Goal: Book appointment/travel/reservation

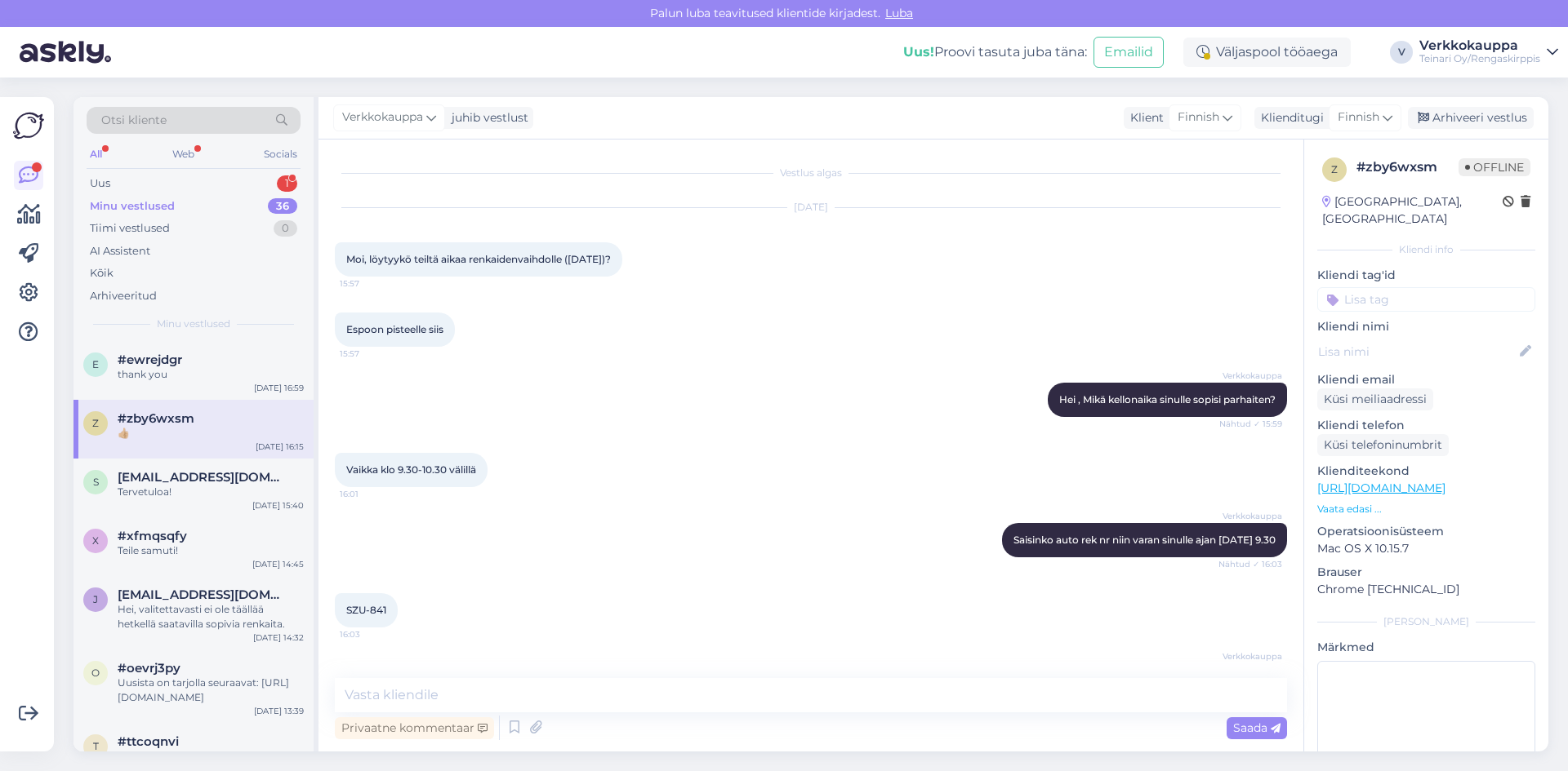
scroll to position [433, 0]
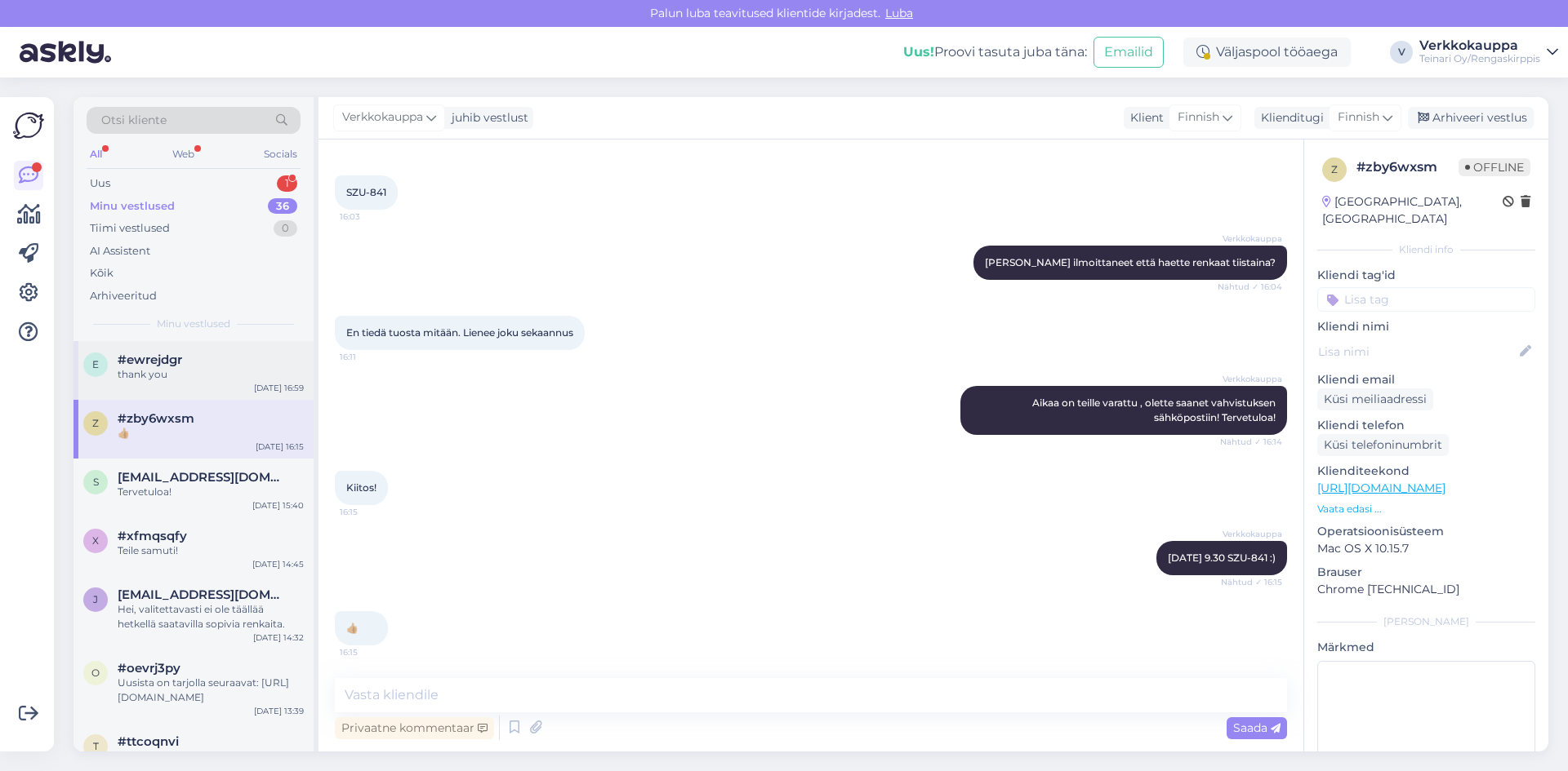
click at [183, 380] on div "thank you" at bounding box center [211, 375] width 186 height 14
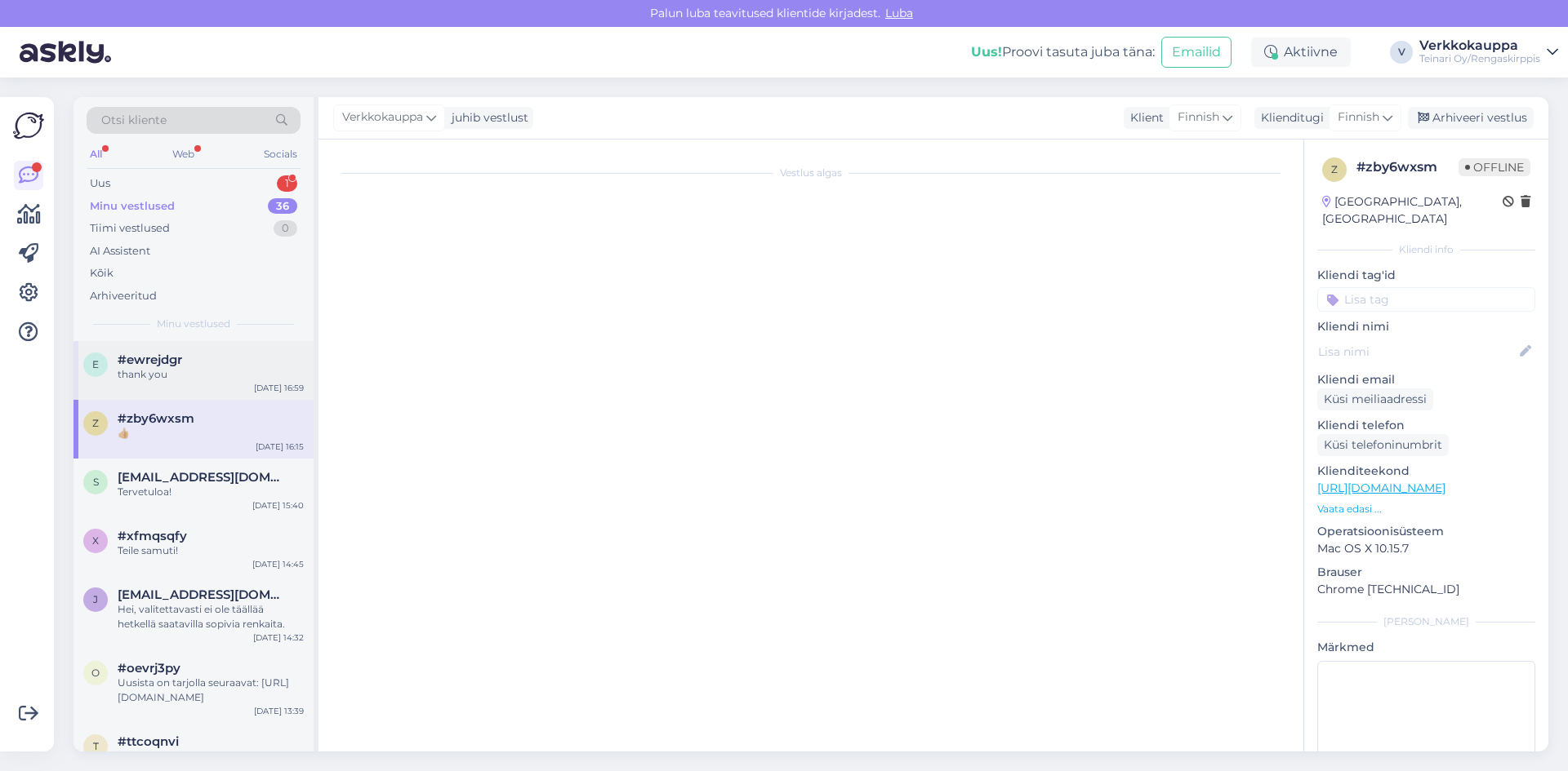
scroll to position [1268, 0]
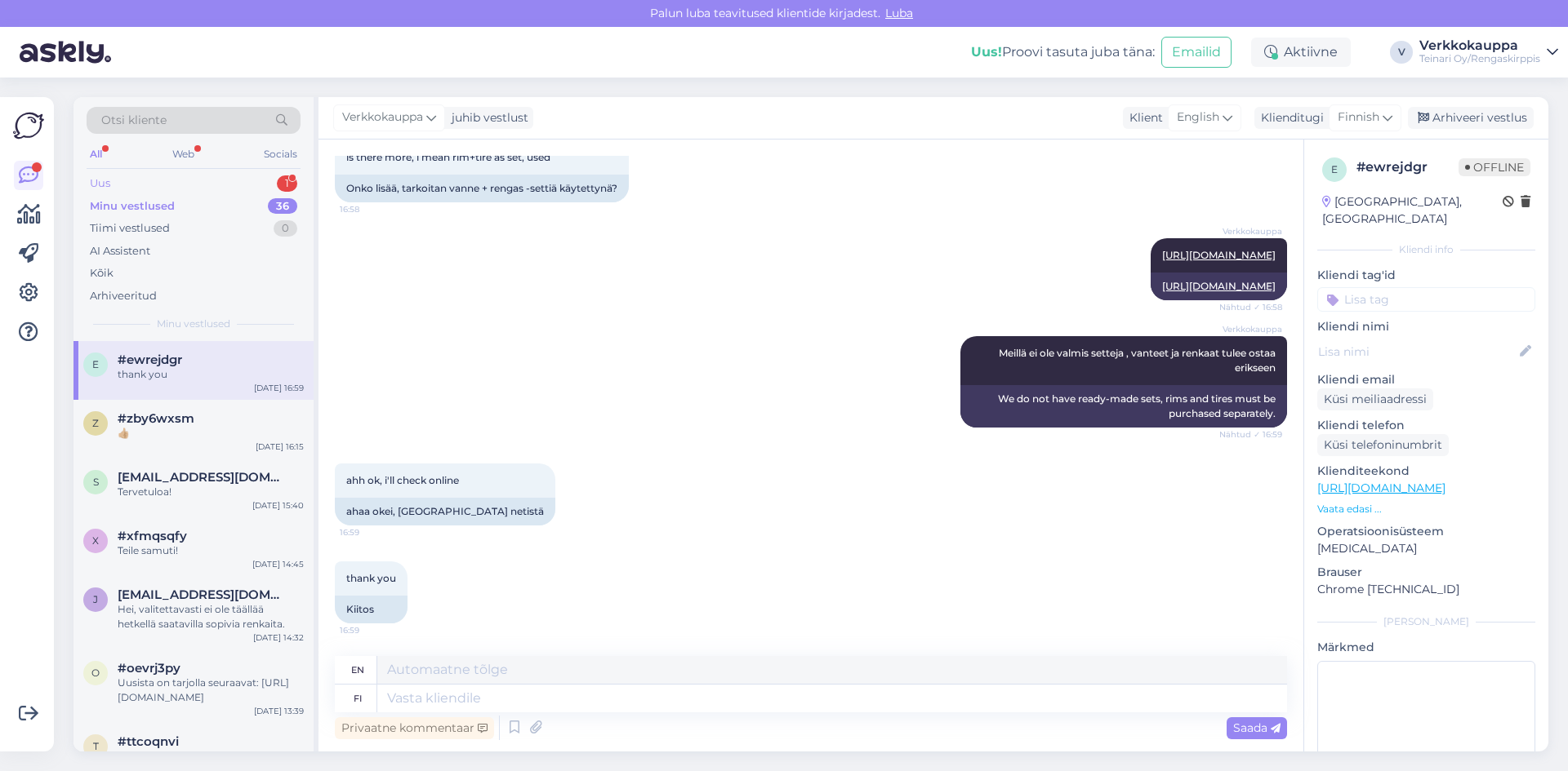
click at [150, 182] on div "Uus 1" at bounding box center [194, 183] width 214 height 23
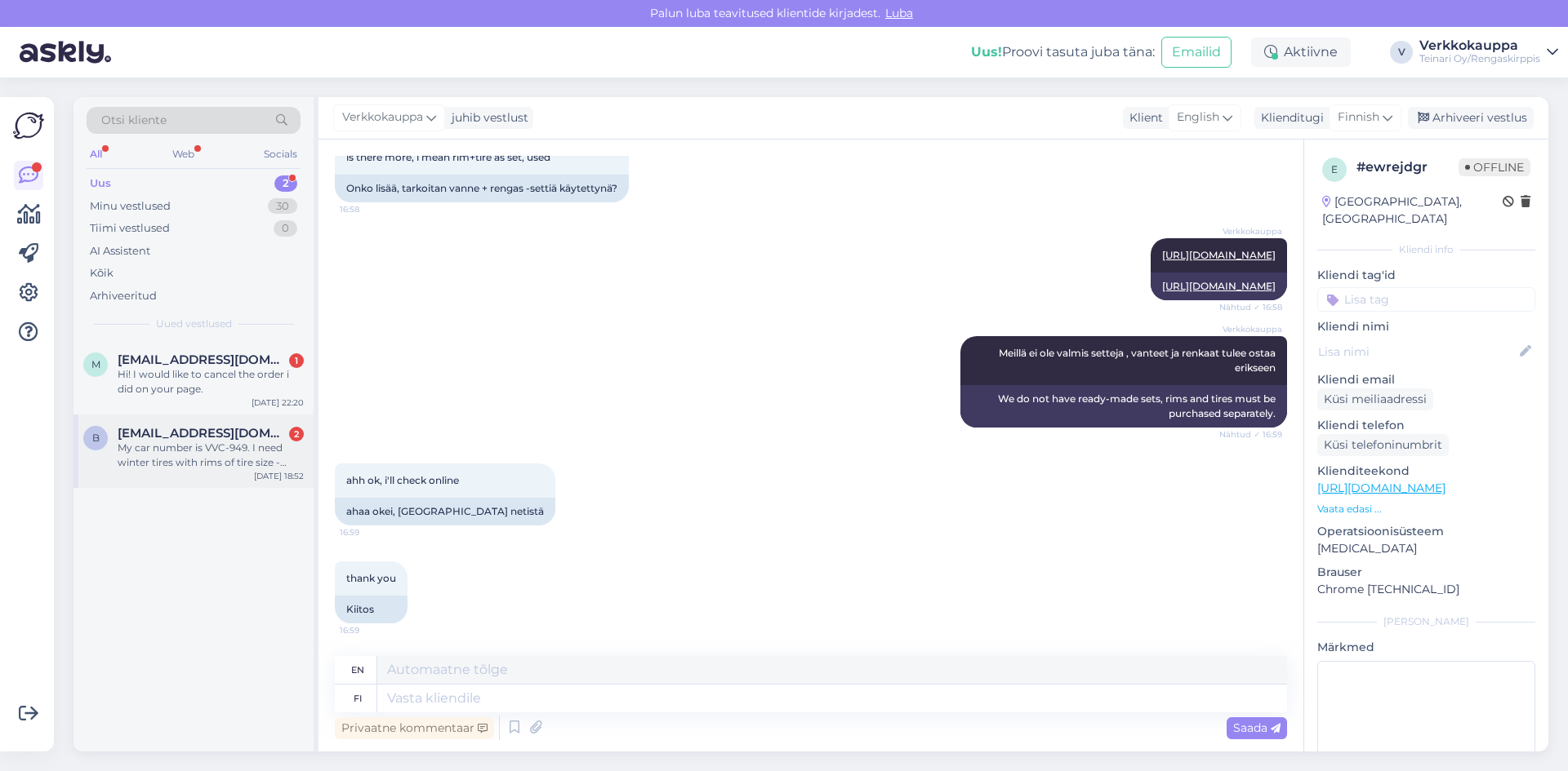
click at [216, 463] on div "My car number is VVC-949. I need winter tires with rims of tire size - 195/50/R…" at bounding box center [211, 455] width 186 height 29
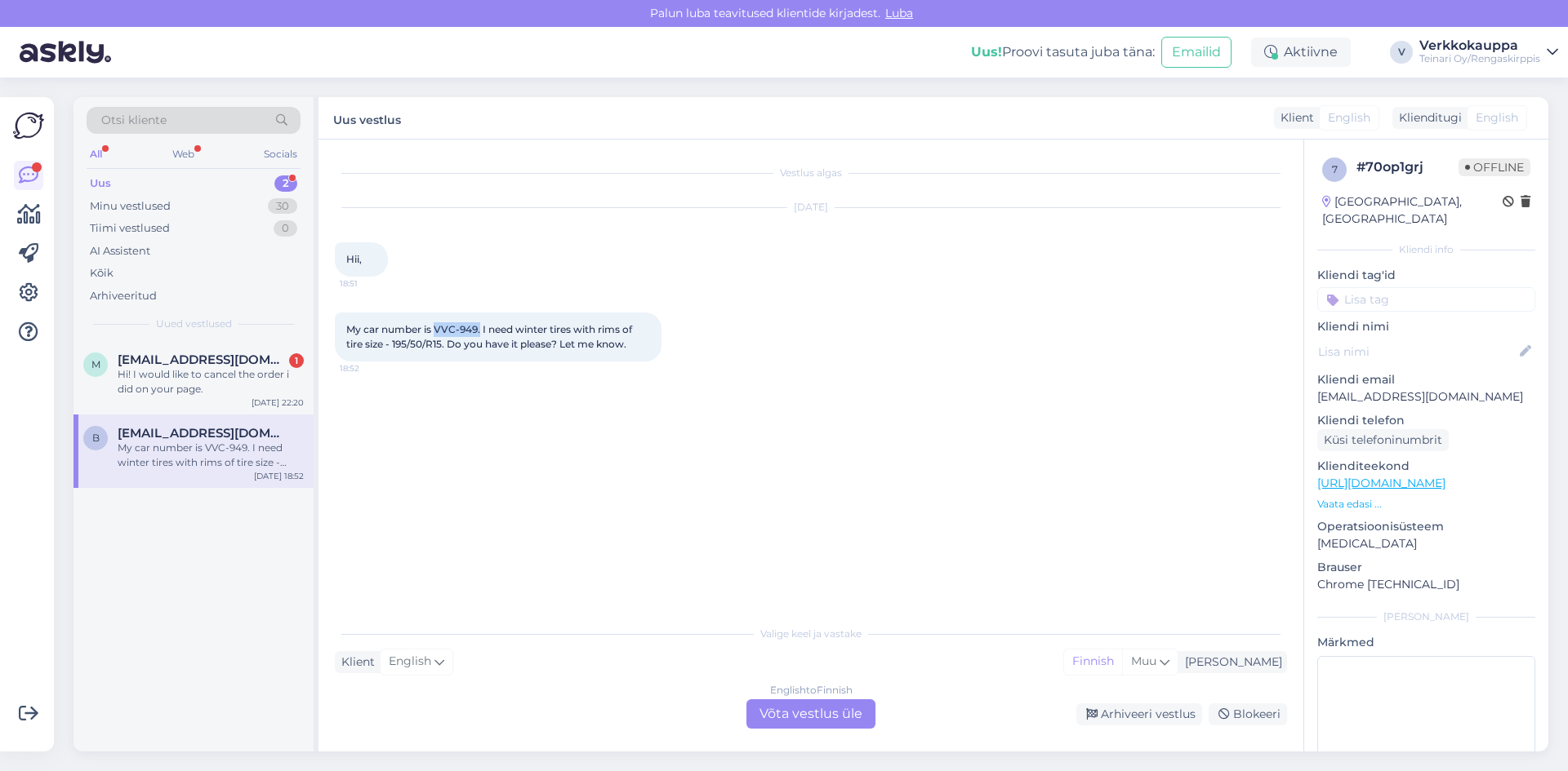
drag, startPoint x: 445, startPoint y: 325, endPoint x: 480, endPoint y: 328, distance: 35.1
click at [480, 328] on span "My car number is VVC-949. I need winter tires with rims of tire size - 195/50/R…" at bounding box center [490, 337] width 288 height 27
click at [517, 310] on div "My car number is VVC-949. I need winter tires with rims of tire size - 195/50/R…" at bounding box center [811, 338] width 952 height 85
drag, startPoint x: 436, startPoint y: 326, endPoint x: 477, endPoint y: 328, distance: 41.0
click at [477, 328] on span "My car number is VVC-949. I need winter tires with rims of tire size - 195/50/R…" at bounding box center [490, 337] width 288 height 27
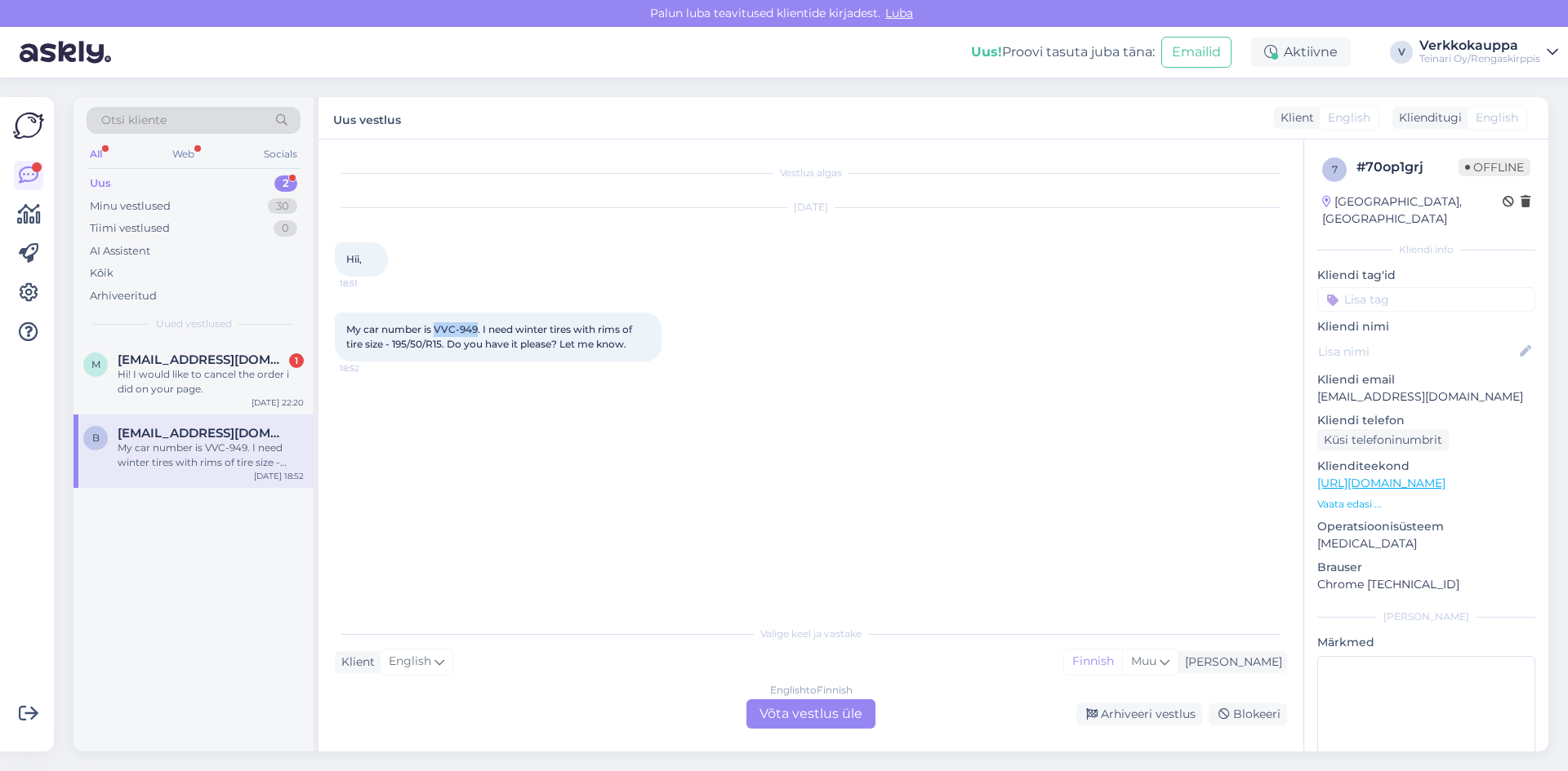
copy span "VVC-949"
click at [798, 716] on div "English to Finnish Võta vestlus üle" at bounding box center [810, 714] width 129 height 29
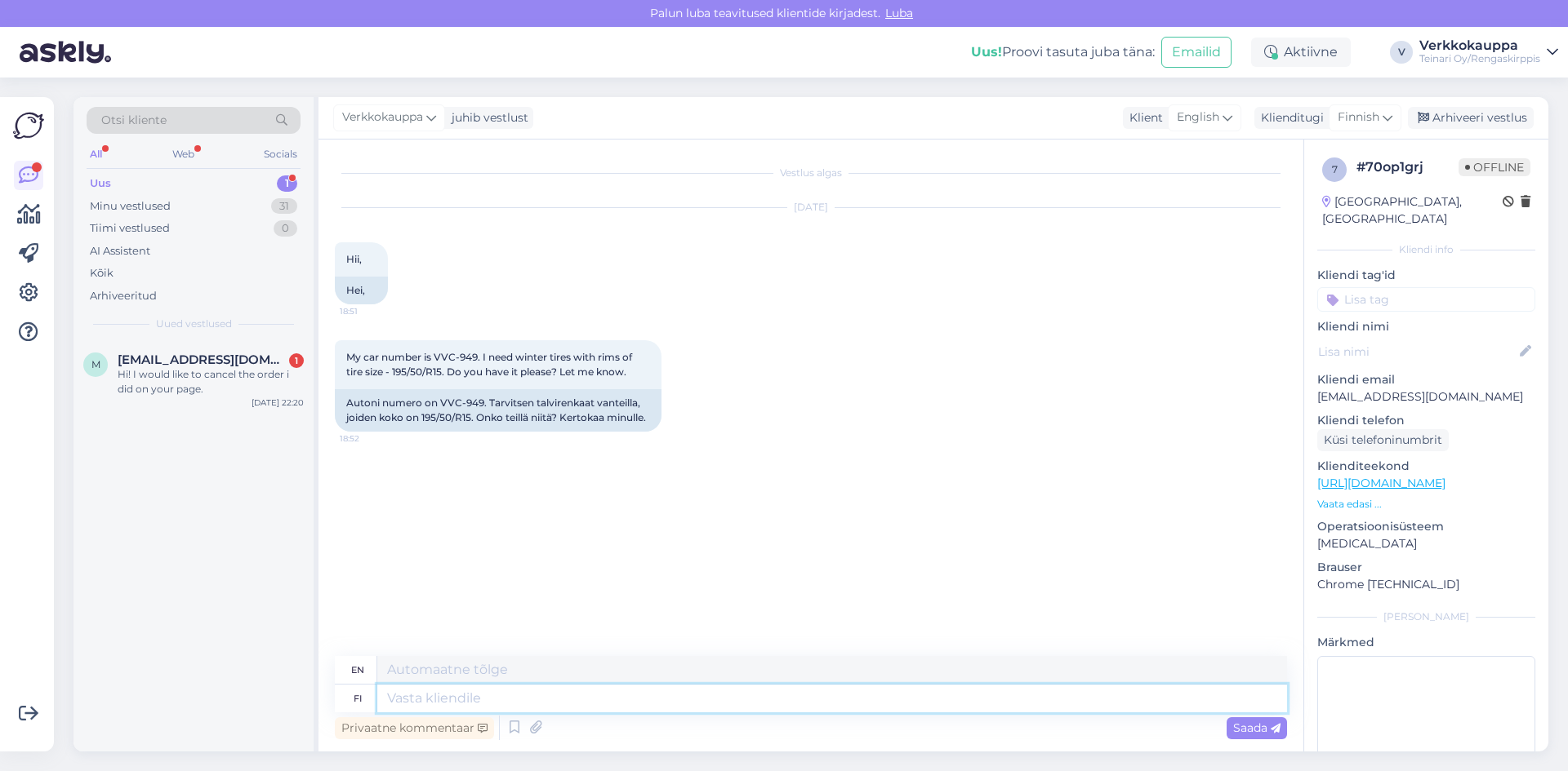
click at [440, 706] on textarea at bounding box center [832, 699] width 910 height 28
type textarea "Hei"
type textarea "They"
type textarea "Hei,"
type textarea "Hello,"
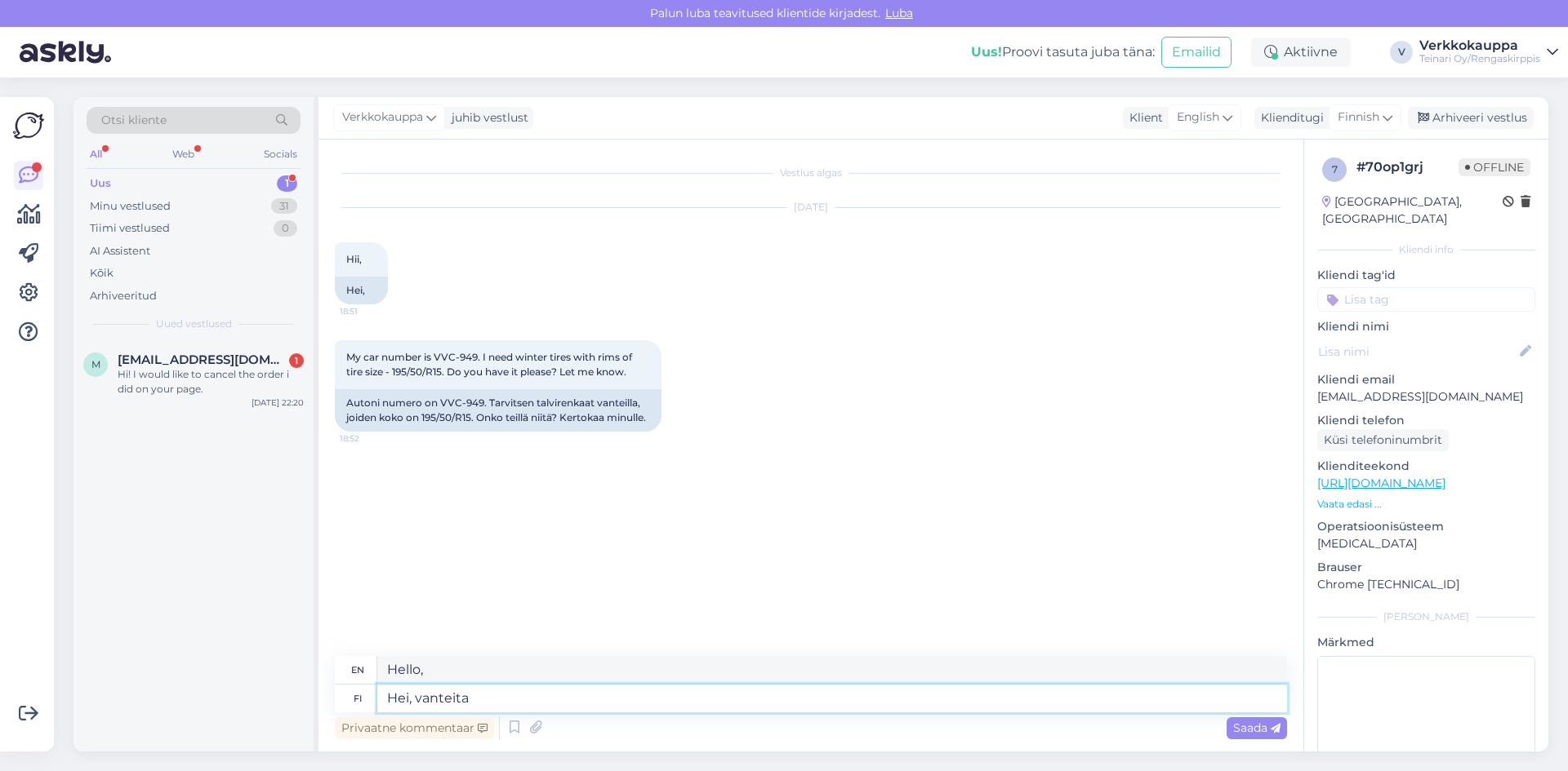
type textarea "Hei, vanteita"
type textarea "Hey, rims"
type textarea "[PERSON_NAME], vanteita meille e"
type textarea "Hey, rims for us"
type textarea "Hei, vanteita meille ei"
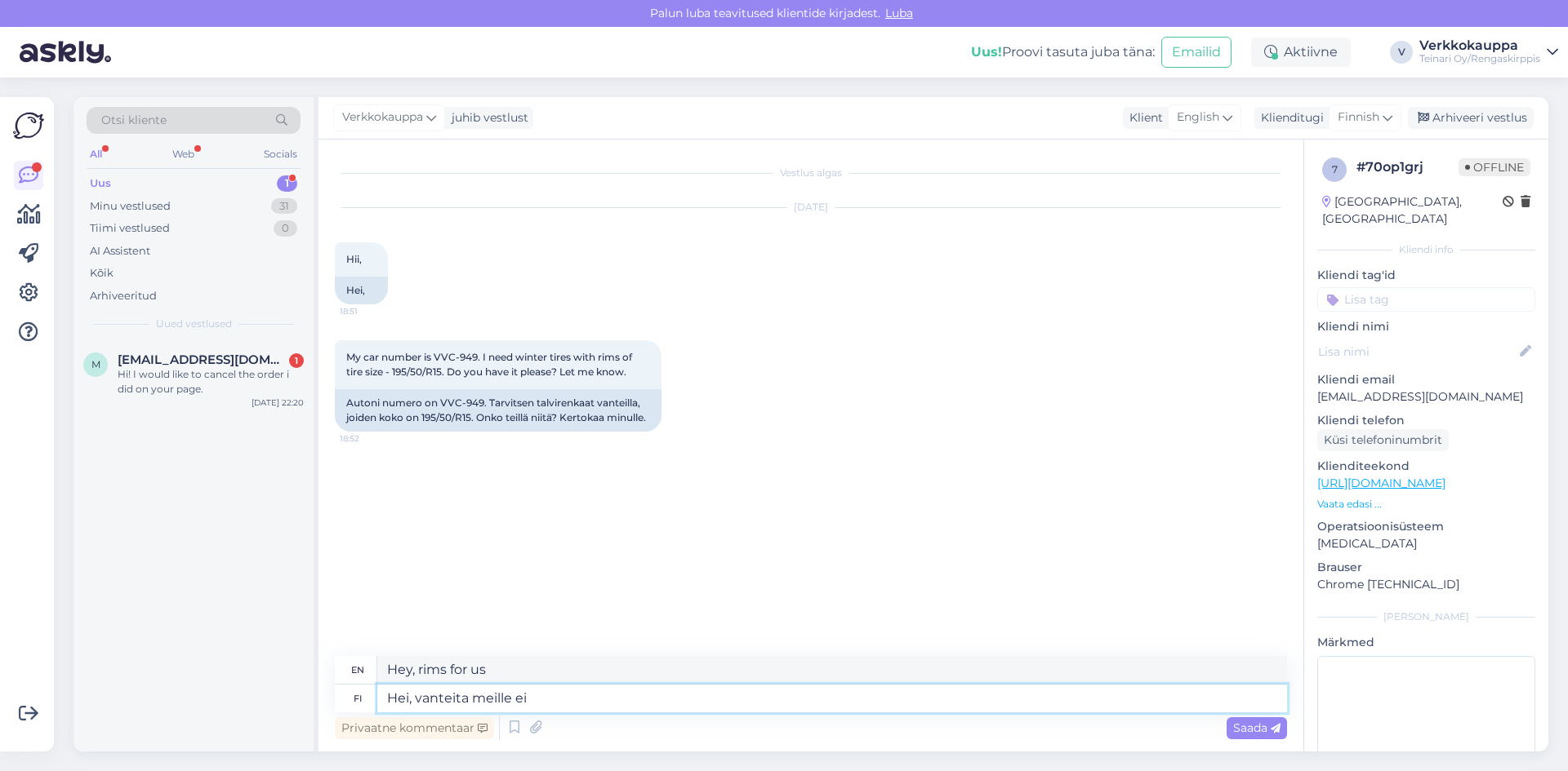
type textarea "Hey, we don't have rims."
type textarea "Hei, vanteita meille ei ole"
type textarea "Hey, we don't have any rims."
type textarea "Hei, vanteita meille ei ole sopivia,"
type textarea "Hey, the rims aren't suitable for us,"
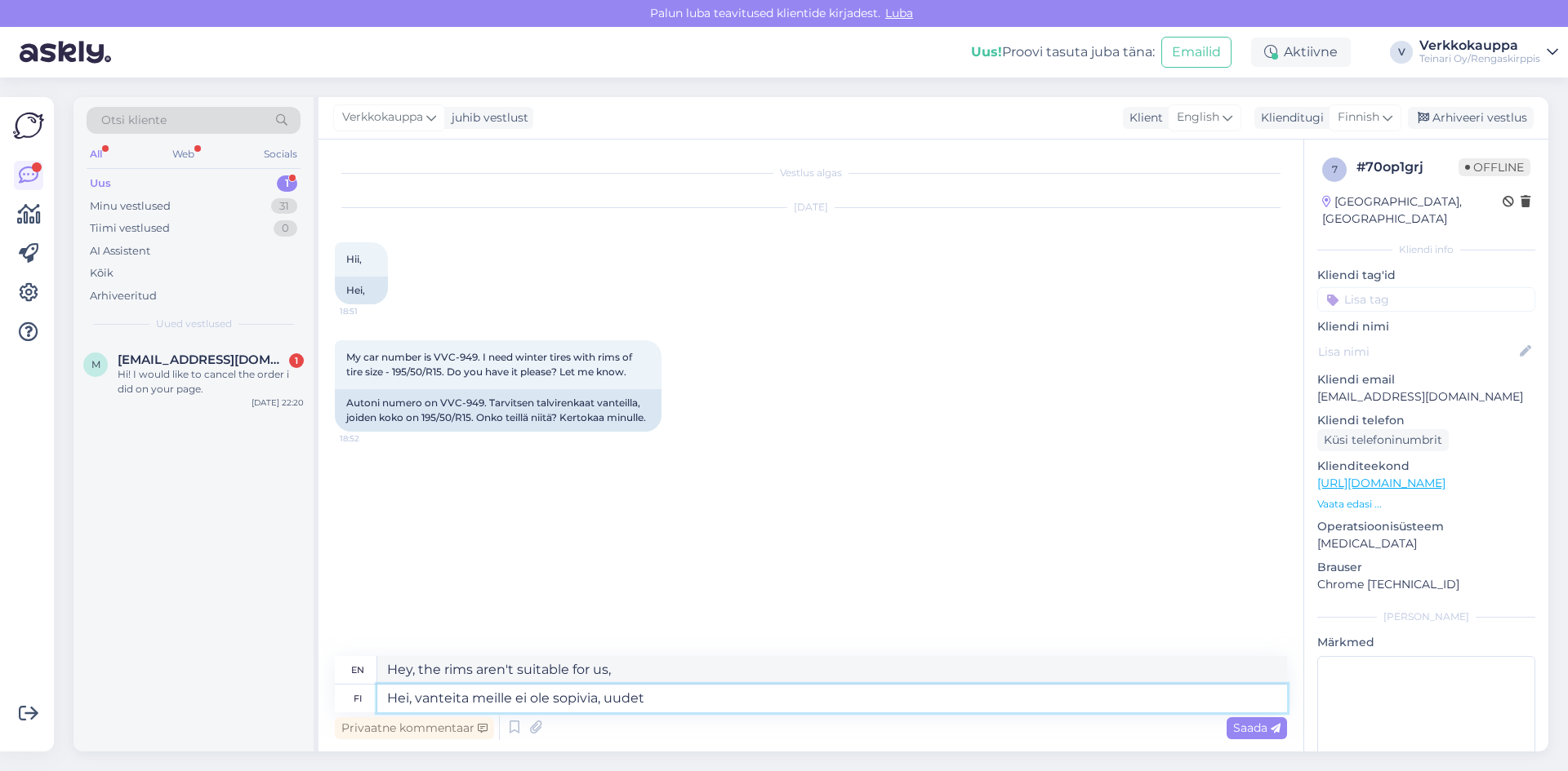
type textarea "Hei, vanteita meille ei ole sopivia, uudet"
type textarea "Hi, the rims are not suitable for us, new ones"
type textarea "Hei, vanteita meille ei ole sopivia, uudet nastarenkaat"
type textarea "Hi, the rims are not suitable for us, new studded tires"
type textarea "Hei, vanteita meille ei ole sopivia, uudet nastarenkaat löytyy"
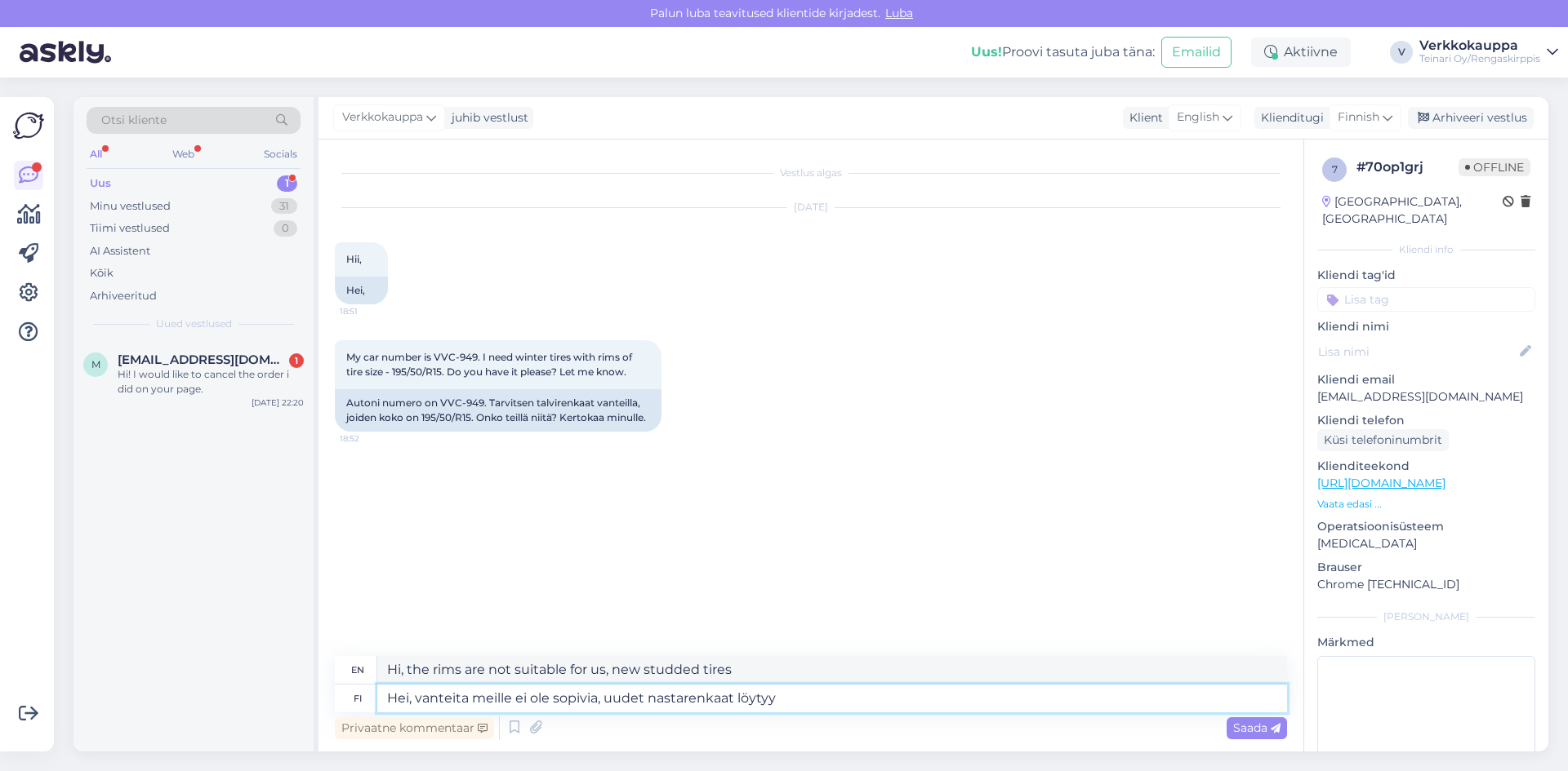
type textarea "Hi, the rims are not suitable for us, new studded tires are available"
paste textarea "[URL][DOMAIN_NAME]"
type textarea "Hei, vanteita meille ei ole sopivia, uudet nastarenkaat löytyy [URL][DOMAIN_NAM…"
click at [1239, 730] on span "Saada" at bounding box center [1257, 728] width 47 height 14
click at [1240, 730] on span "Saada" at bounding box center [1257, 728] width 47 height 14
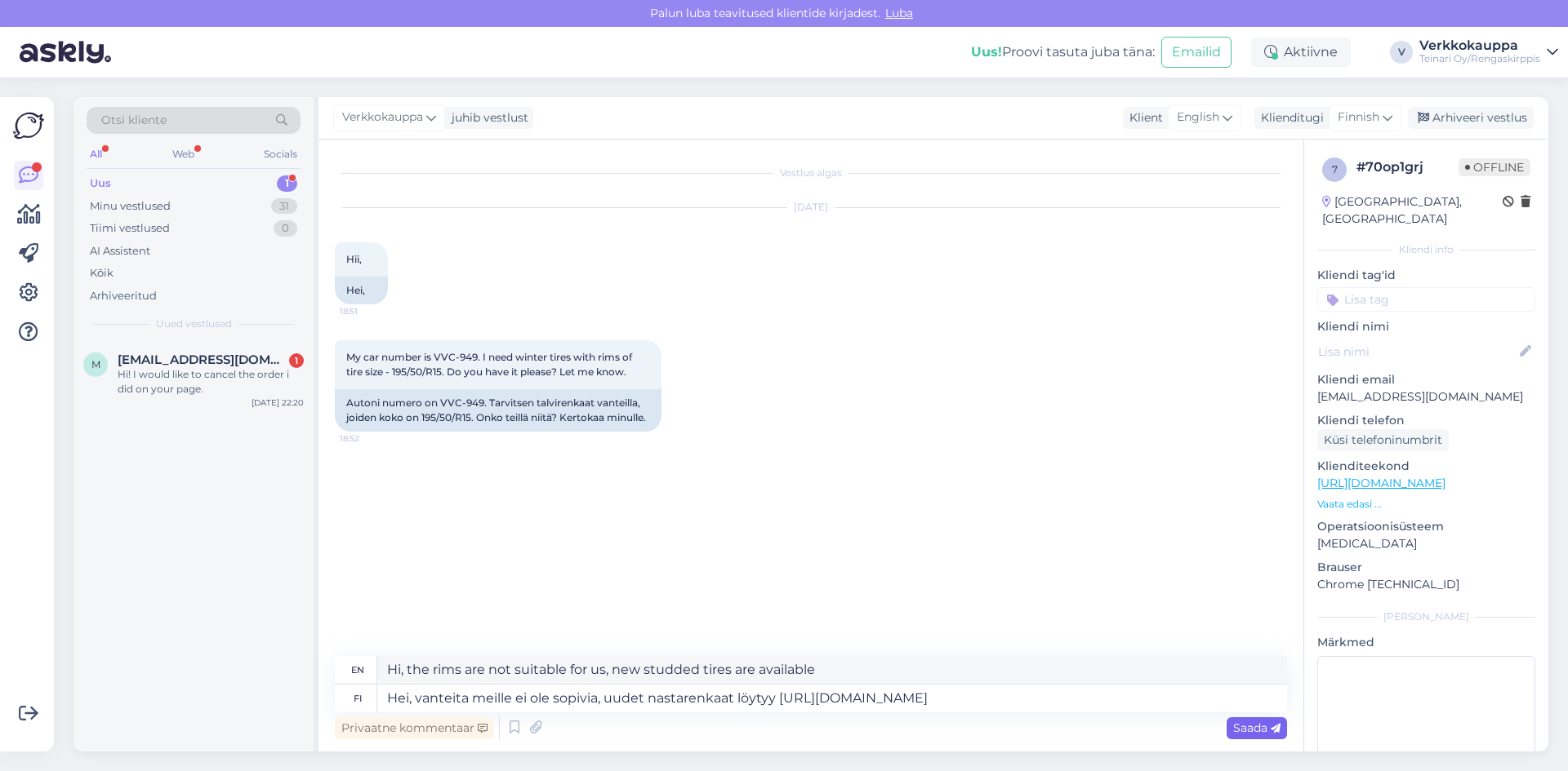
type textarea "Hi, the rims are not suitable for us, new studded tires can be found [URL][DOMA…"
click at [1240, 728] on span "Saada" at bounding box center [1257, 728] width 47 height 14
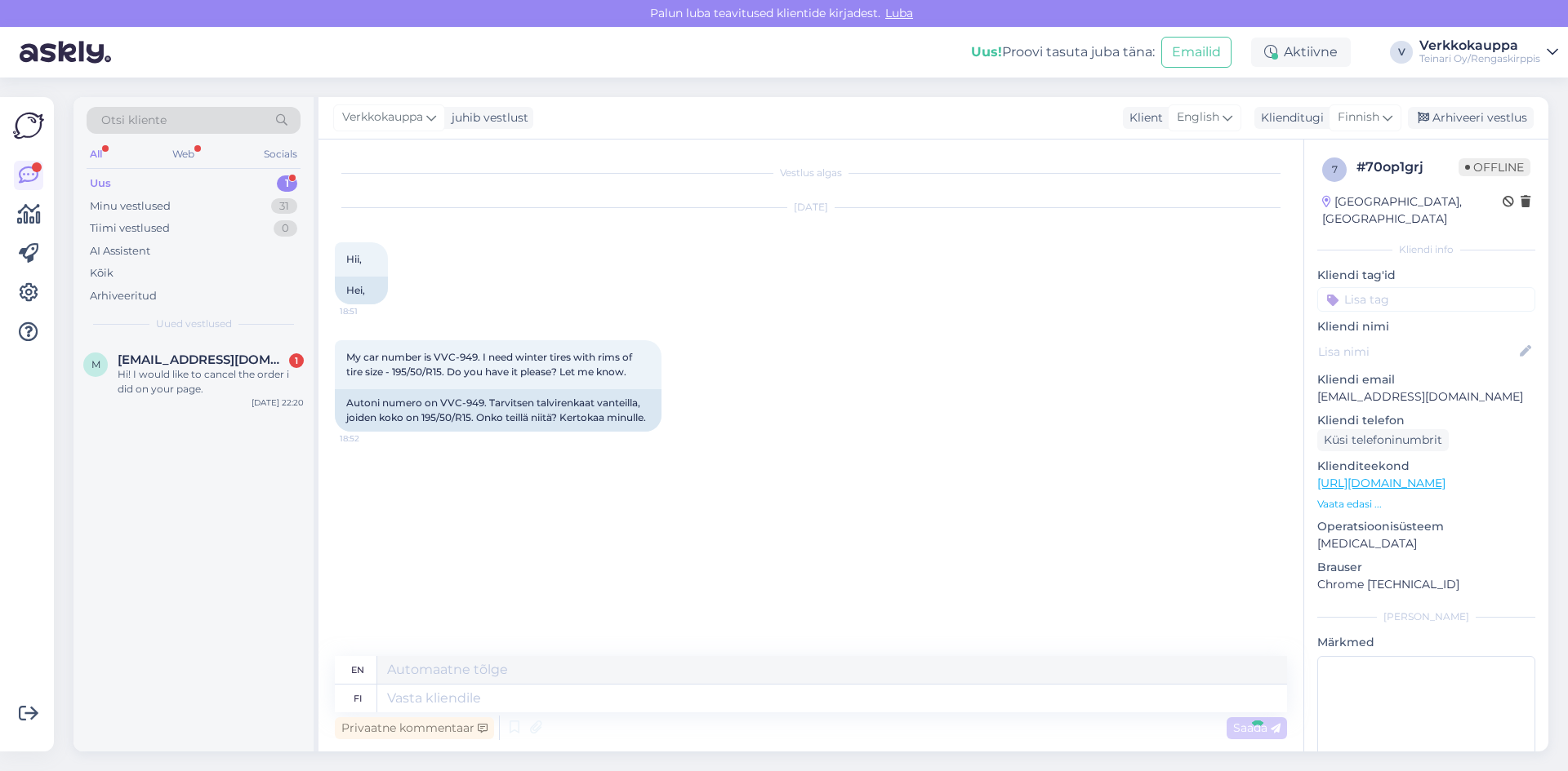
scroll to position [14, 0]
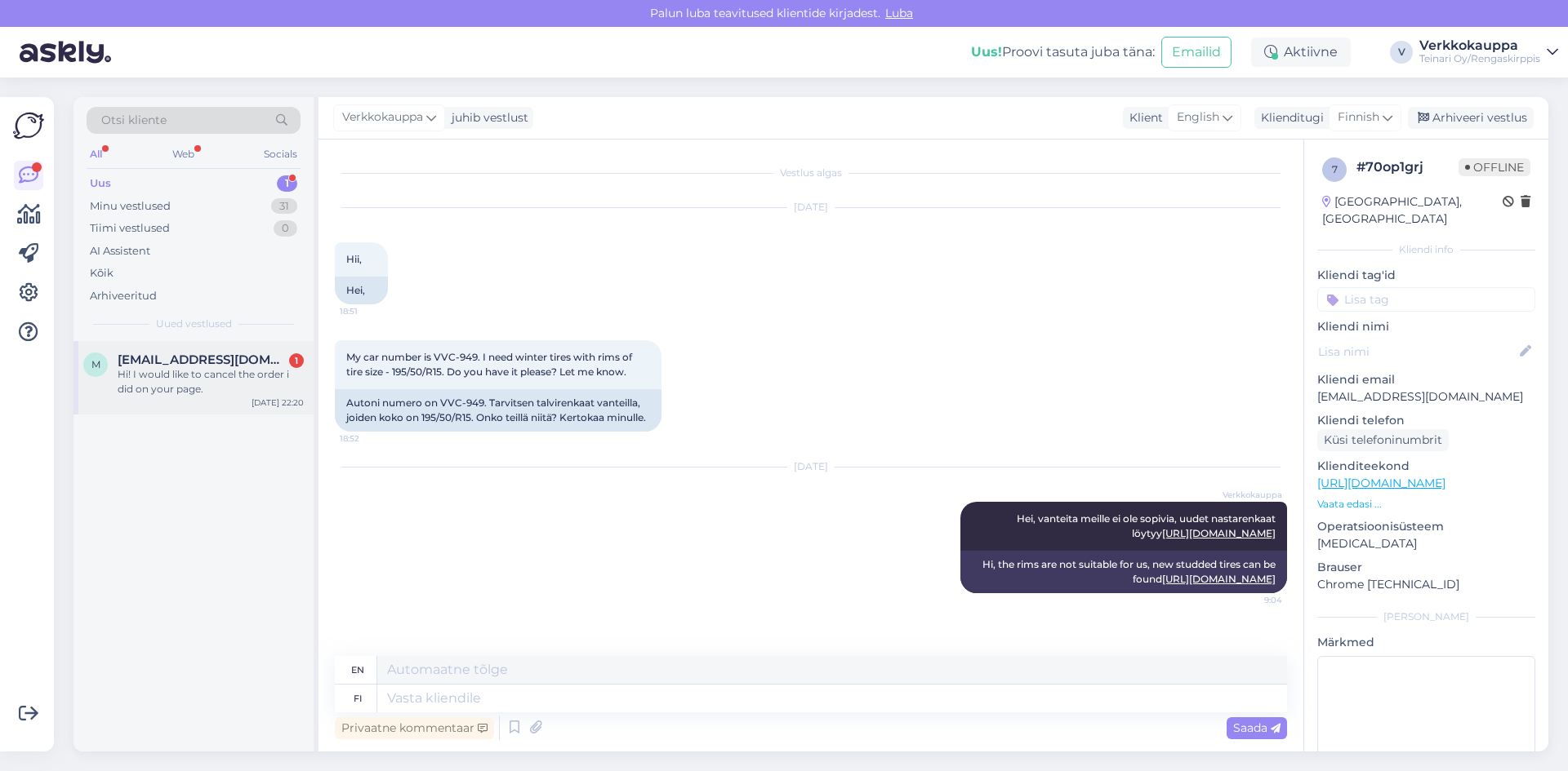
click at [186, 380] on div "Hi! I would like to cancel the order i did on your page." at bounding box center [211, 382] width 186 height 29
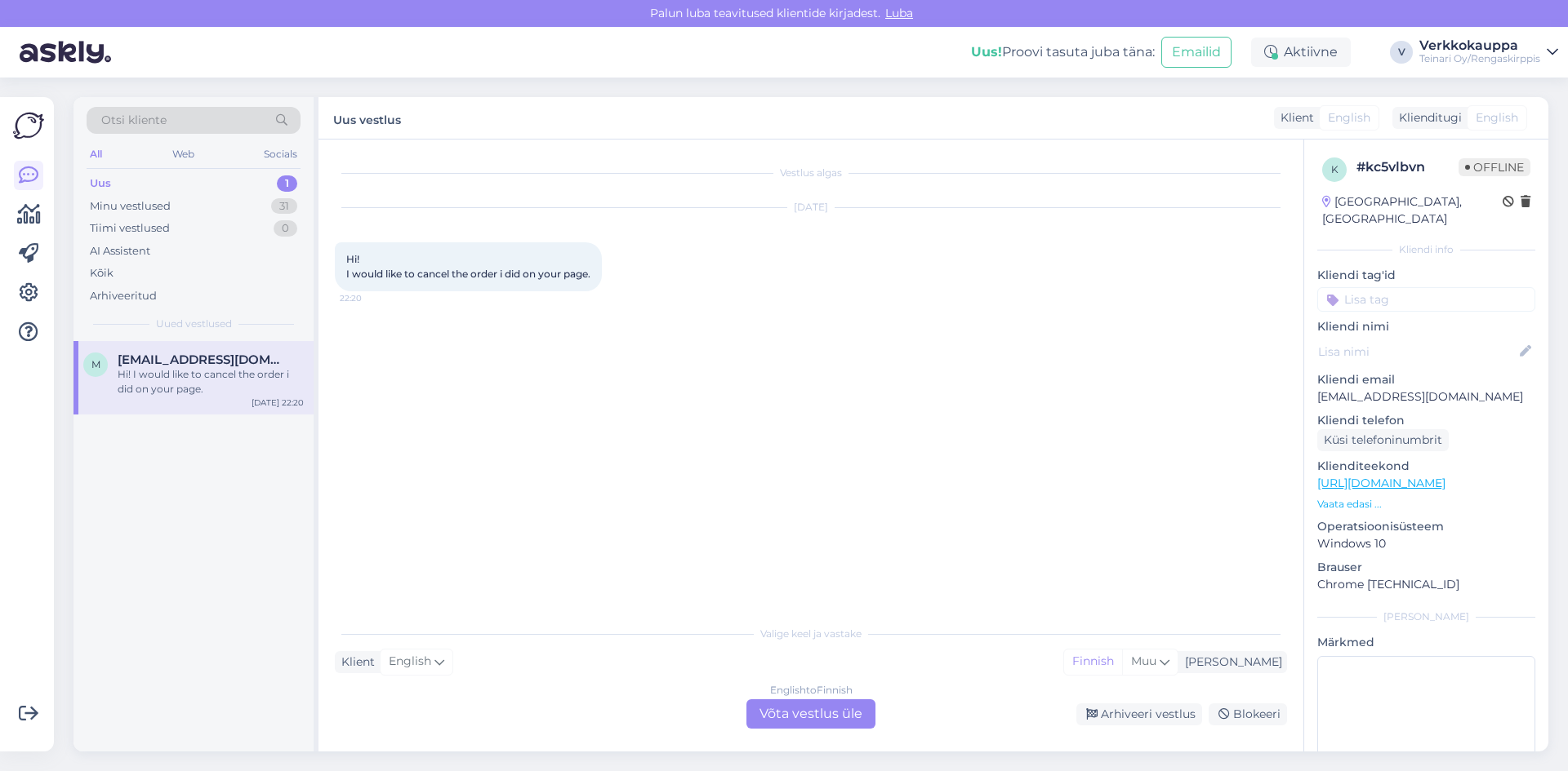
scroll to position [0, 0]
click at [827, 714] on div "English to Finnish Võta vestlus üle" at bounding box center [810, 714] width 129 height 29
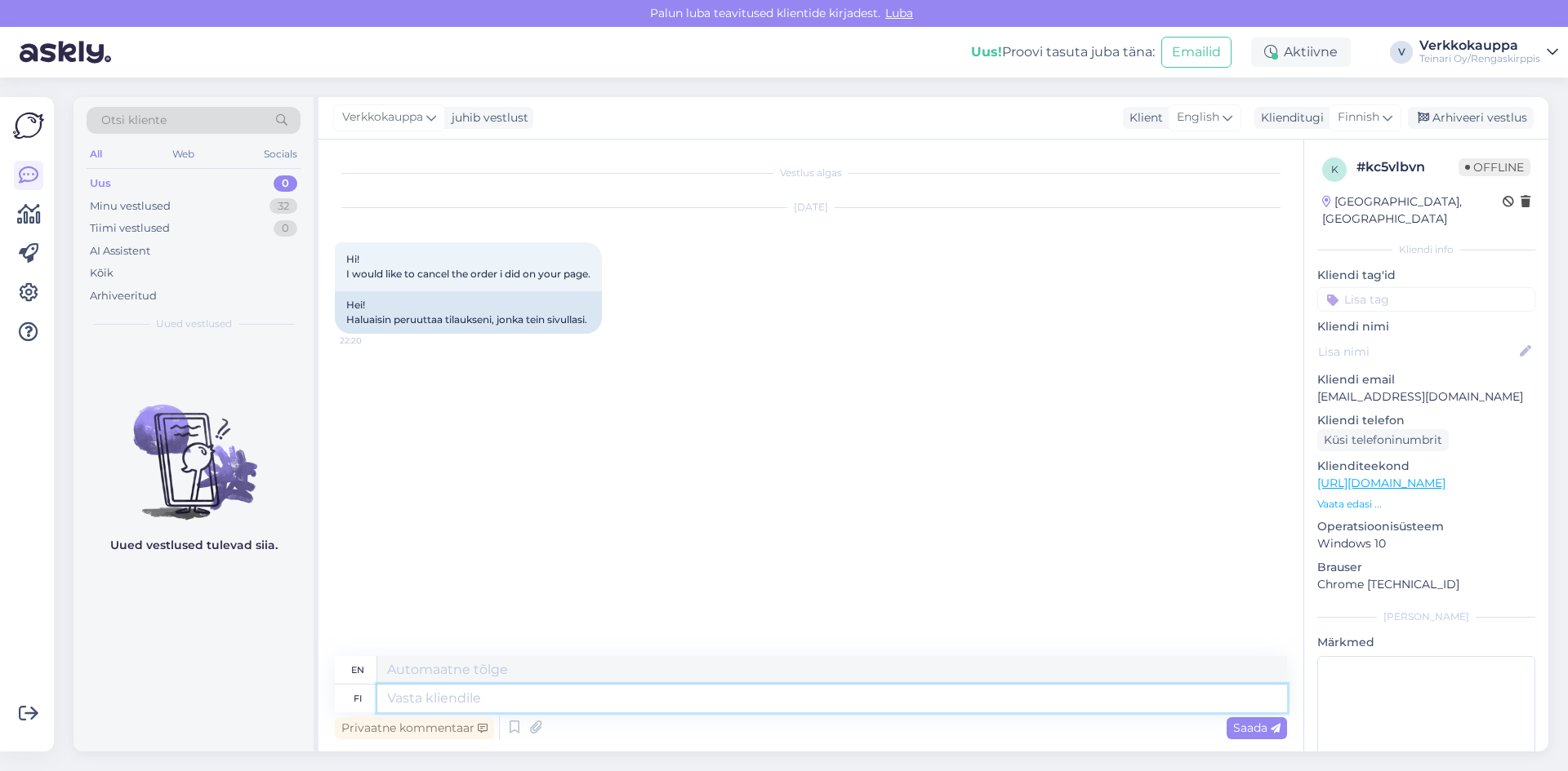
click at [482, 696] on textarea at bounding box center [832, 699] width 910 height 28
type textarea "Hei"
type textarea "Hello"
type textarea "Hei sinun"
type textarea "Hello, yours."
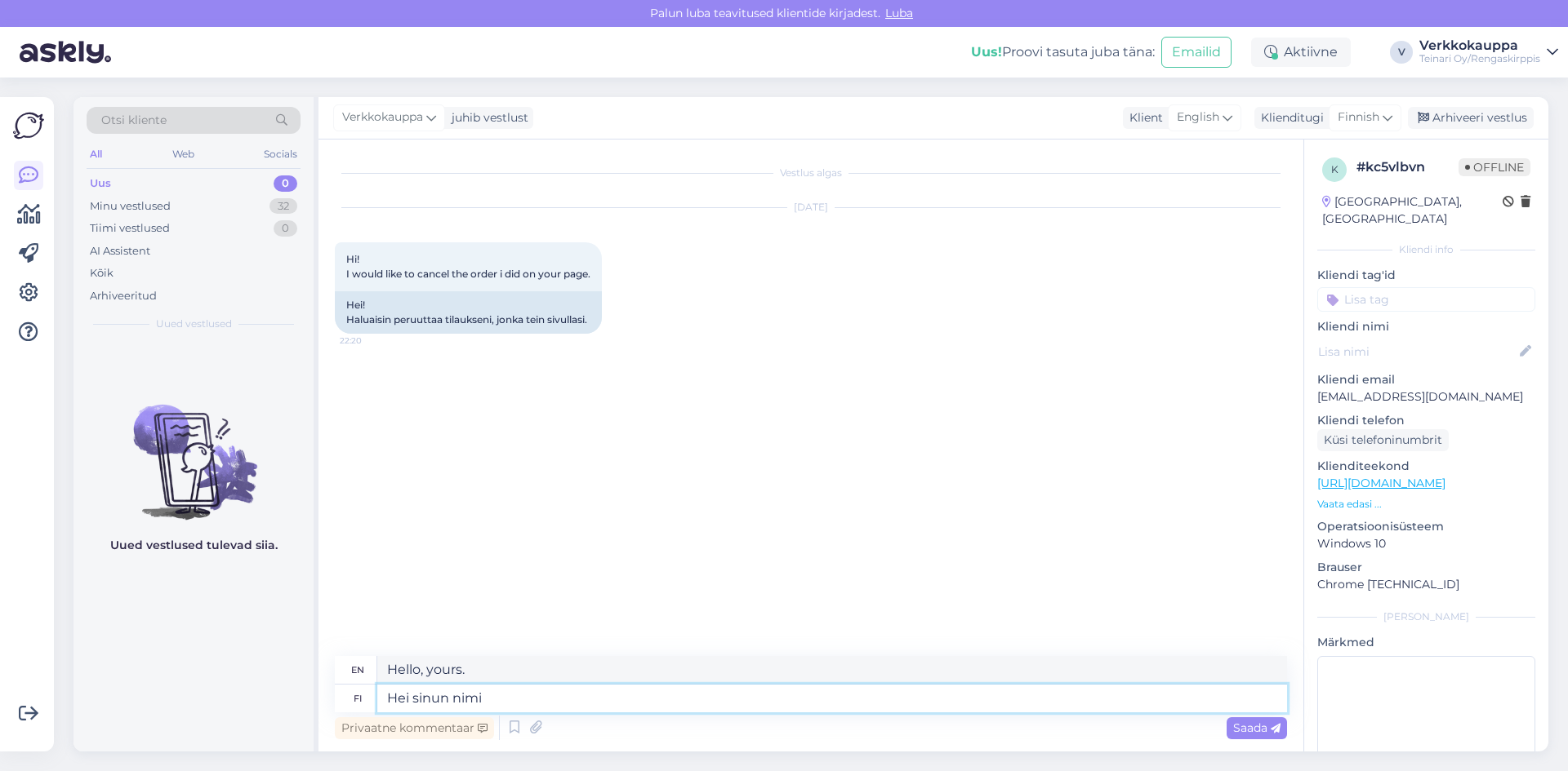
type textarea "Hei sinun nimi t"
type textarea "Hello, your name"
type textarea "Hei sinun nimi tai"
type textarea "Hello, your name or"
type textarea "Hei sinun nimi tai tilaunumero,"
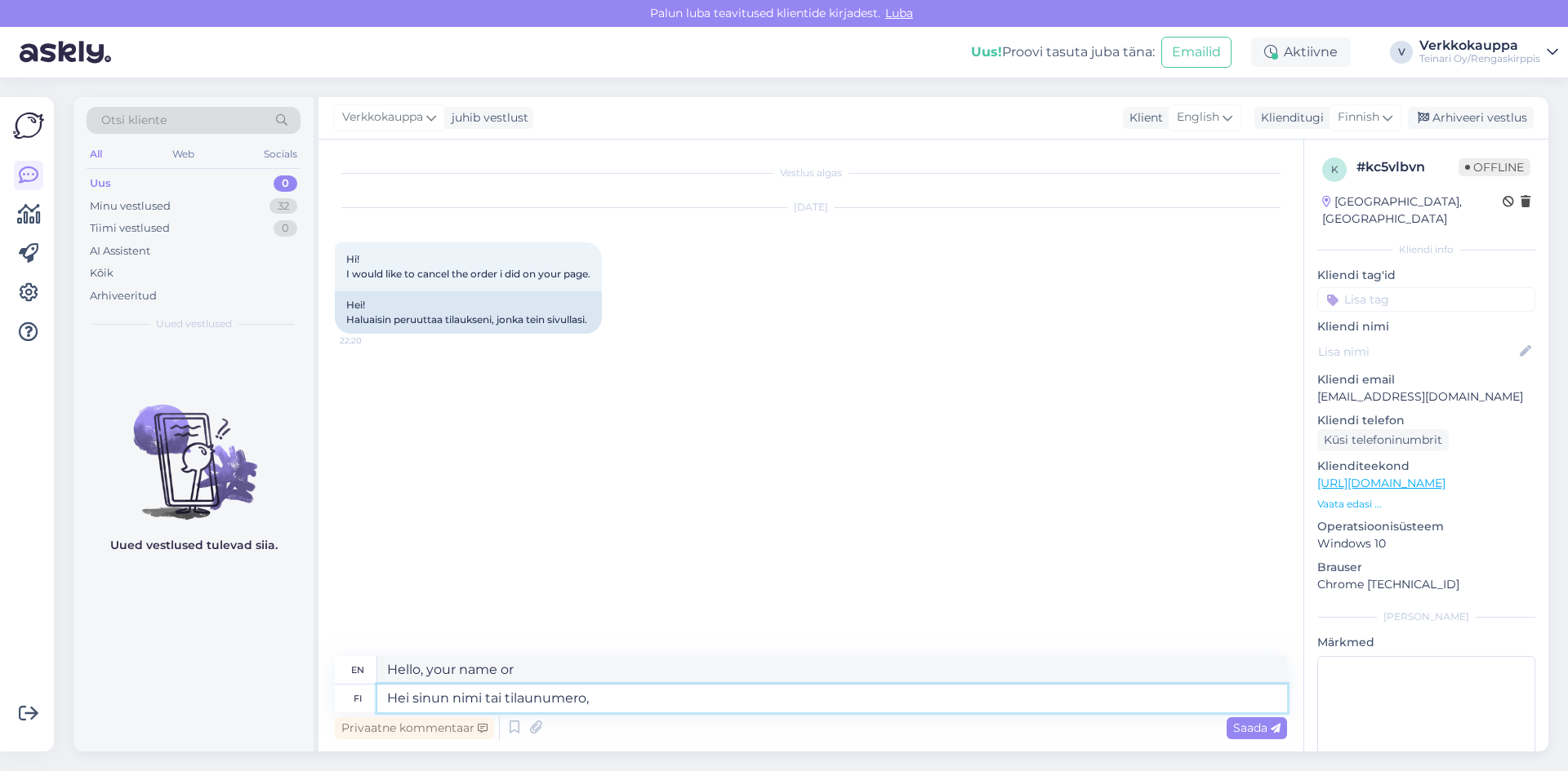
type textarea "Hello, your name or order number"
type textarea "Hei sinun nimi tai tilaunumero,"
type textarea "Hello, your name or order number,"
type textarea "Hei sinun nimi tai tilaunumero, kiitos."
type textarea "Hello, your name or order number, please."
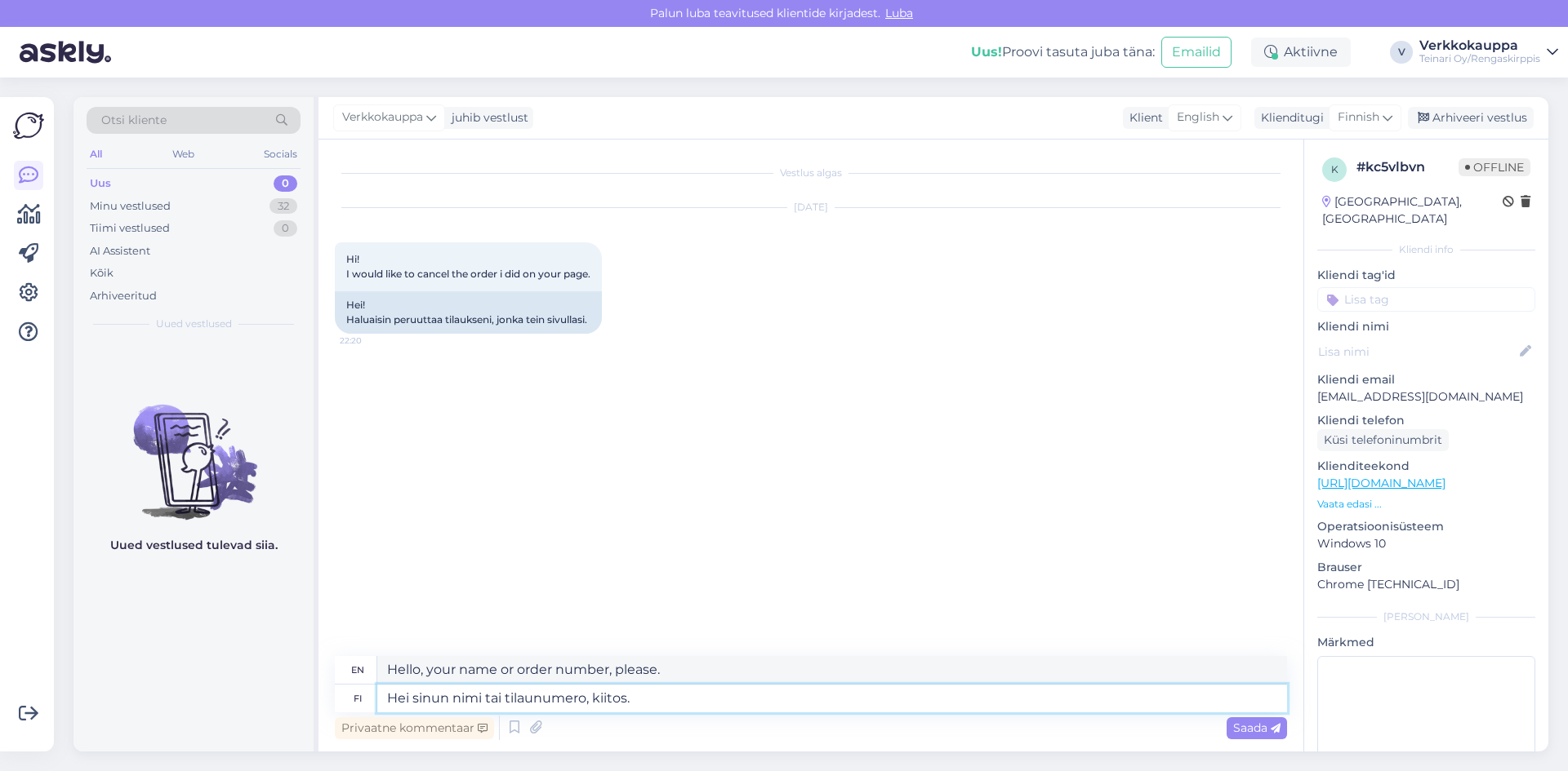
type textarea "Hei sinun nimi tai tilaunumero, kiitos."
click at [1243, 733] on span "Saada" at bounding box center [1257, 728] width 47 height 14
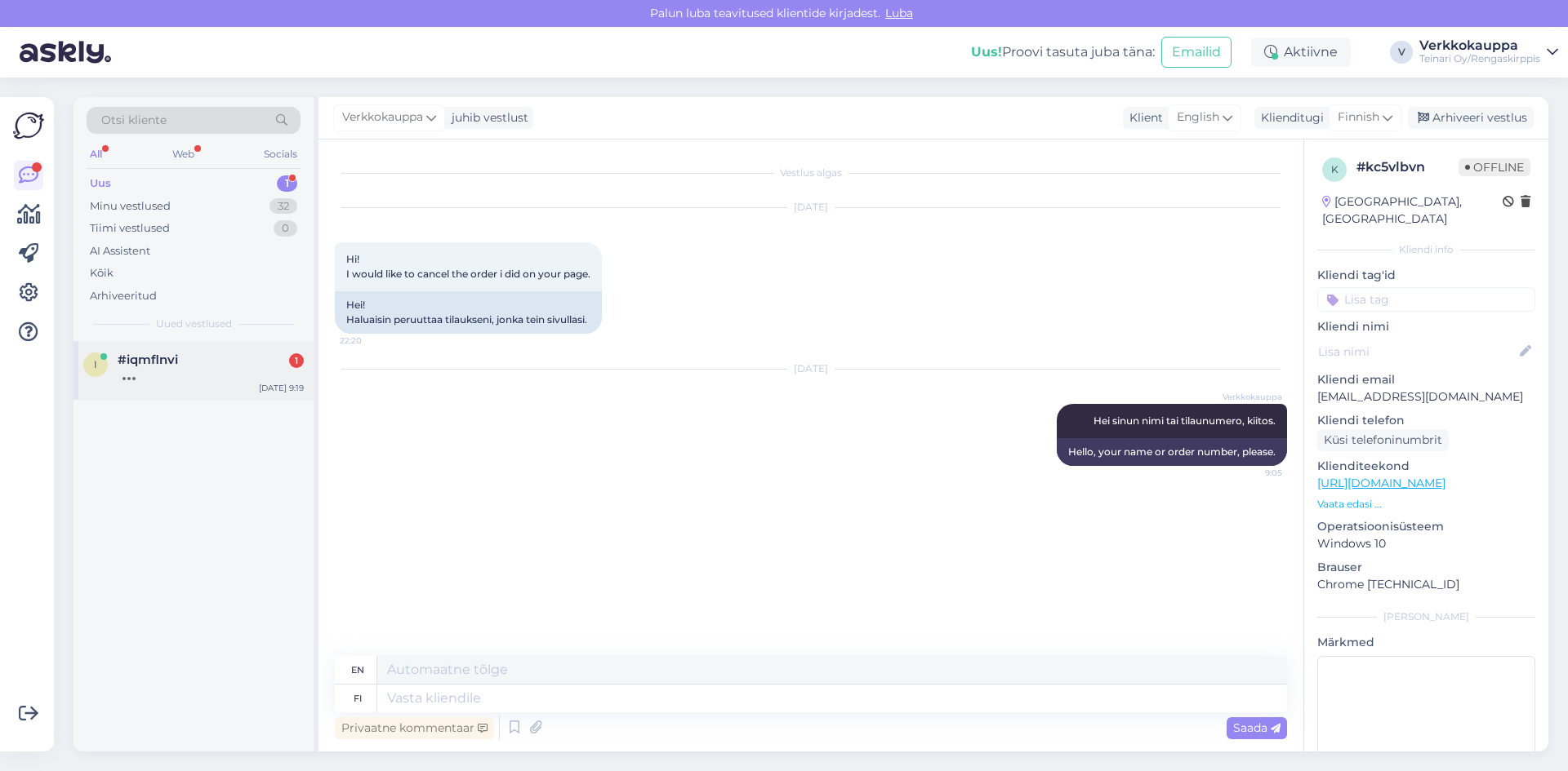
click at [213, 376] on div at bounding box center [211, 375] width 186 height 14
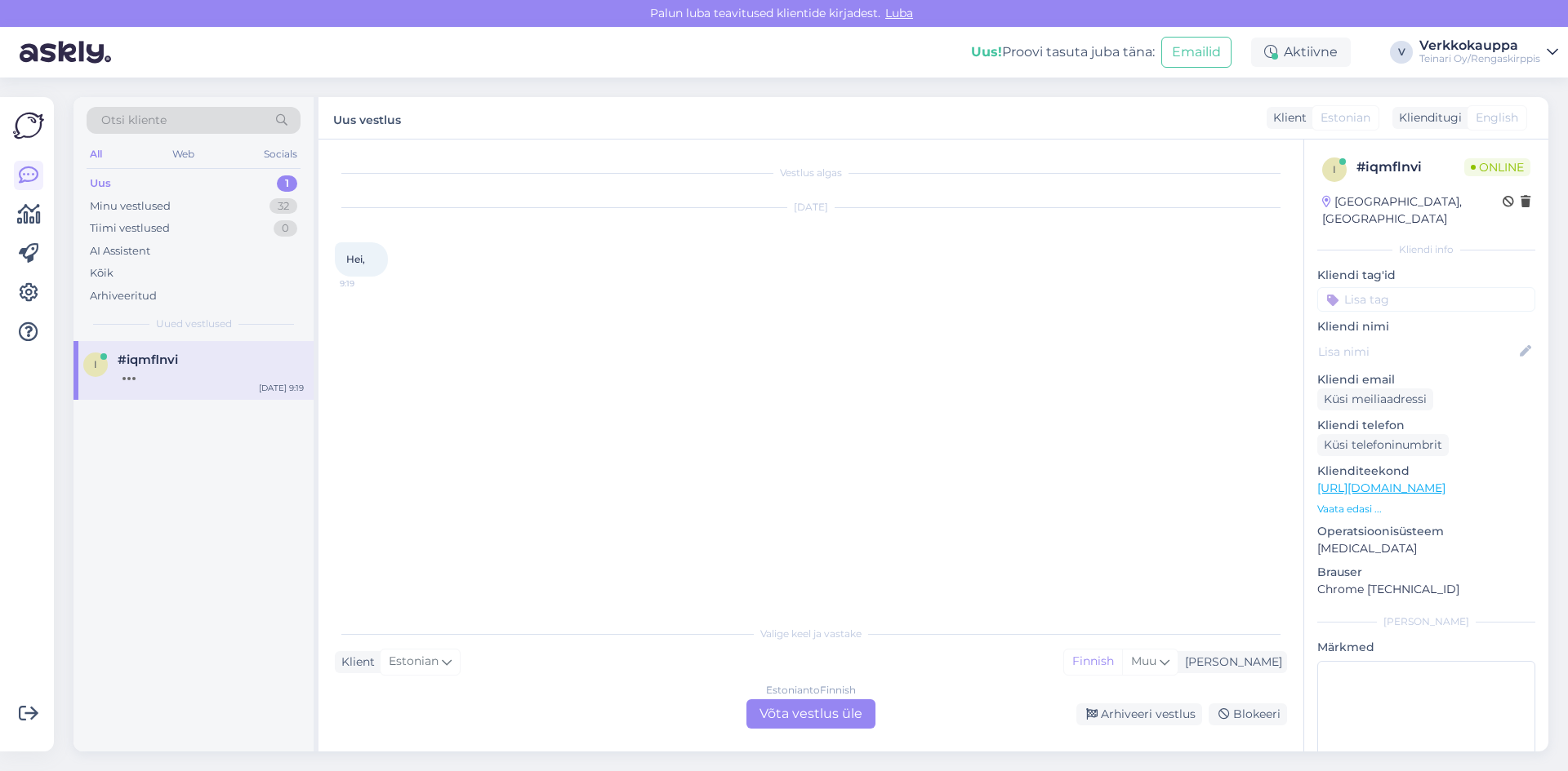
click at [806, 715] on div "Estonian to Finnish Võta vestlus üle" at bounding box center [810, 714] width 129 height 29
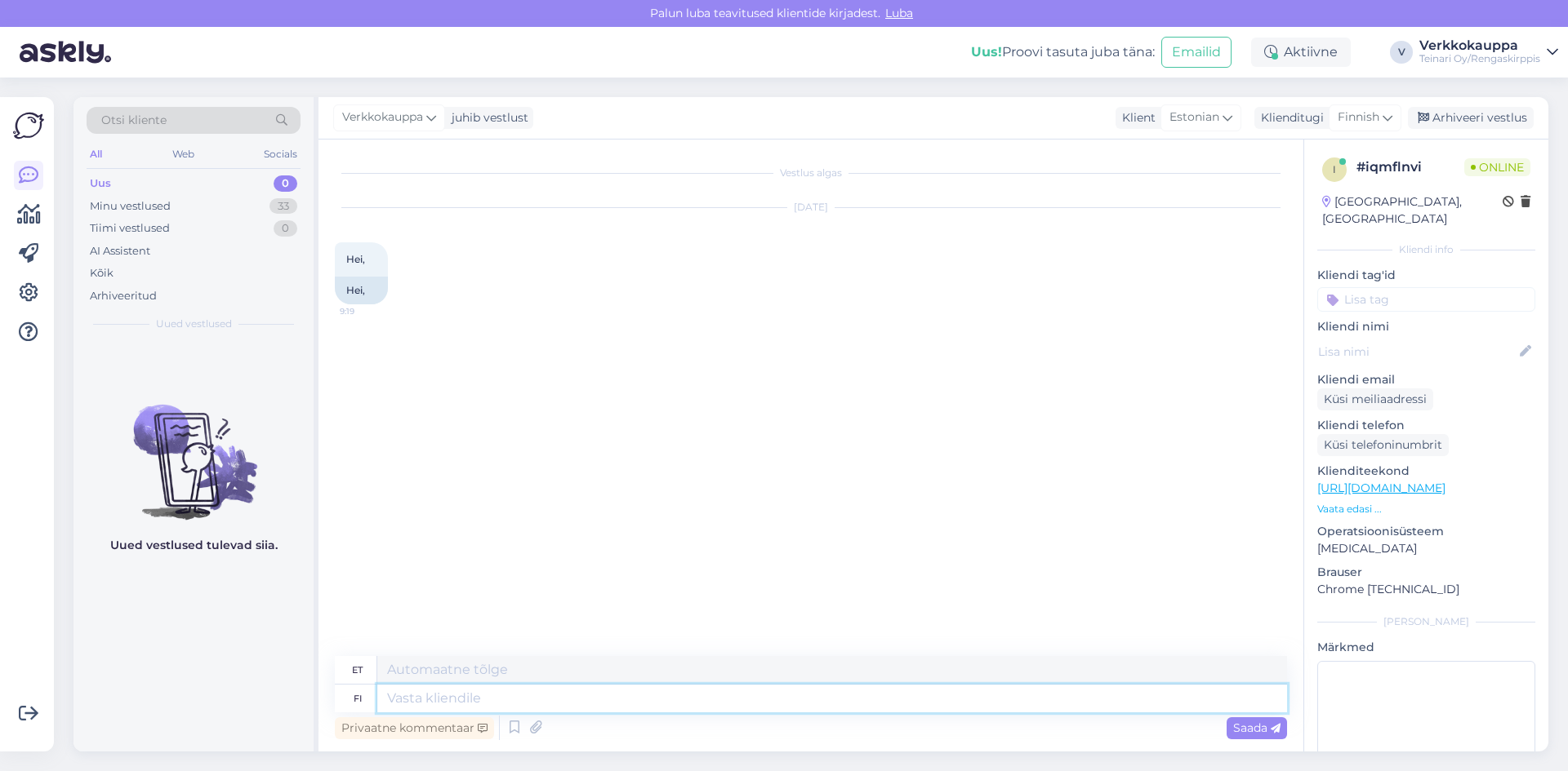
click at [489, 699] on textarea at bounding box center [832, 699] width 910 height 28
type textarea "Hei"
type textarea "Tere"
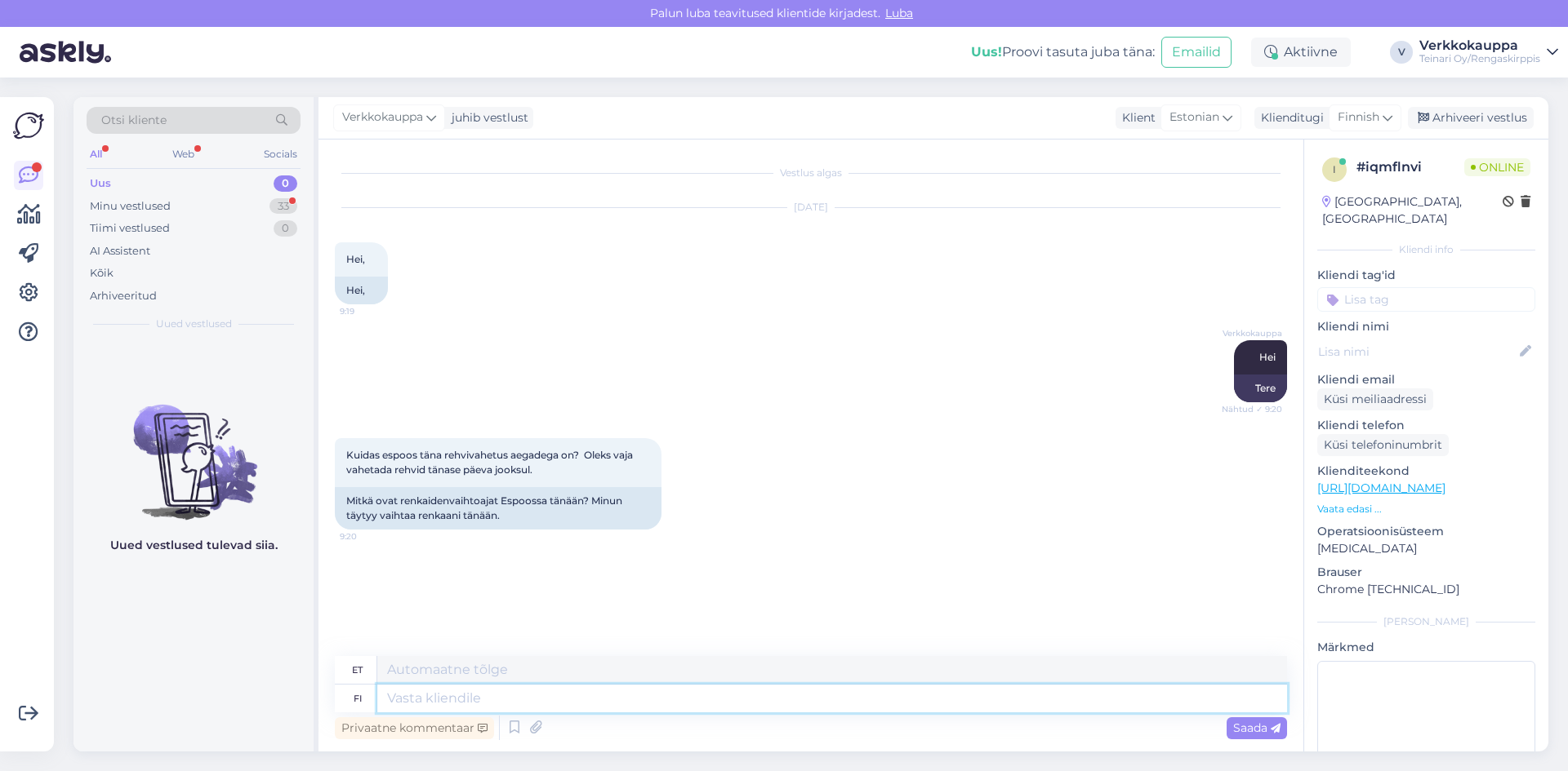
click at [410, 699] on textarea at bounding box center [832, 699] width 910 height 28
type textarea "miloin"
type textarea "miljon"
type textarea "m"
type textarea "Milloin"
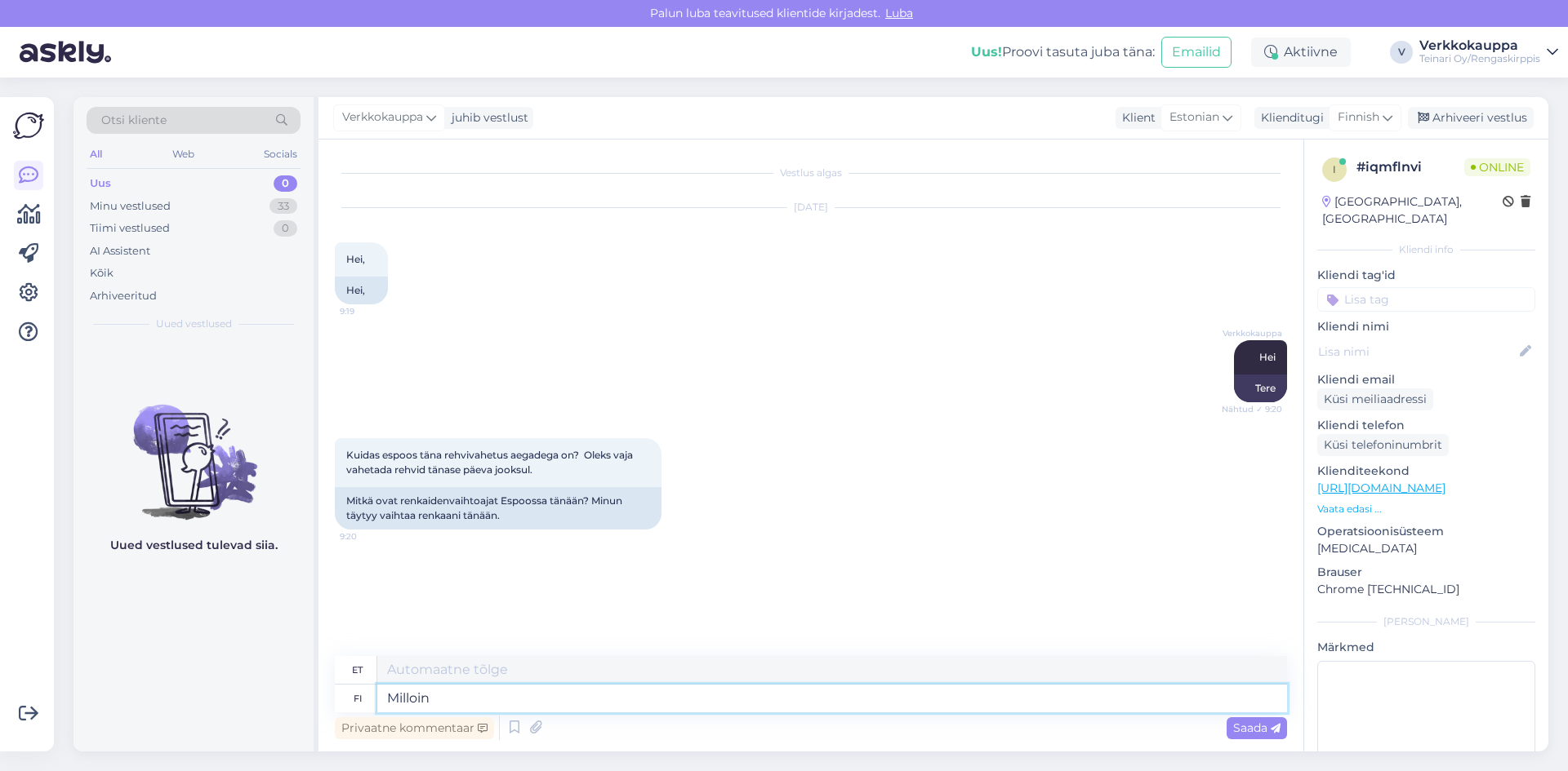
type textarea "Millal"
type textarea "Milloin olisite t"
type textarea "Millal sa oleksid?"
type textarea "Milloin olisite tulossa"
type textarea "Millal sa tuleksid?"
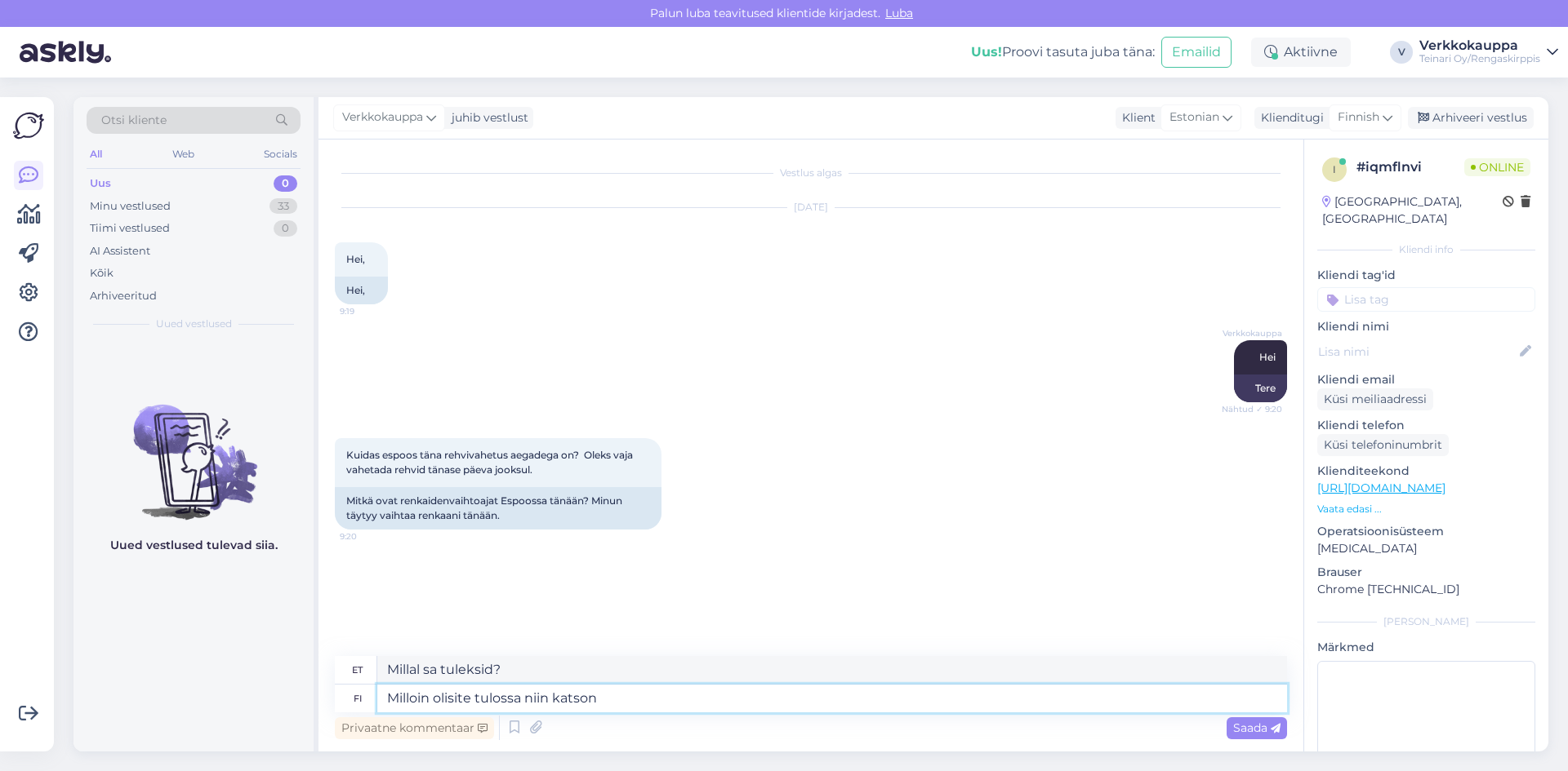
type textarea "Milloin olisite tulossa niin katson"
type textarea "Millal sa tuled? Eks näis."
type textarea "Milloin olisite tulossa niin katson ajan"
type textarea "Millal sa tuled? Ma kontrollin aega."
type textarea "Milloin olisite tulossa niin katson ajan ?"
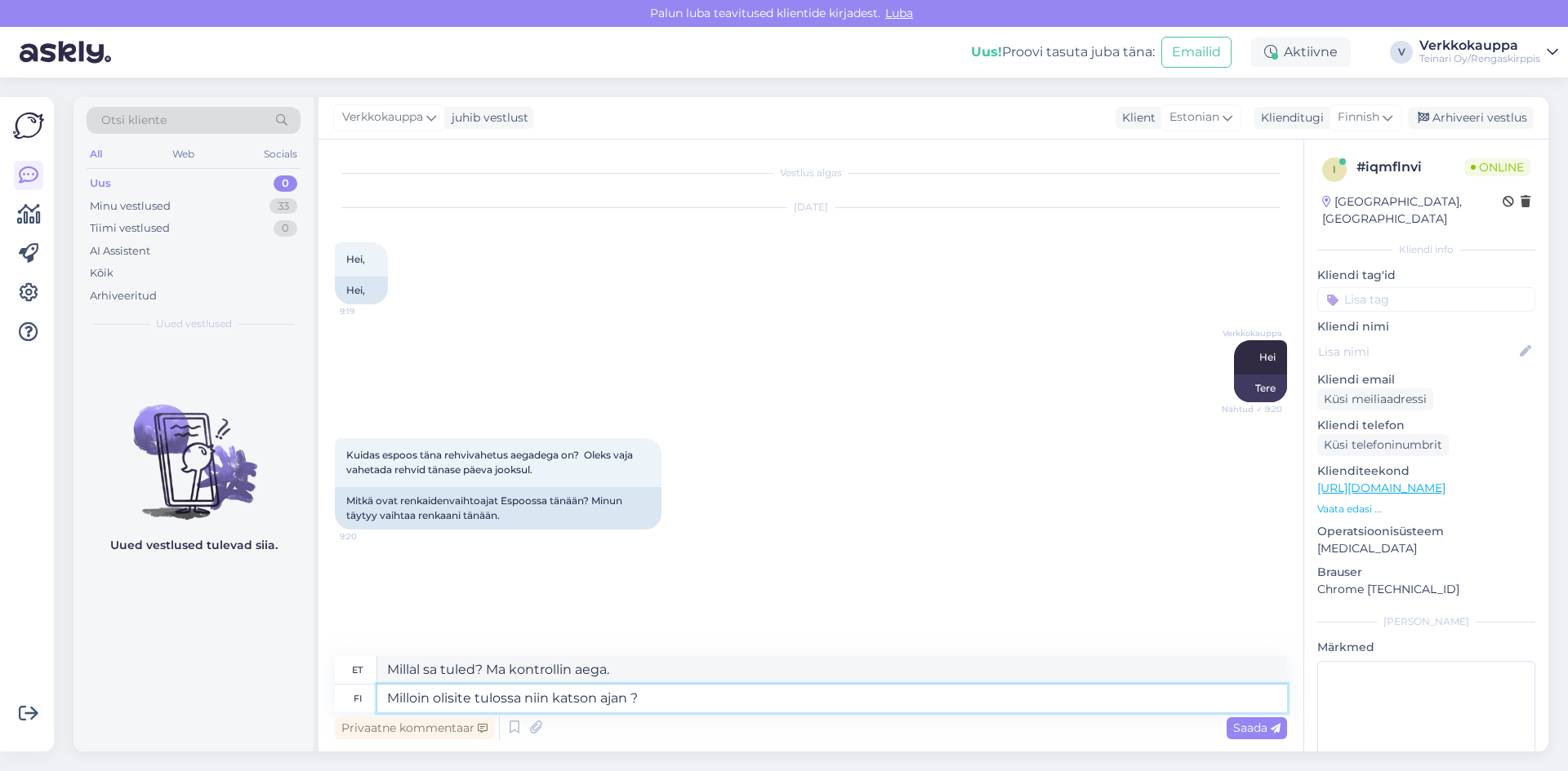
type textarea "Millal sa tuleksid, et saaksin kellaaega kontrollida?"
click at [651, 696] on textarea "Milloin olisite tulossa niin katson ajan ?" at bounding box center [832, 699] width 910 height 28
type textarea "Milloin olisite tulossa niin katson ajan ? Jotain ai"
type textarea "Millal sa tuleksid, et saaksin kellaaega kontrollida? [GEOGRAPHIC_DATA]."
type textarea "Milloin olisite tulossa niin katson ajan ?"
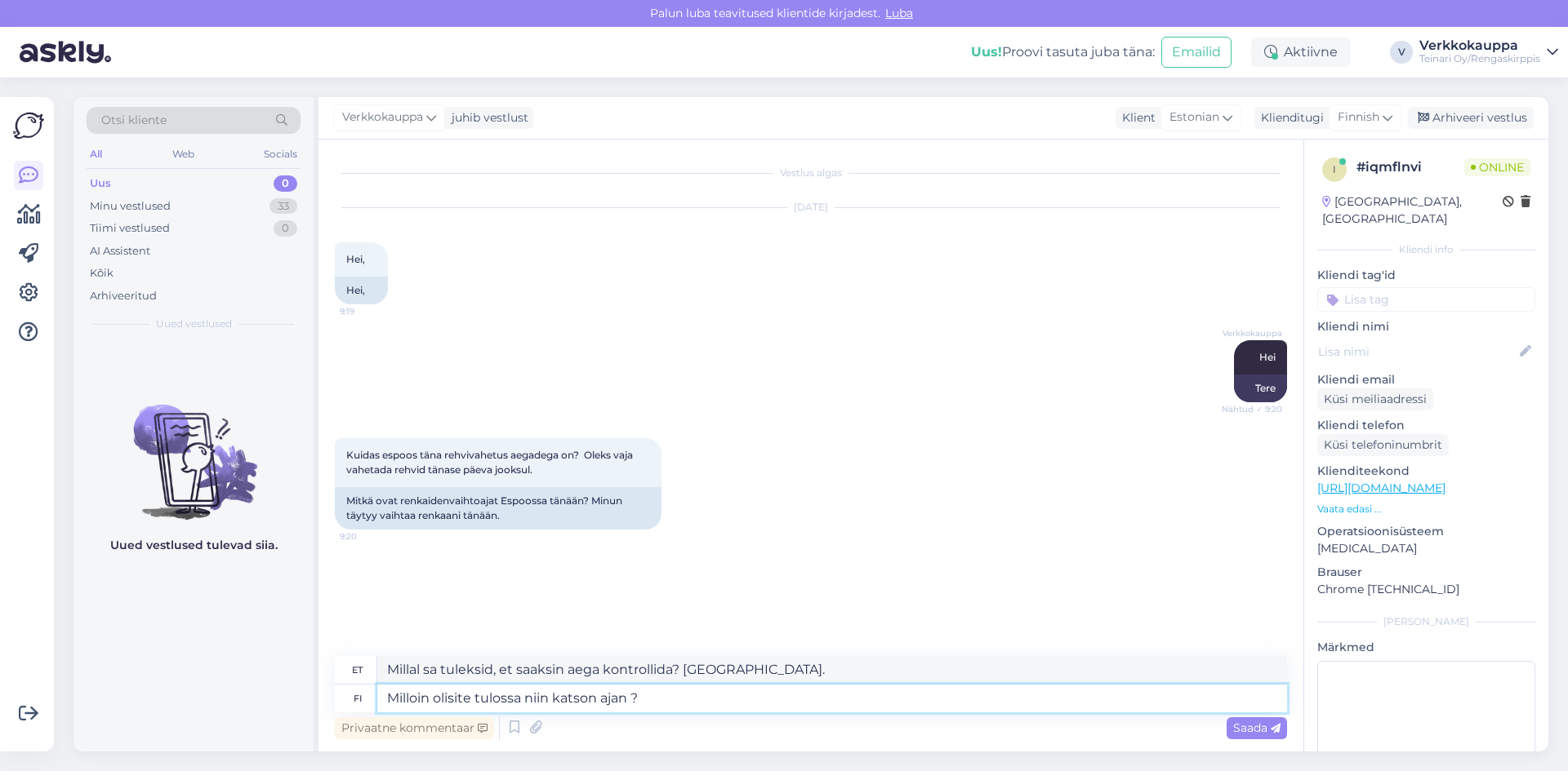
type textarea "Millal sa tuleksid, et saaksin kellaaega kontrollida?"
click at [432, 695] on textarea "Milloin olisite tulossa niin katson ajan ?" at bounding box center [832, 699] width 910 height 28
type textarea "Milloin tänää olisite tulossa niin katson ajan ?"
type textarea "Millal sa täna tuled, et saaksin kellaaega kontrollida?"
type textarea "Milloin tänään olisite tulossa niin katson ajan ?"
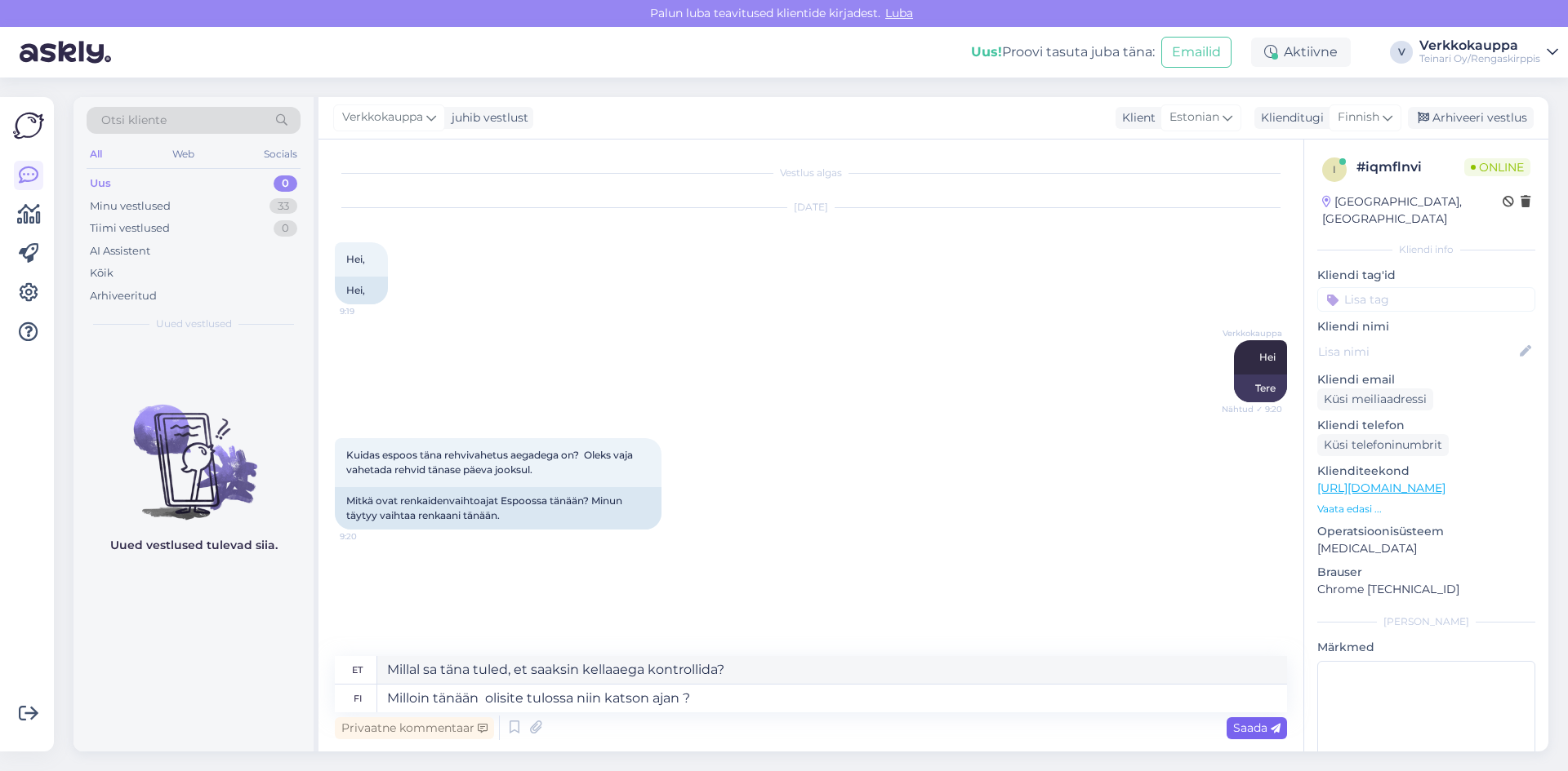
click at [1250, 728] on span "Saada" at bounding box center [1257, 728] width 47 height 14
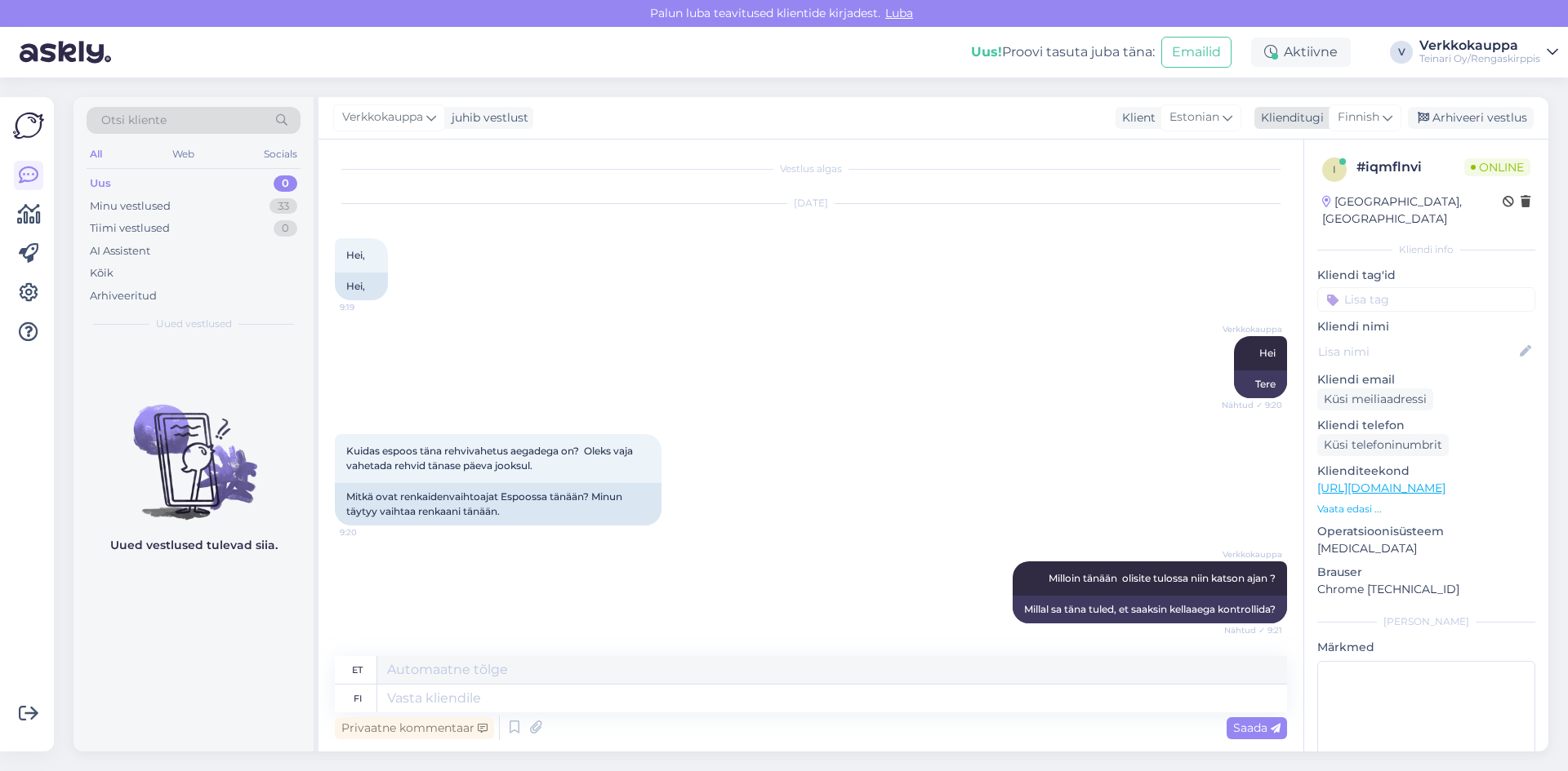
click at [1379, 112] on span "Finnish" at bounding box center [1358, 118] width 42 height 18
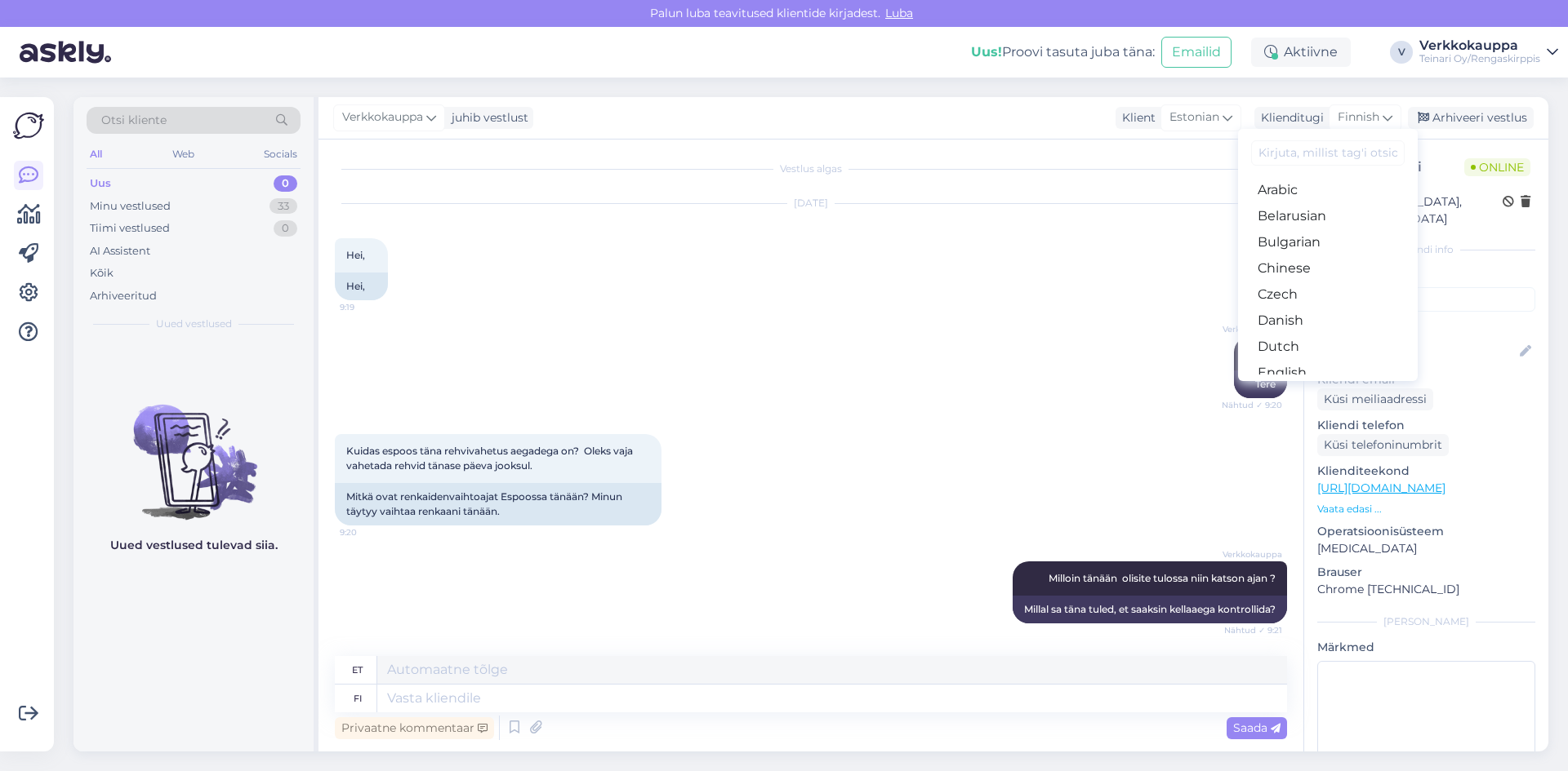
click at [1296, 386] on link "Estonian" at bounding box center [1327, 399] width 179 height 26
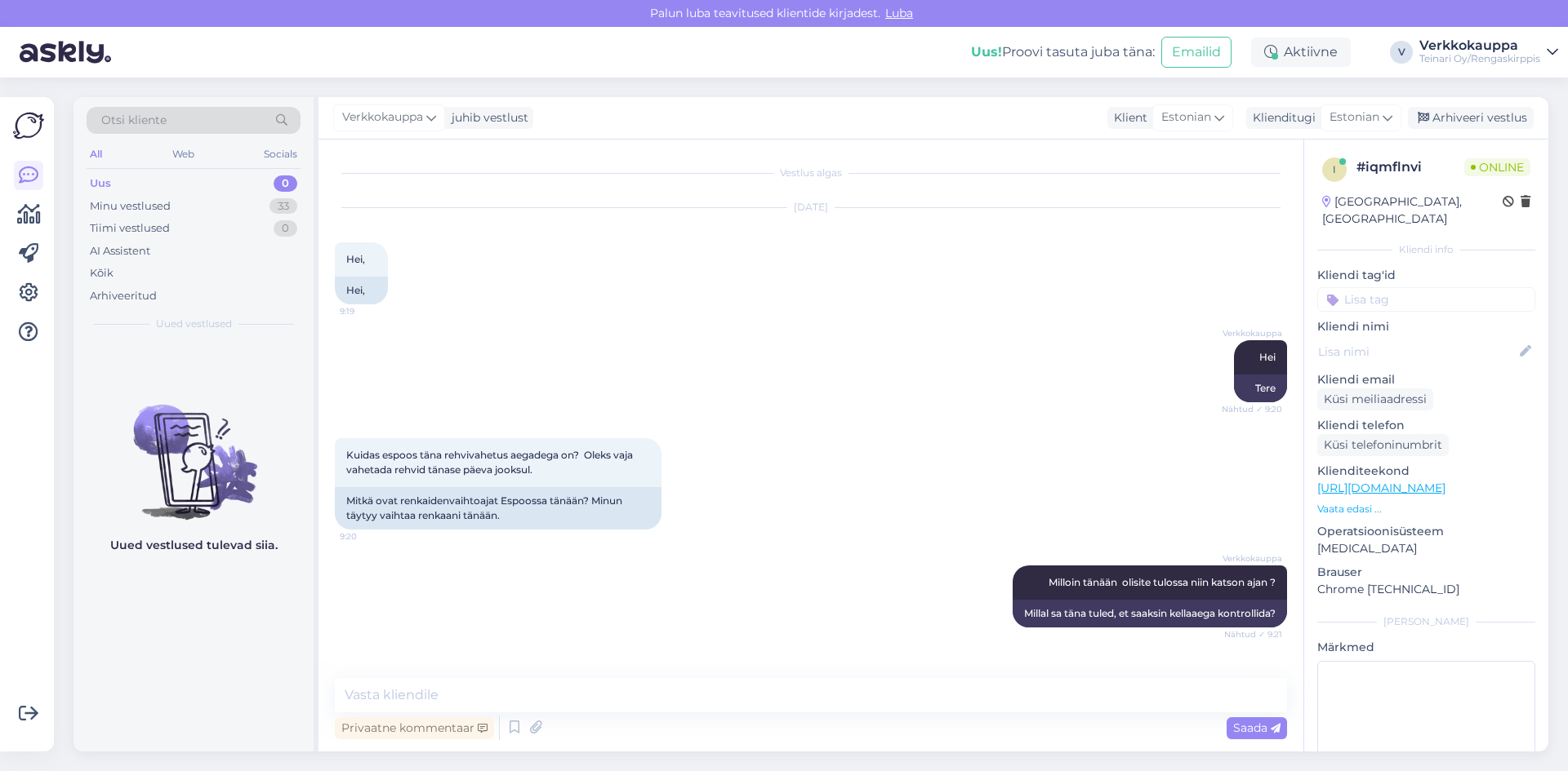
scroll to position [0, 0]
click at [435, 681] on textarea at bounding box center [811, 696] width 952 height 34
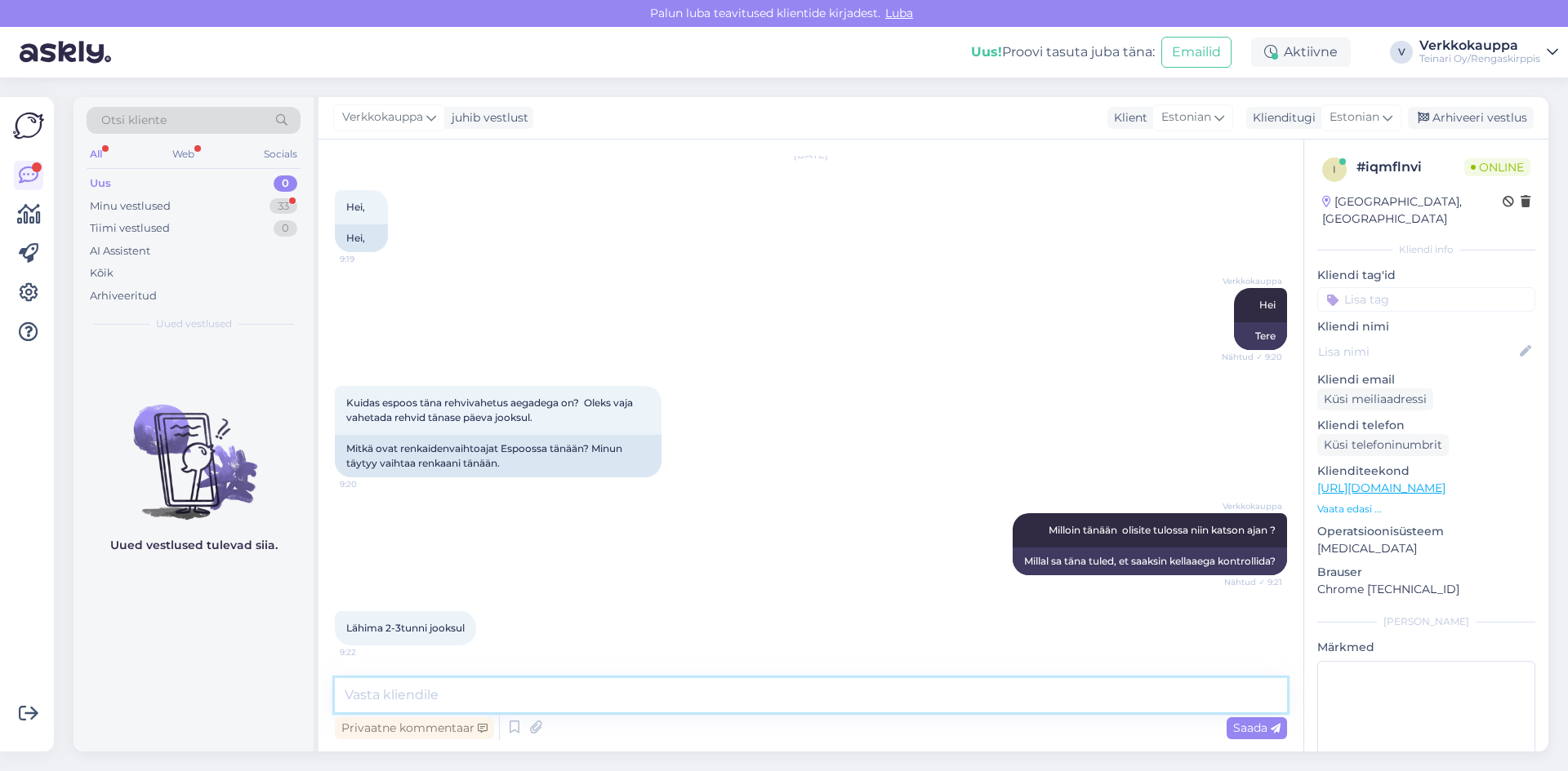
click at [386, 704] on textarea at bounding box center [811, 696] width 952 height 34
type textarea "Vabu aegu oleks 10.30, 11.30, 12.30 ."
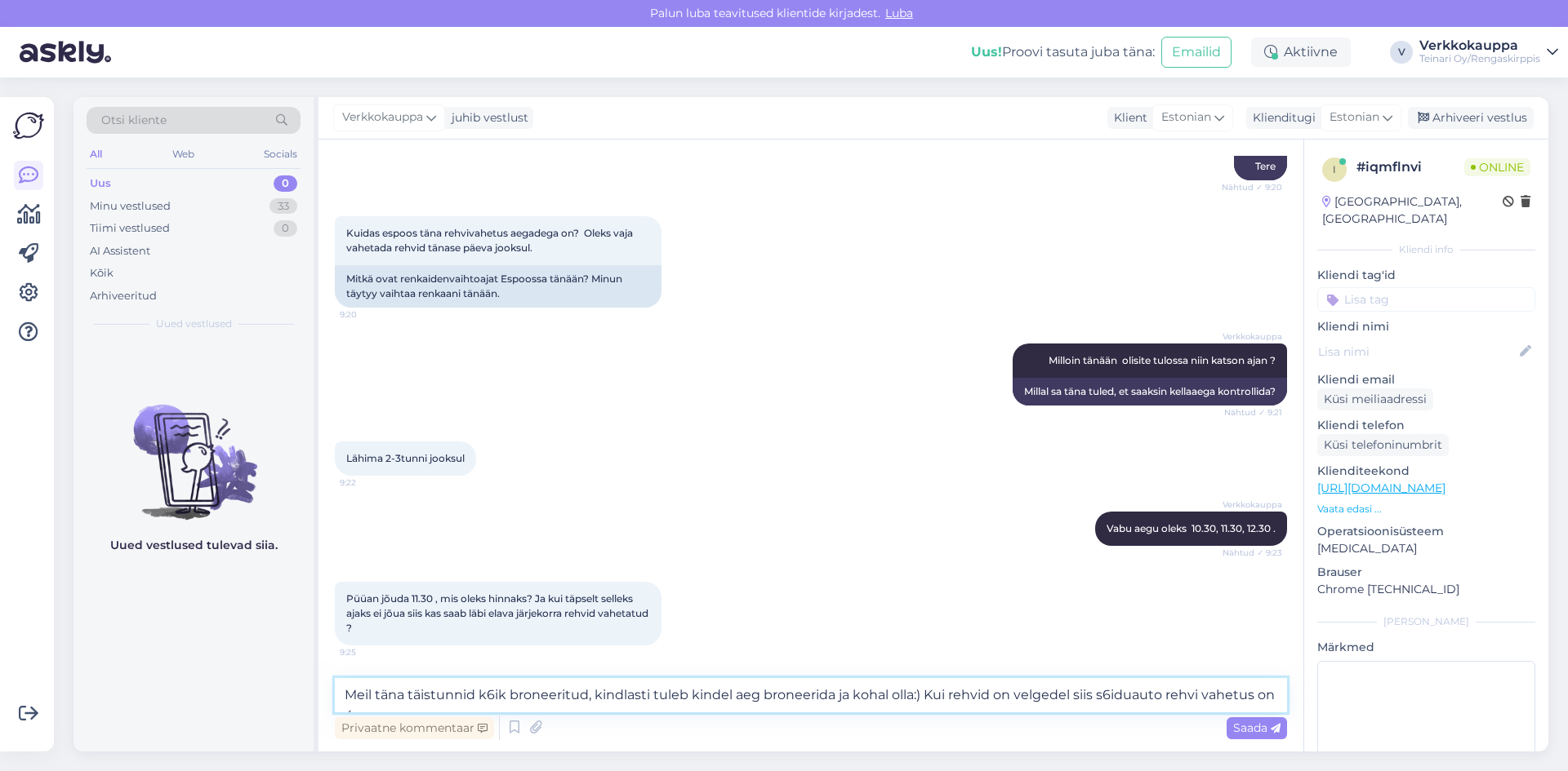
scroll to position [239, 0]
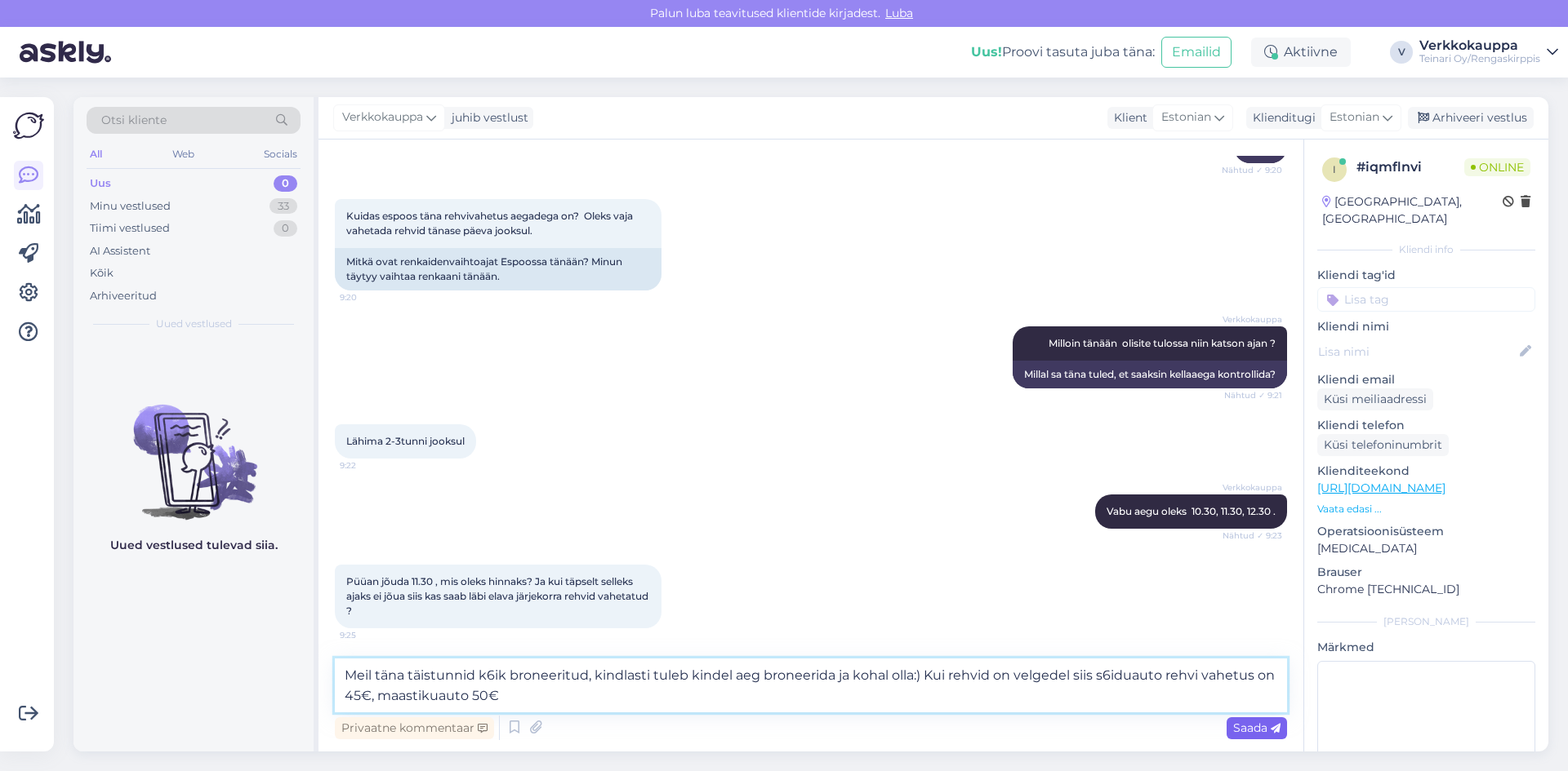
type textarea "Meil täna täistunnid k6ik broneeritud, kindlasti tuleb kindel aeg broneerida ja…"
click at [1242, 734] on span "Saada" at bounding box center [1257, 728] width 47 height 14
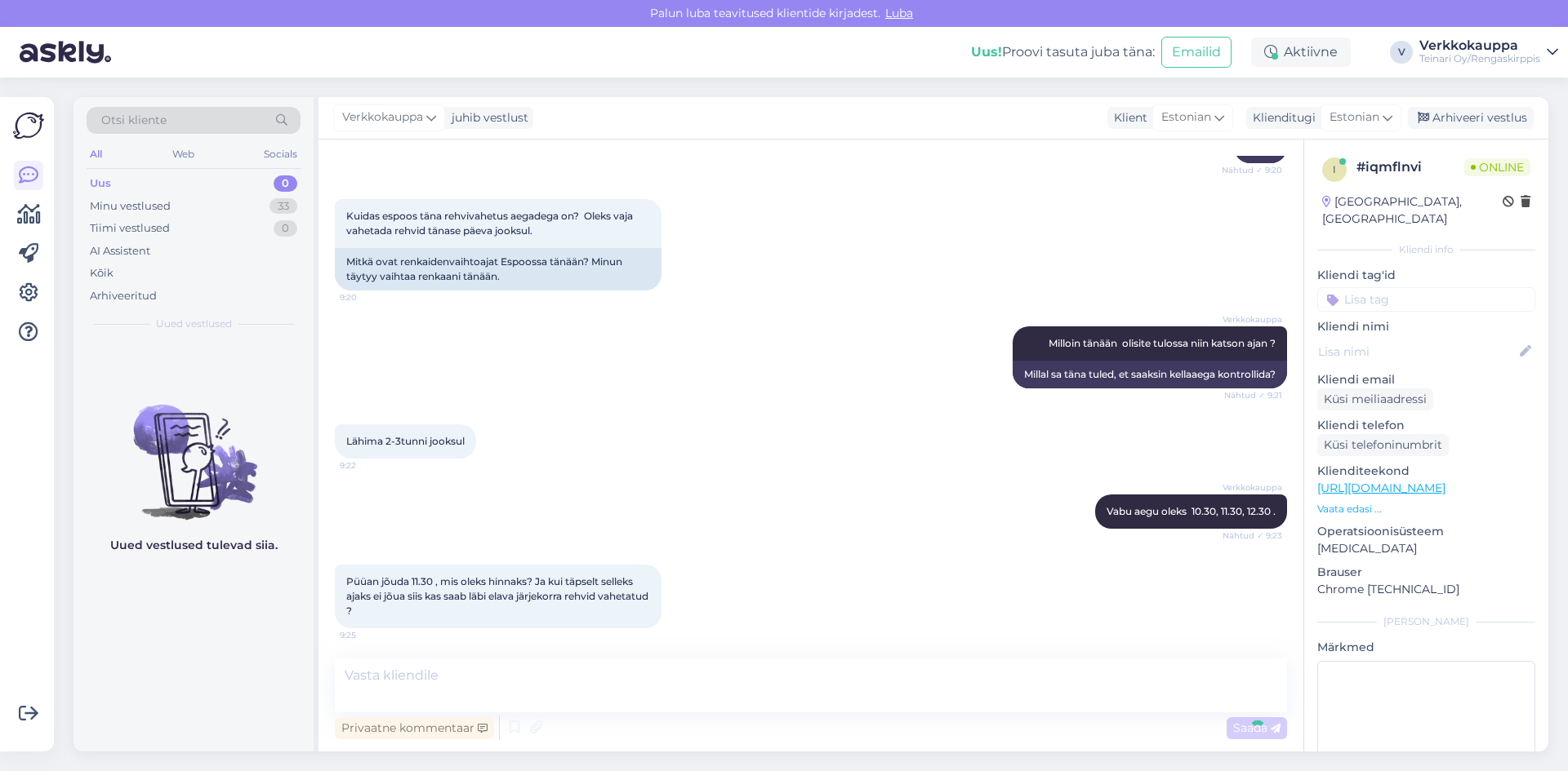
scroll to position [321, 0]
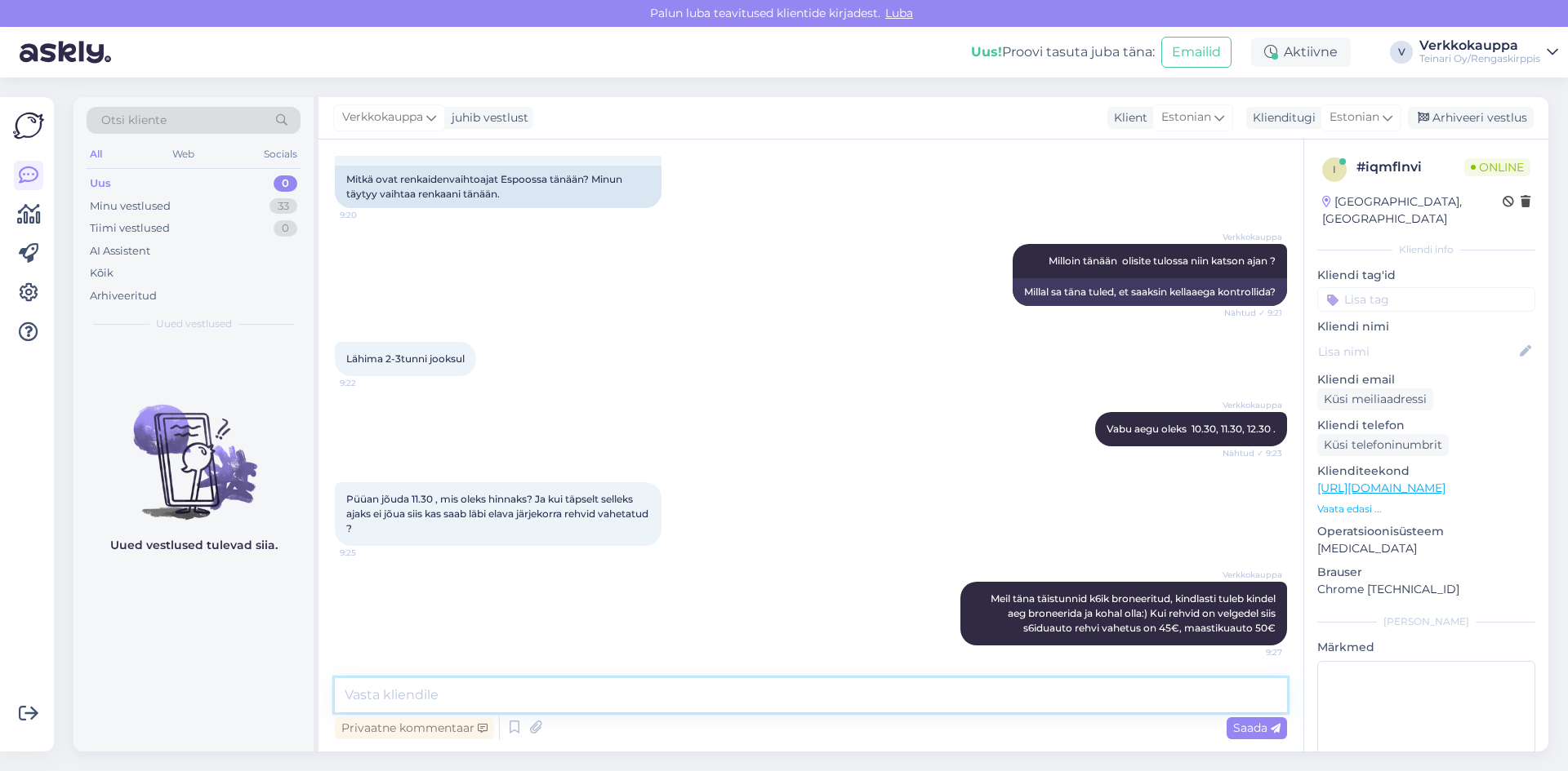
click at [433, 683] on textarea at bounding box center [811, 696] width 952 height 34
type textarea "B"
type textarea "Broneeringuks vajan veel auto rek nr"
click at [1238, 727] on span "Saada" at bounding box center [1257, 728] width 47 height 14
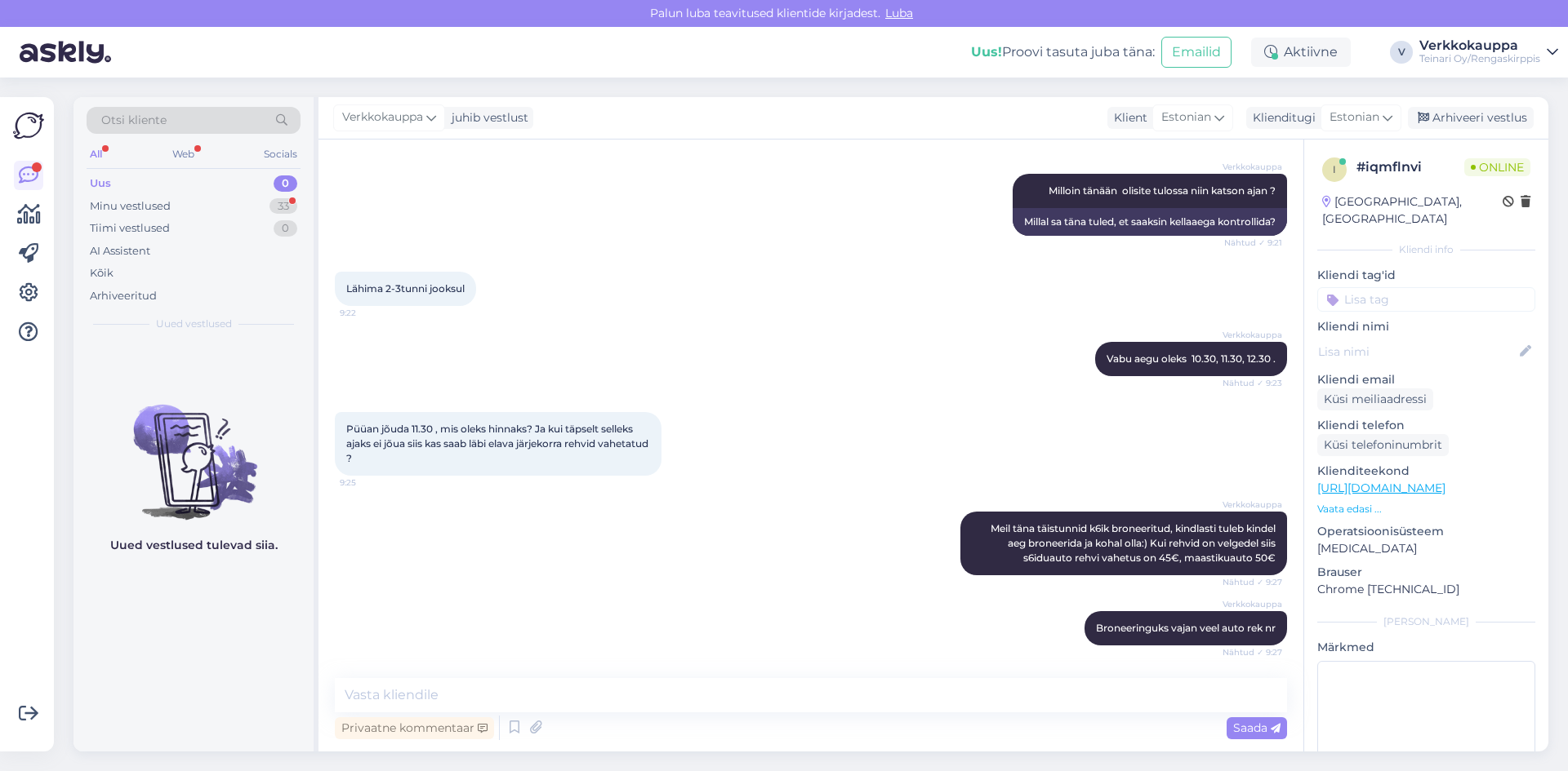
scroll to position [462, 0]
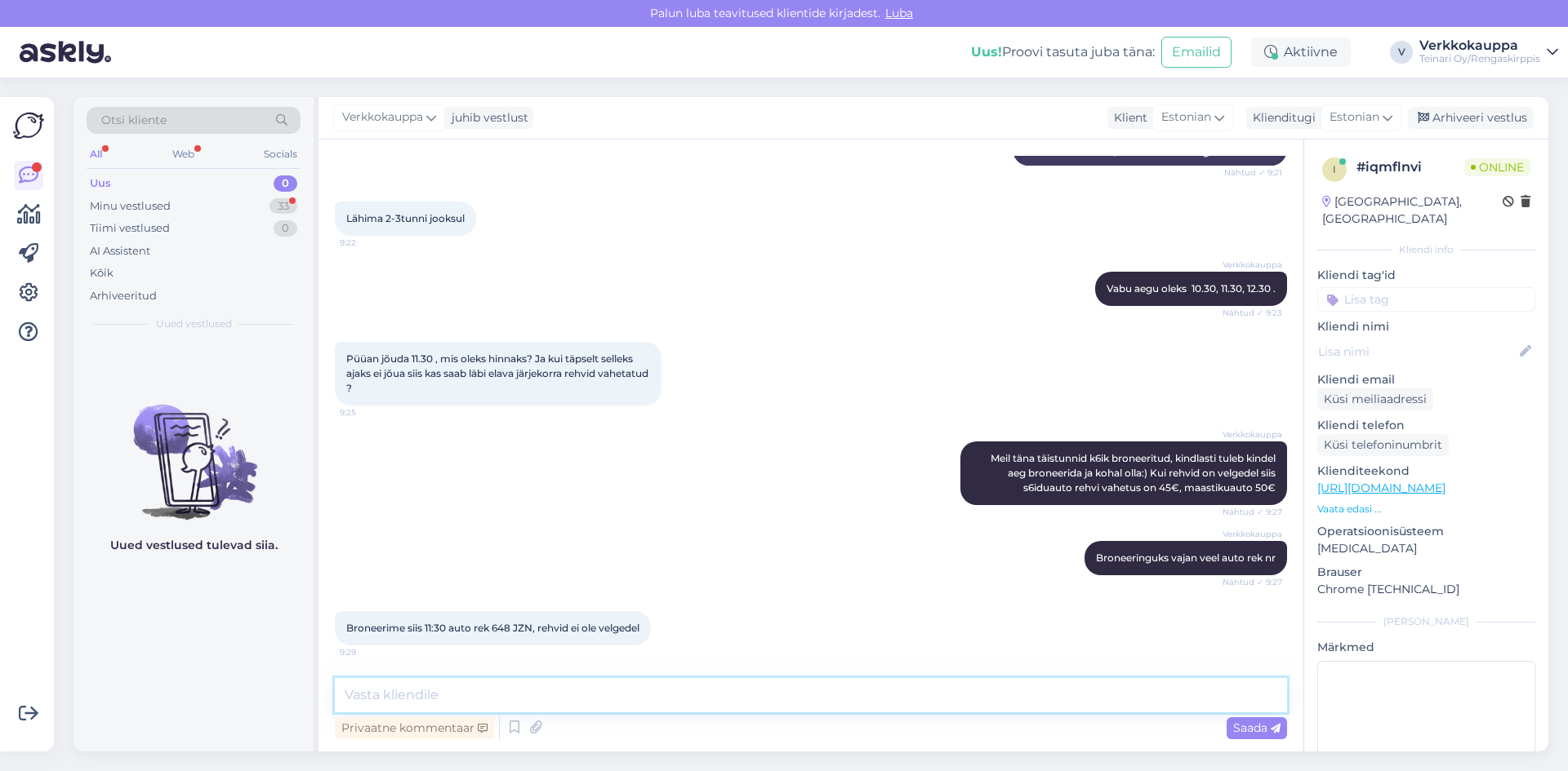
click at [431, 695] on textarea at bounding box center [811, 696] width 952 height 34
type textarea "mitme tollised rehvid on?"
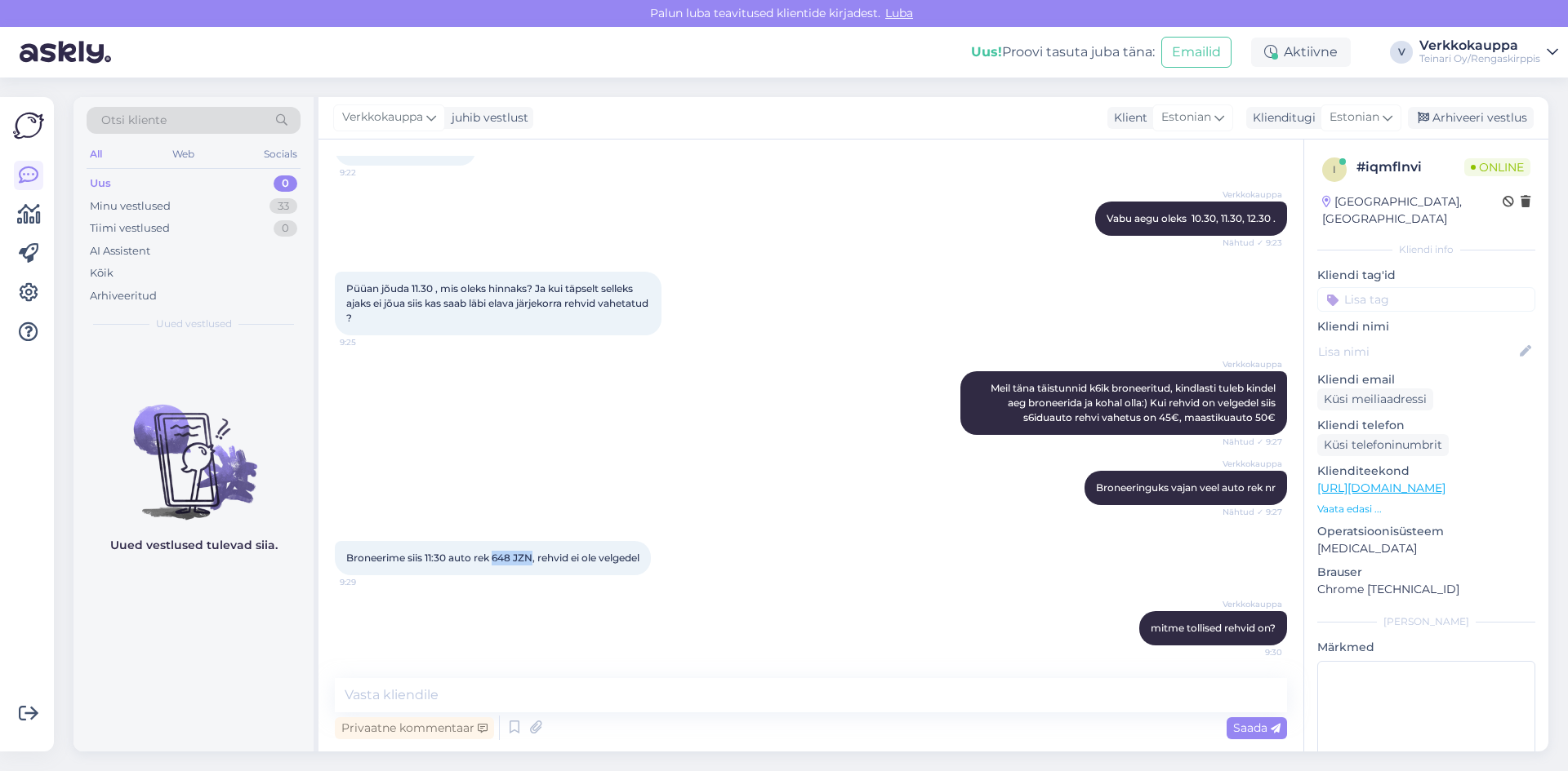
drag, startPoint x: 495, startPoint y: 556, endPoint x: 532, endPoint y: 556, distance: 37.0
click at [532, 556] on span "Broneerime siis 11:30 auto rek 648 JZN, rehvid ei ole velgedel" at bounding box center [492, 558] width 293 height 13
copy span "648 JZN"
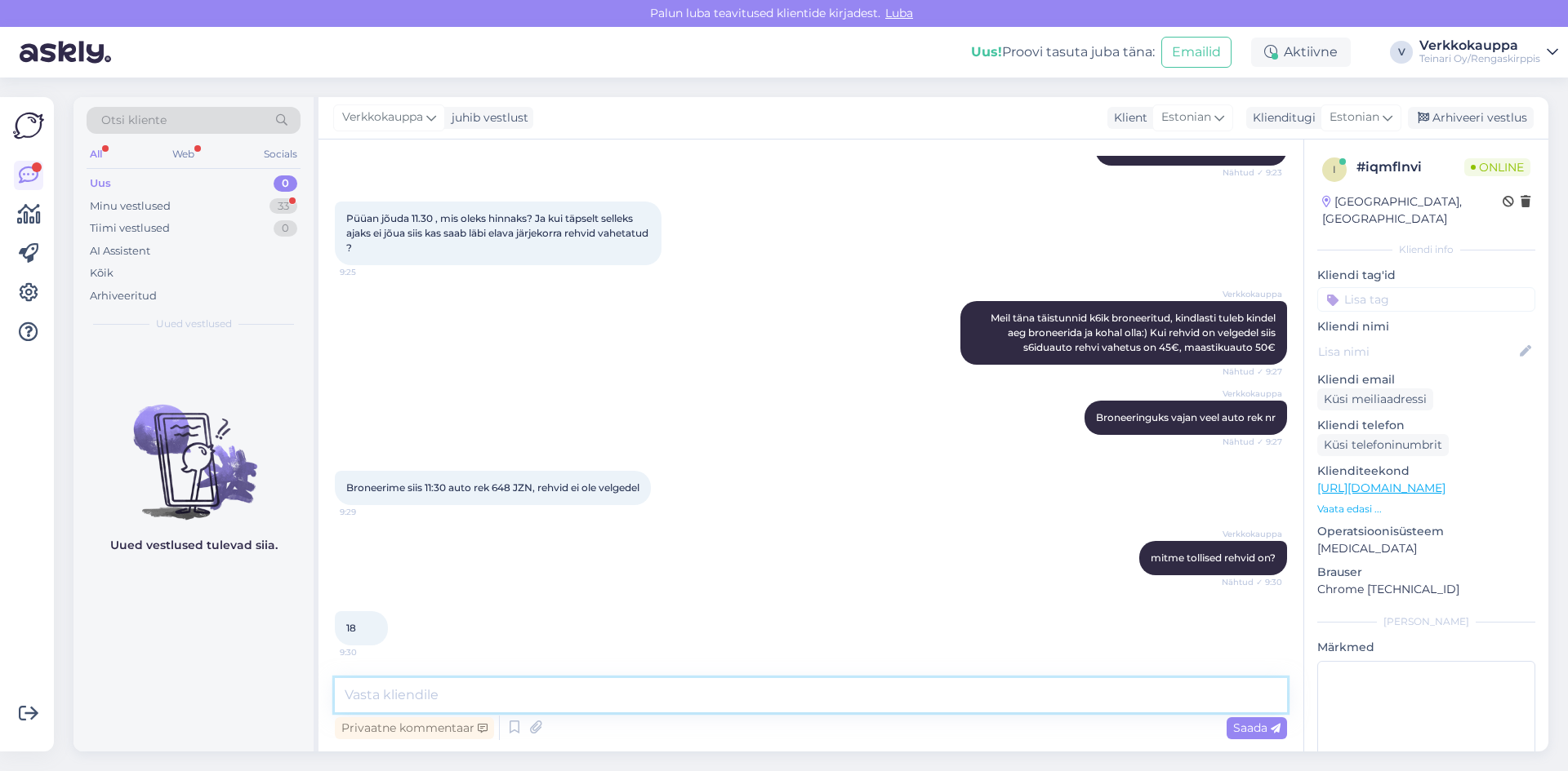
click at [454, 695] on textarea at bounding box center [811, 696] width 952 height 34
type textarea "18" rehvitööd maksavad 100€"
click at [1250, 729] on span "Saada" at bounding box center [1257, 728] width 47 height 14
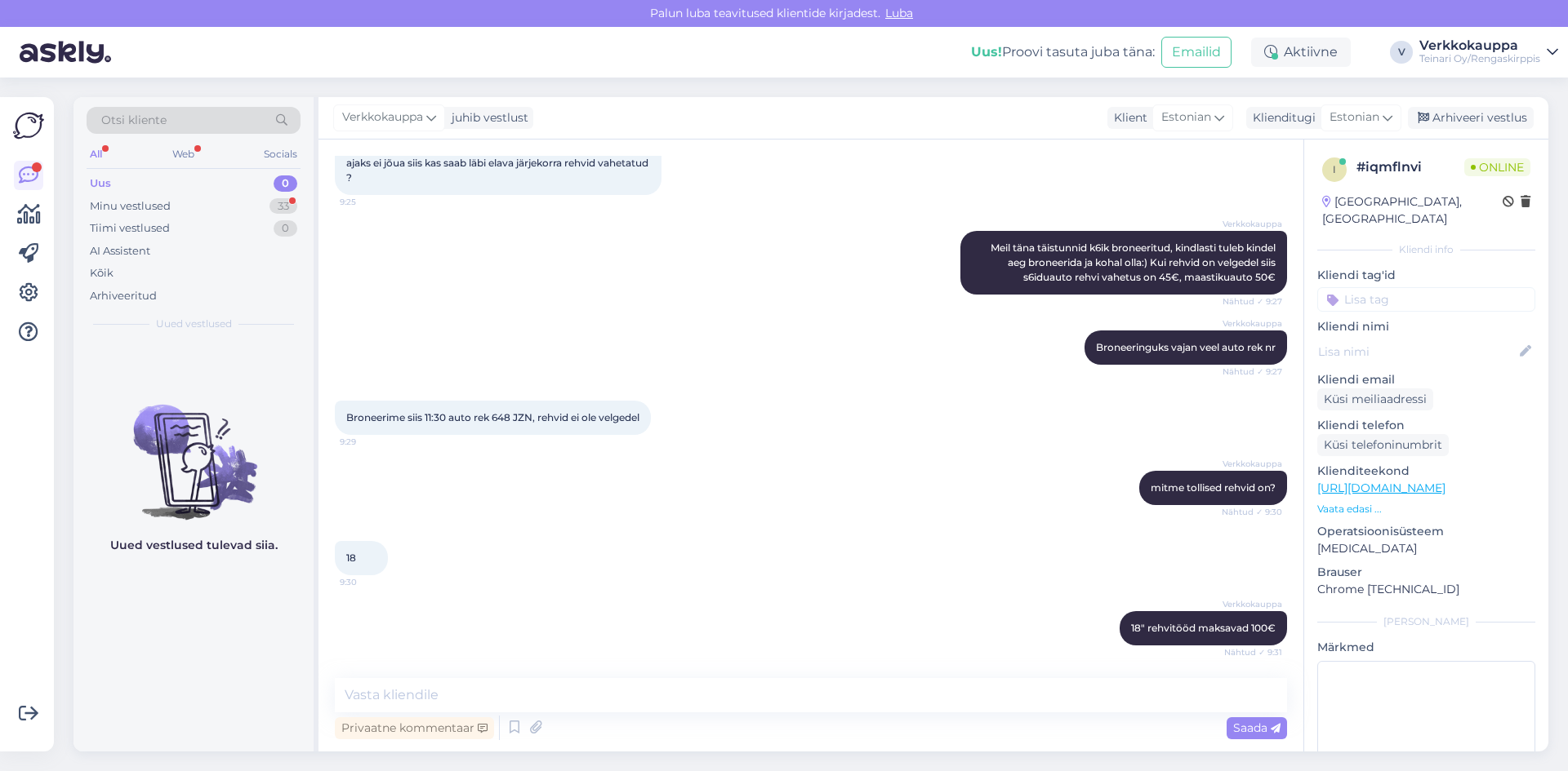
scroll to position [743, 0]
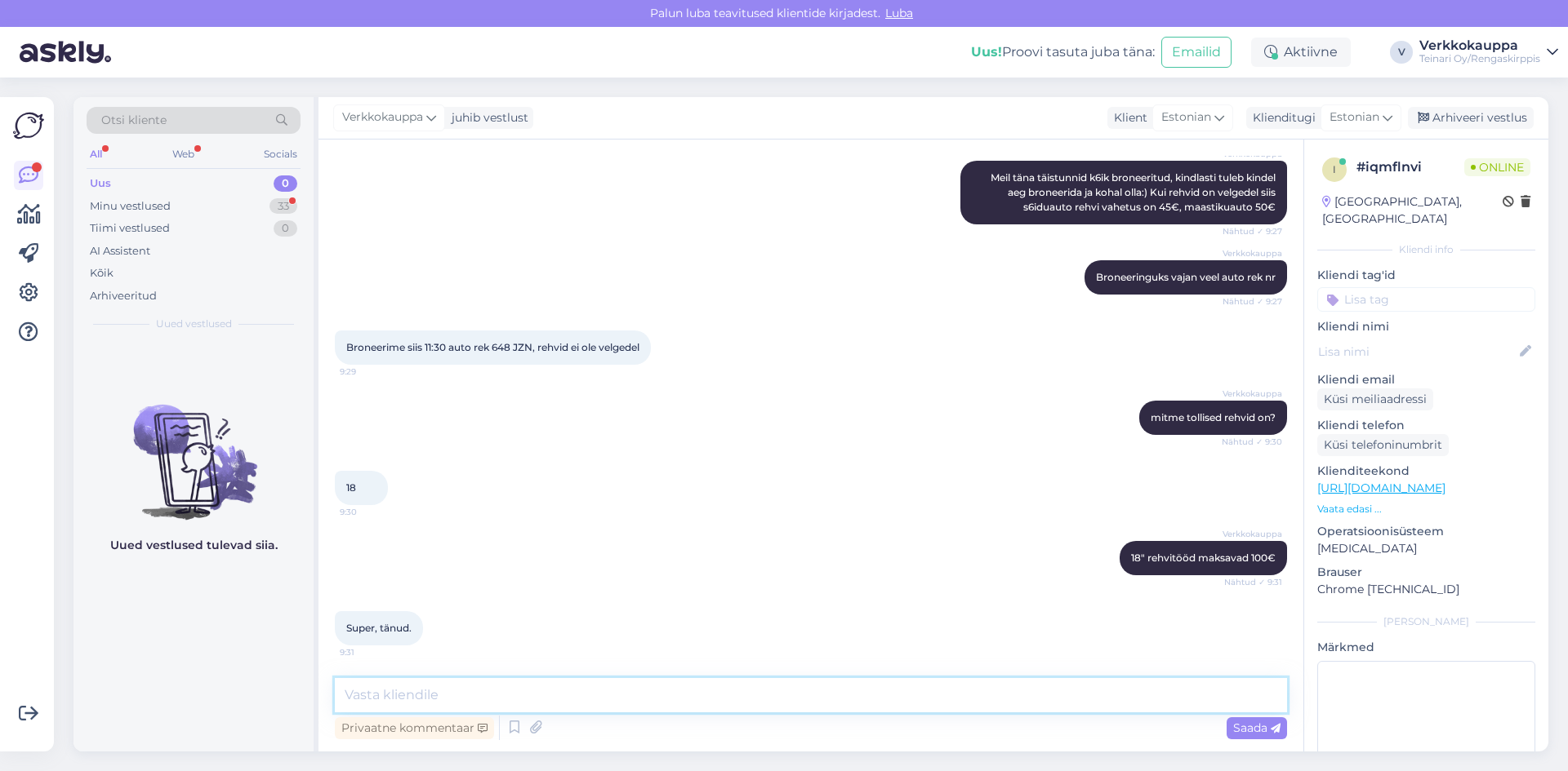
click at [435, 697] on textarea at bounding box center [811, 696] width 952 height 34
click at [581, 693] on textarea "Olen broneerinud teile aja 11.30. Teretulemast!" at bounding box center [811, 696] width 952 height 34
type textarea "Olen broneerinud teile aja 11.30. Tere tulemast!"
click at [1260, 731] on span "Saada" at bounding box center [1257, 728] width 47 height 14
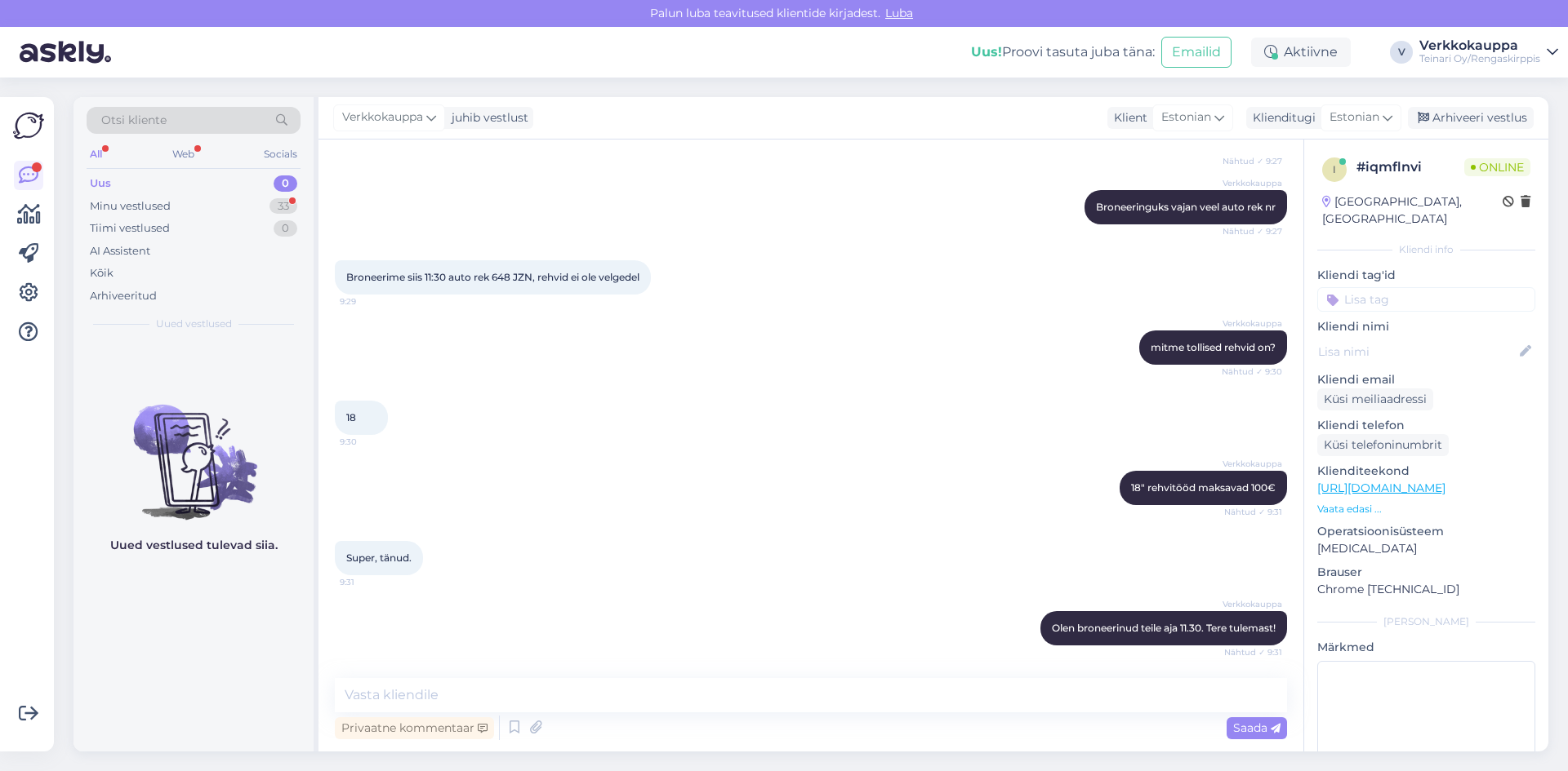
scroll to position [883, 0]
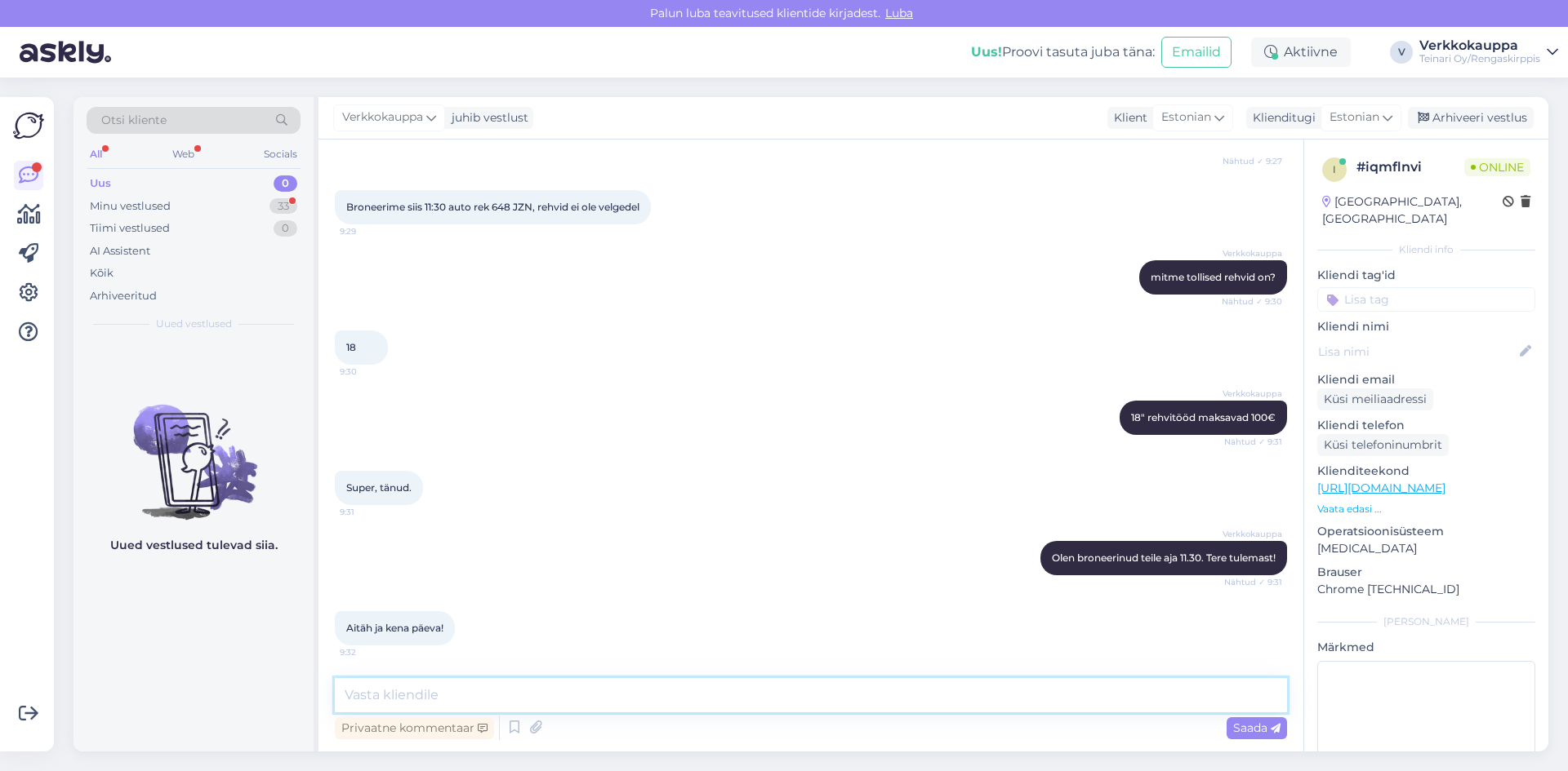
click at [391, 701] on textarea at bounding box center [811, 696] width 952 height 34
type textarea "Teile samuti"
click at [1245, 723] on span "Saada" at bounding box center [1257, 728] width 47 height 14
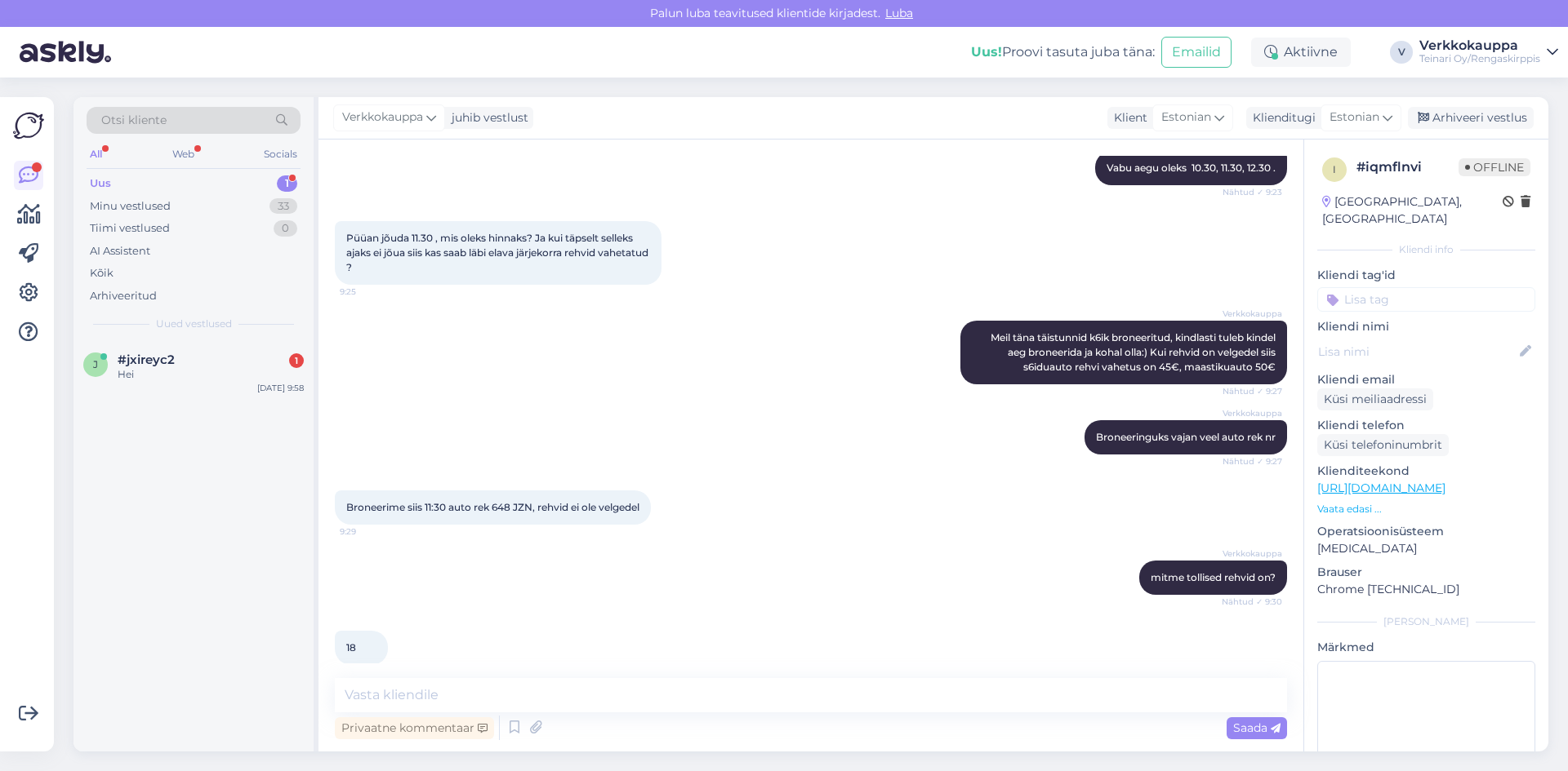
scroll to position [709, 0]
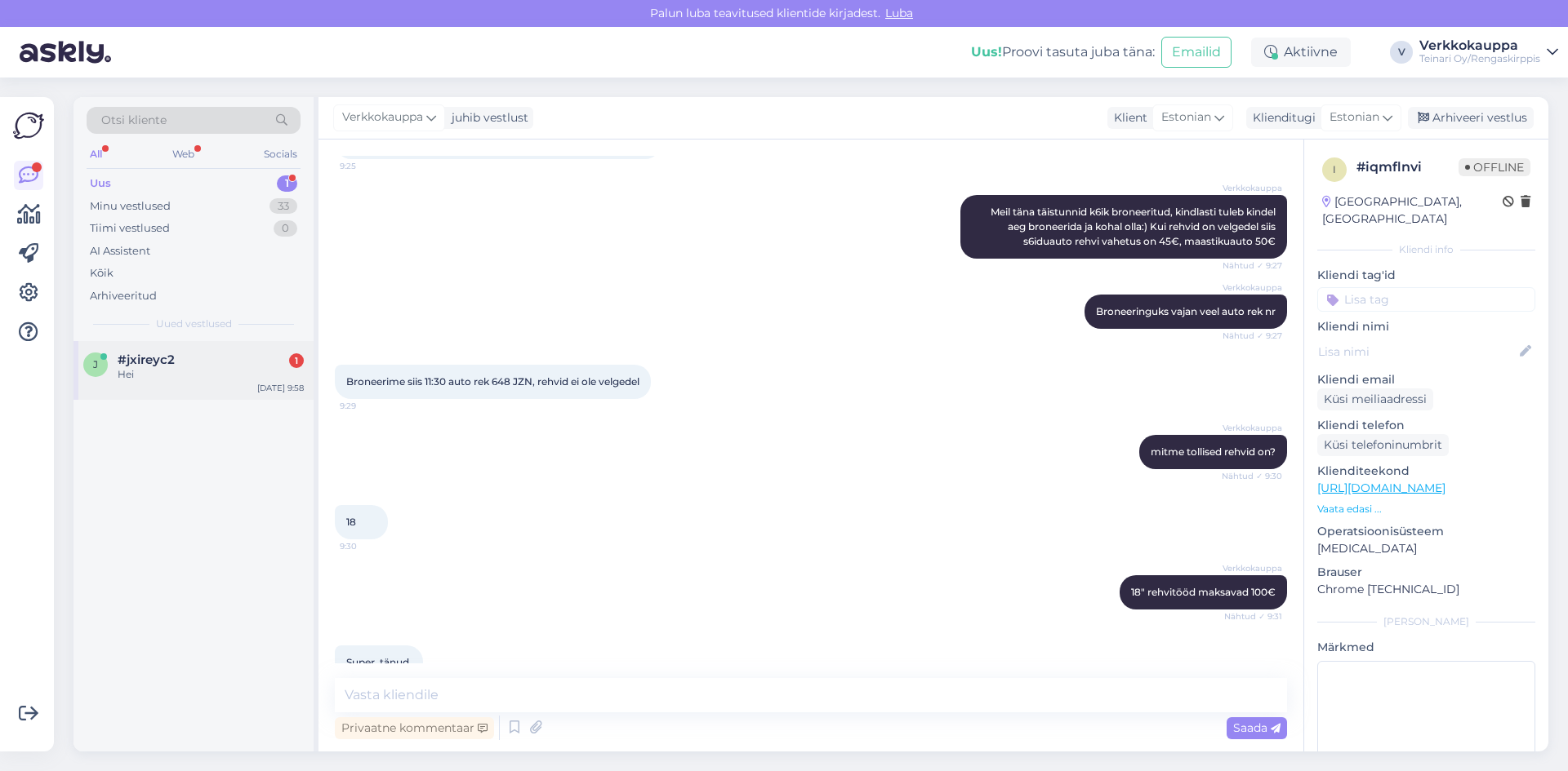
click at [191, 374] on div "Hei" at bounding box center [211, 375] width 186 height 14
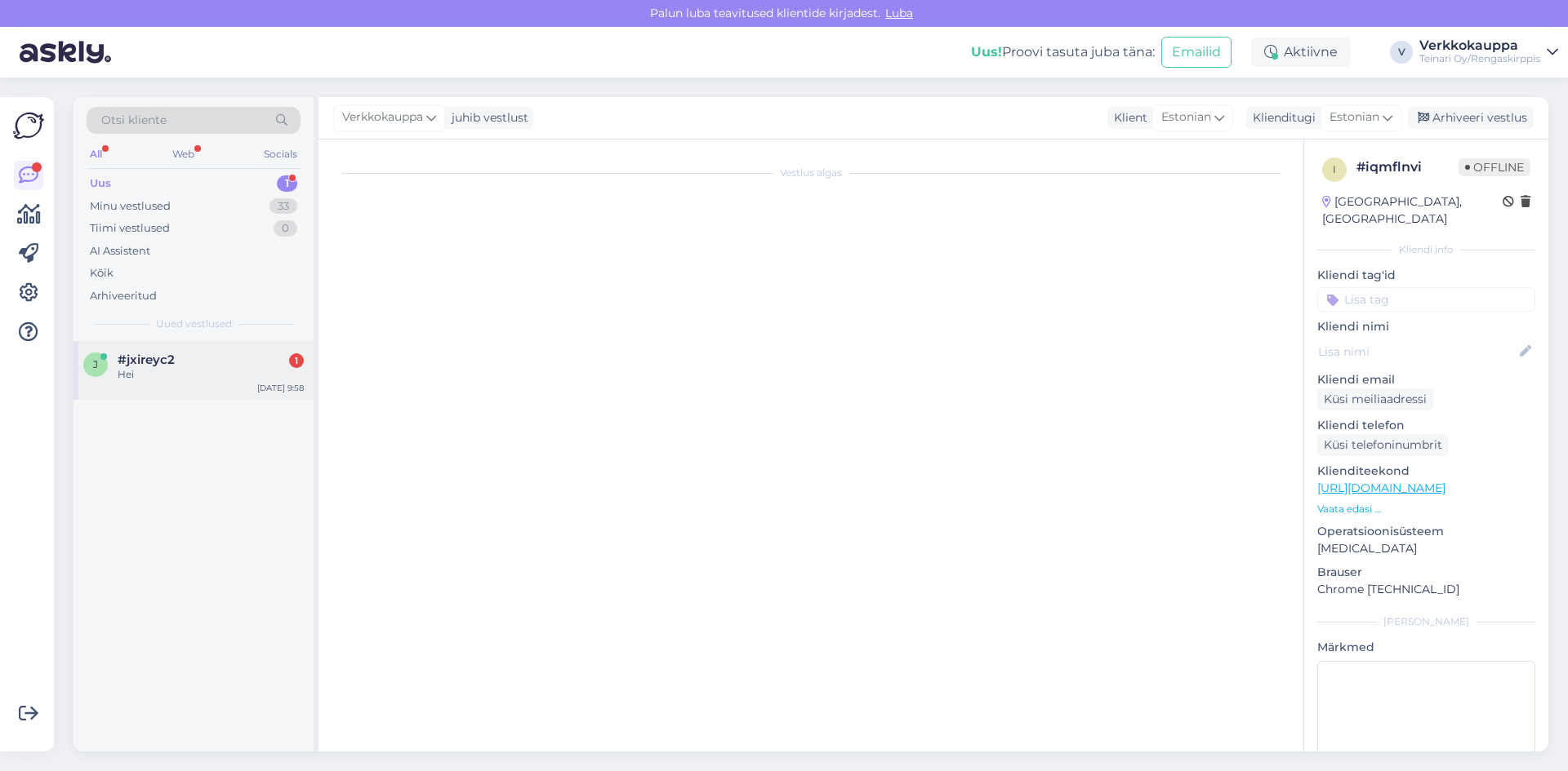
scroll to position [0, 0]
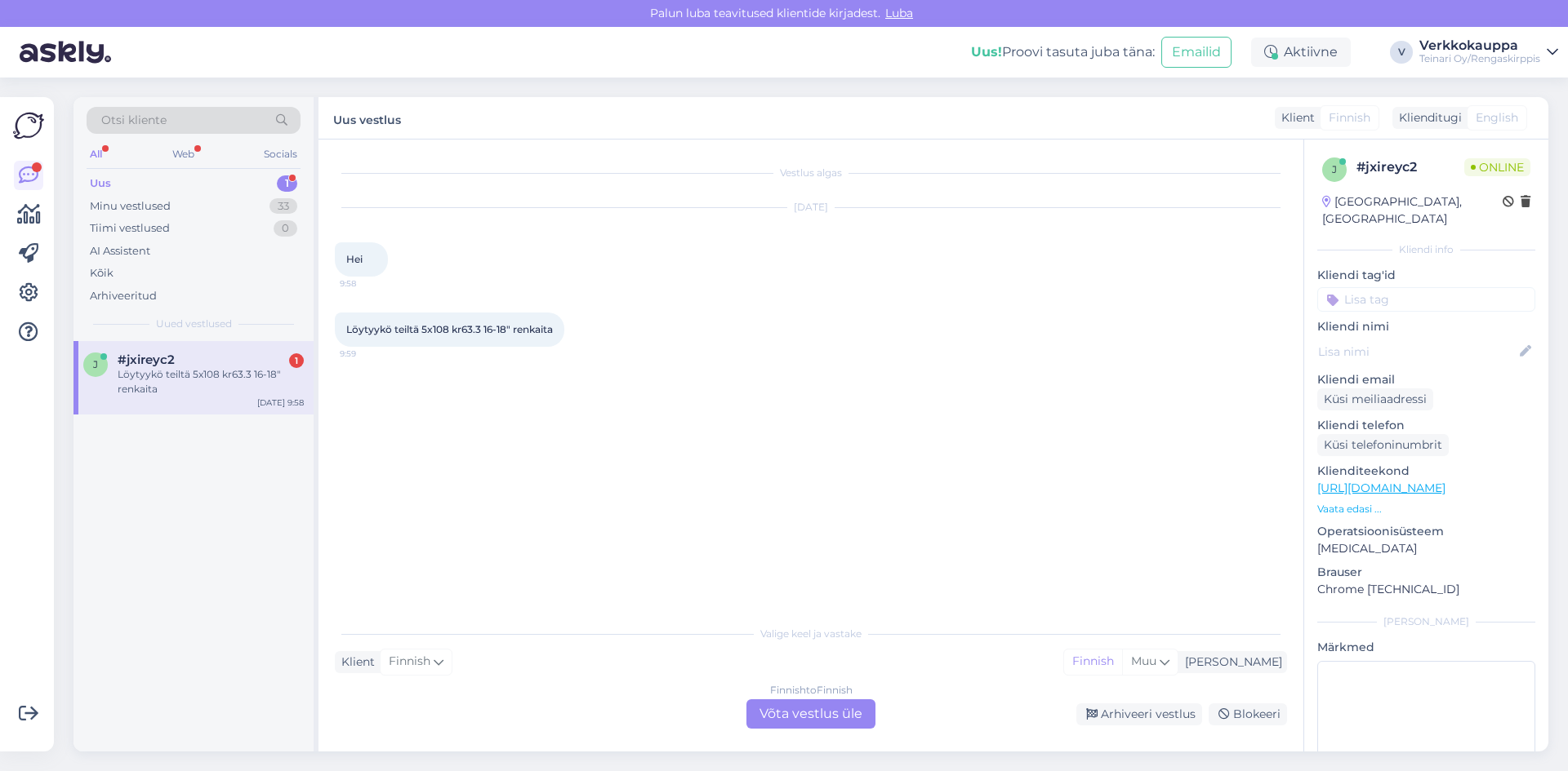
click at [789, 708] on div "Finnish to Finnish Võta vestlus üle" at bounding box center [810, 714] width 129 height 29
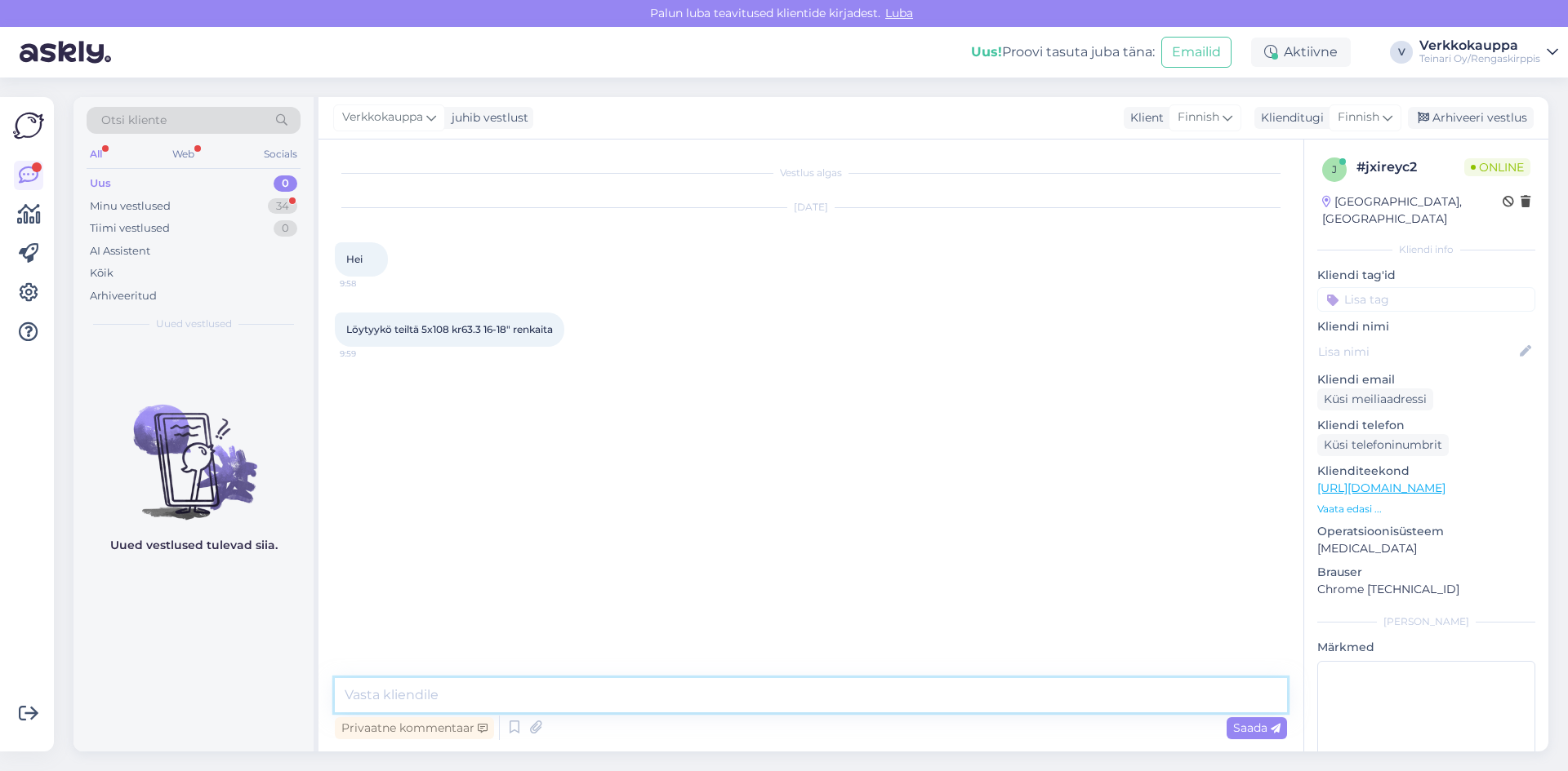
click at [593, 692] on textarea at bounding box center [811, 696] width 952 height 34
type textarea "Hei, saisinko vielä auton rek nr niin varmistan ET"
click at [1247, 723] on span "Saada" at bounding box center [1257, 728] width 47 height 14
click at [158, 210] on div "Minu vestlused" at bounding box center [129, 206] width 81 height 16
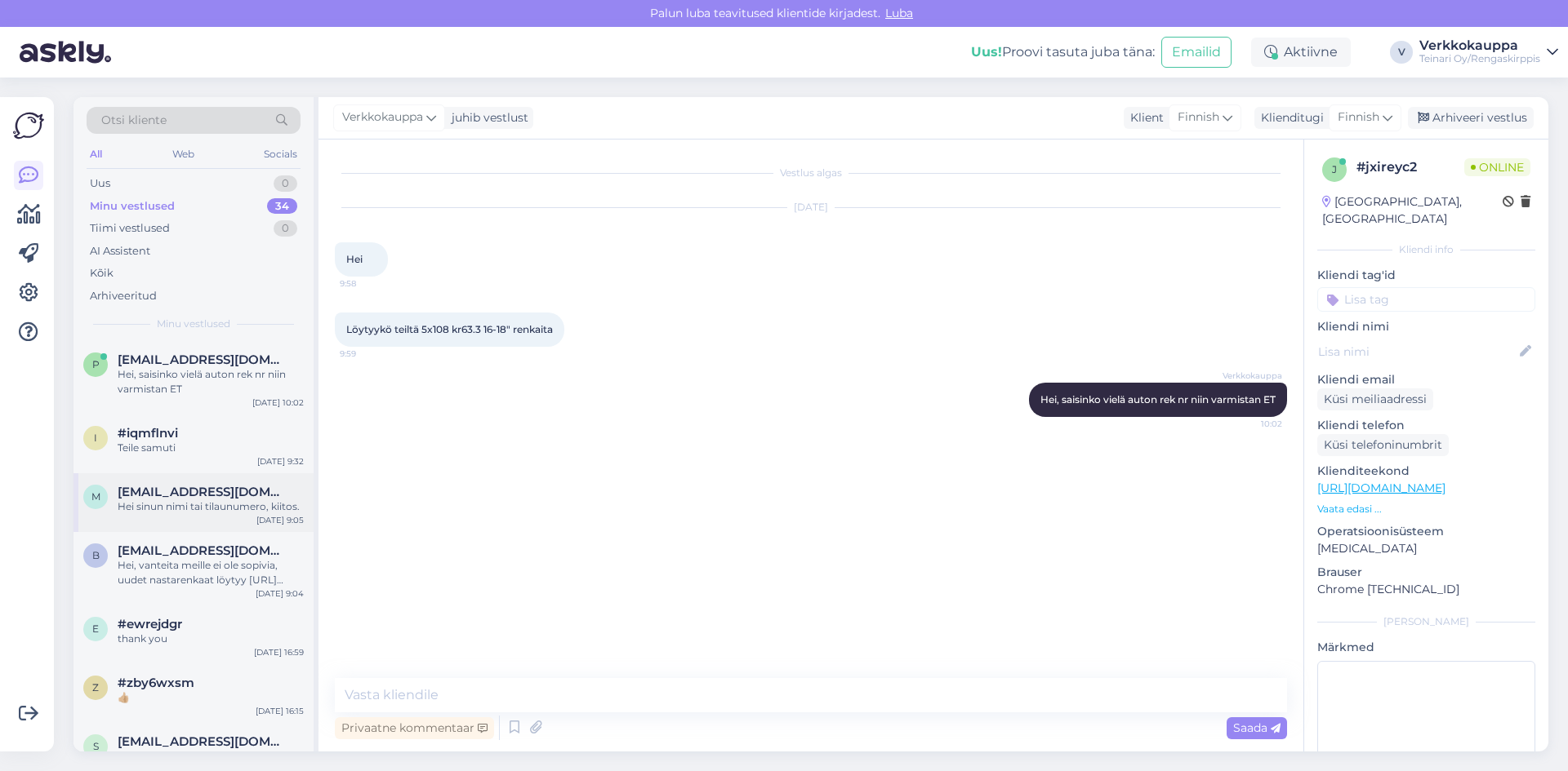
click at [243, 504] on div "Hei sinun nimi tai tilaunumero, kiitos." at bounding box center [211, 507] width 186 height 14
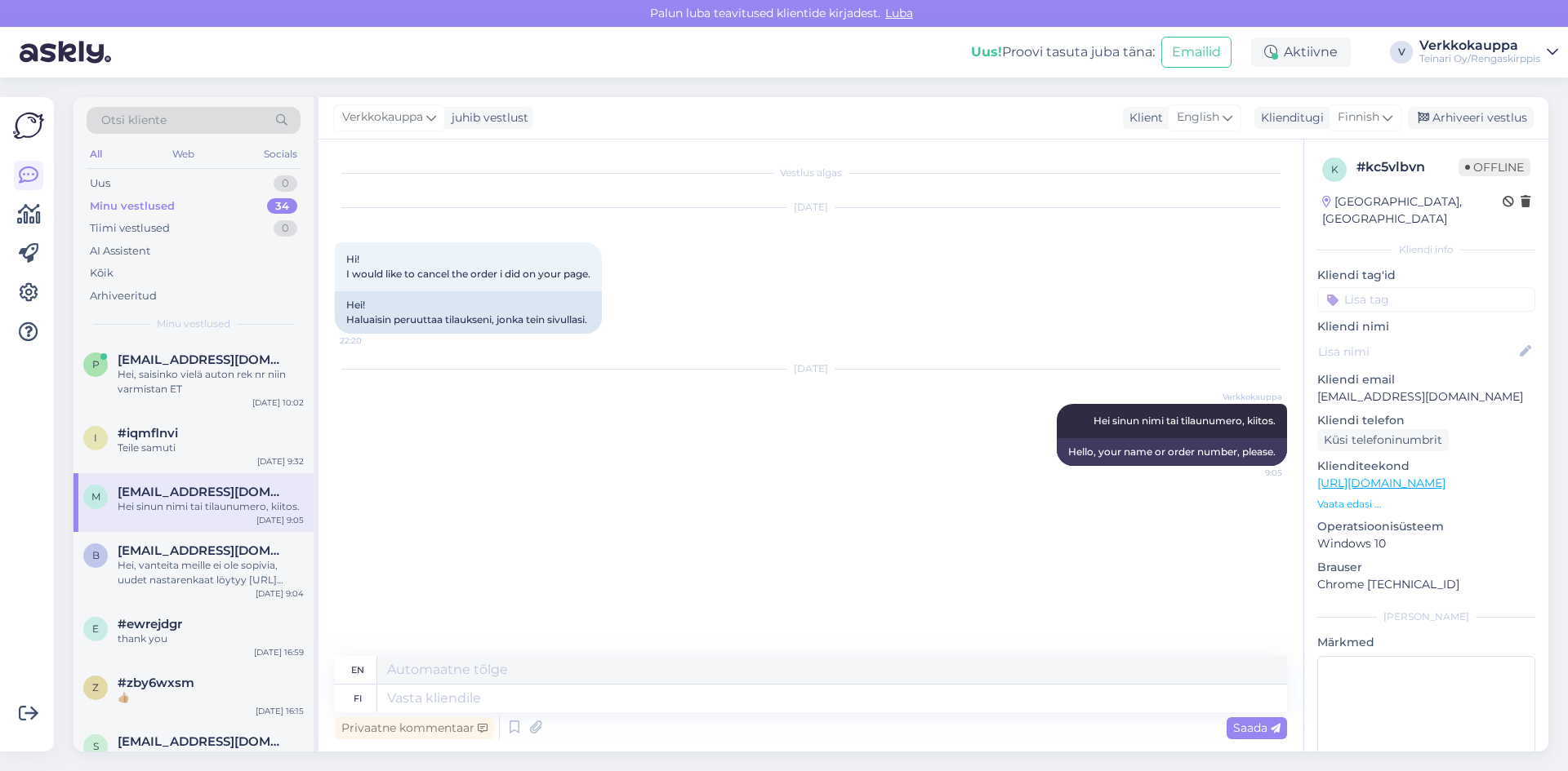
click at [1408, 476] on link "[URL][DOMAIN_NAME]" at bounding box center [1382, 483] width 129 height 14
click at [1362, 497] on p "Vaata edasi ..." at bounding box center [1426, 504] width 218 height 14
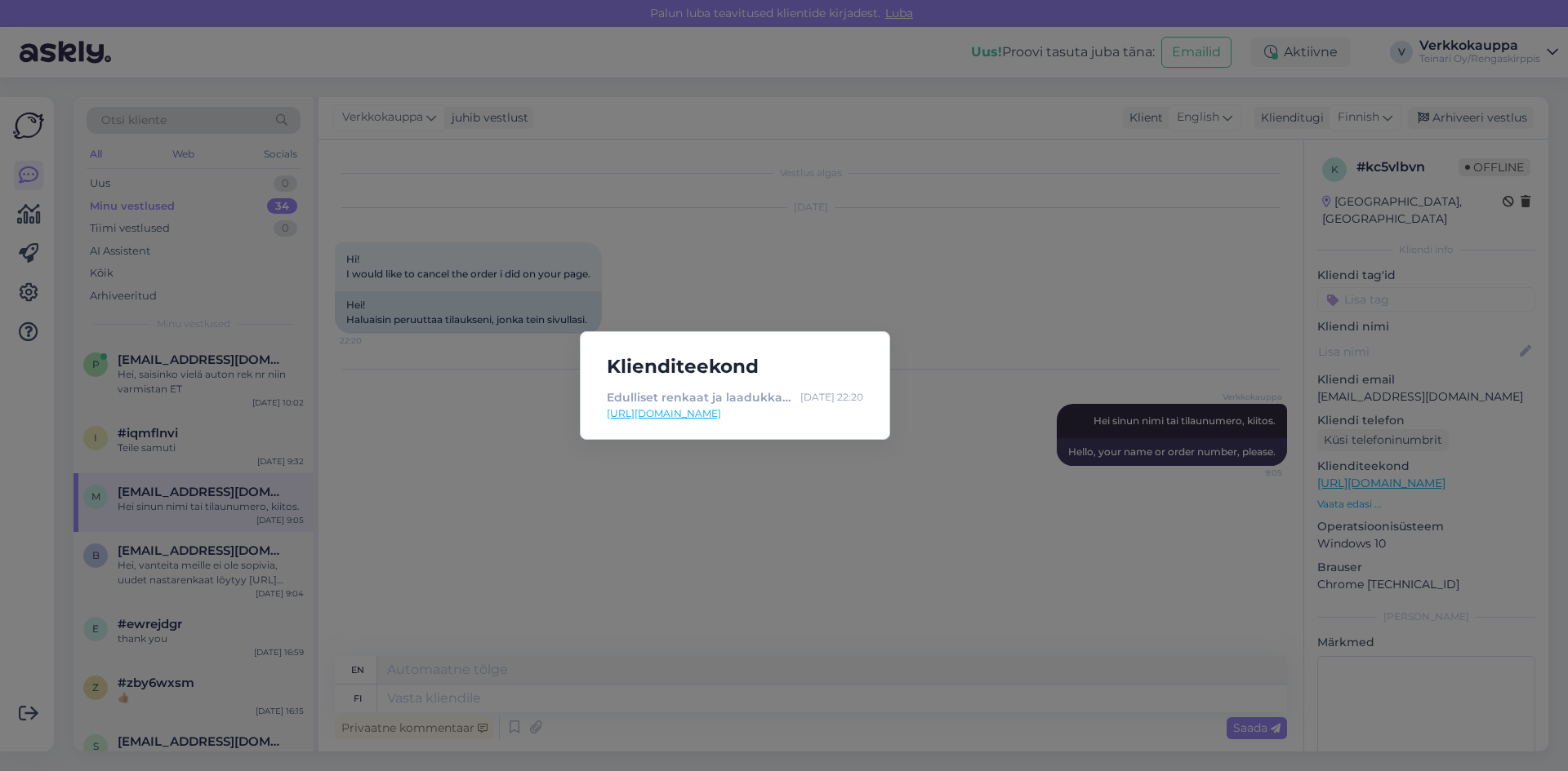
click at [707, 418] on link "[URL][DOMAIN_NAME]" at bounding box center [734, 414] width 256 height 14
click at [790, 542] on div "Klienditeekond Edulliset renkaat ja laadukkaat palvelut - Rengaskirppis [DATE] …" at bounding box center [784, 386] width 1568 height 771
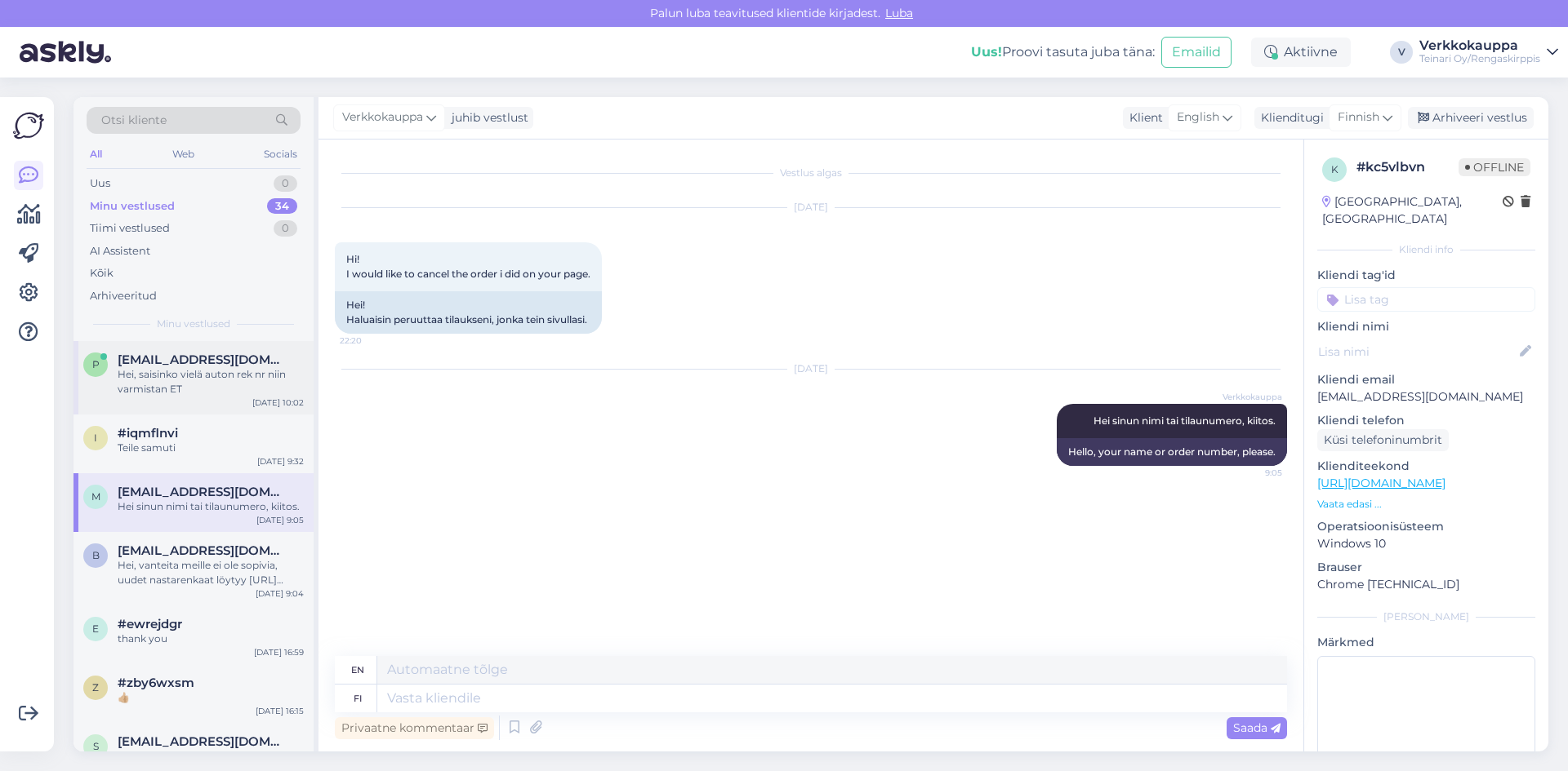
click at [196, 366] on span "[EMAIL_ADDRESS][DOMAIN_NAME]" at bounding box center [203, 360] width 170 height 14
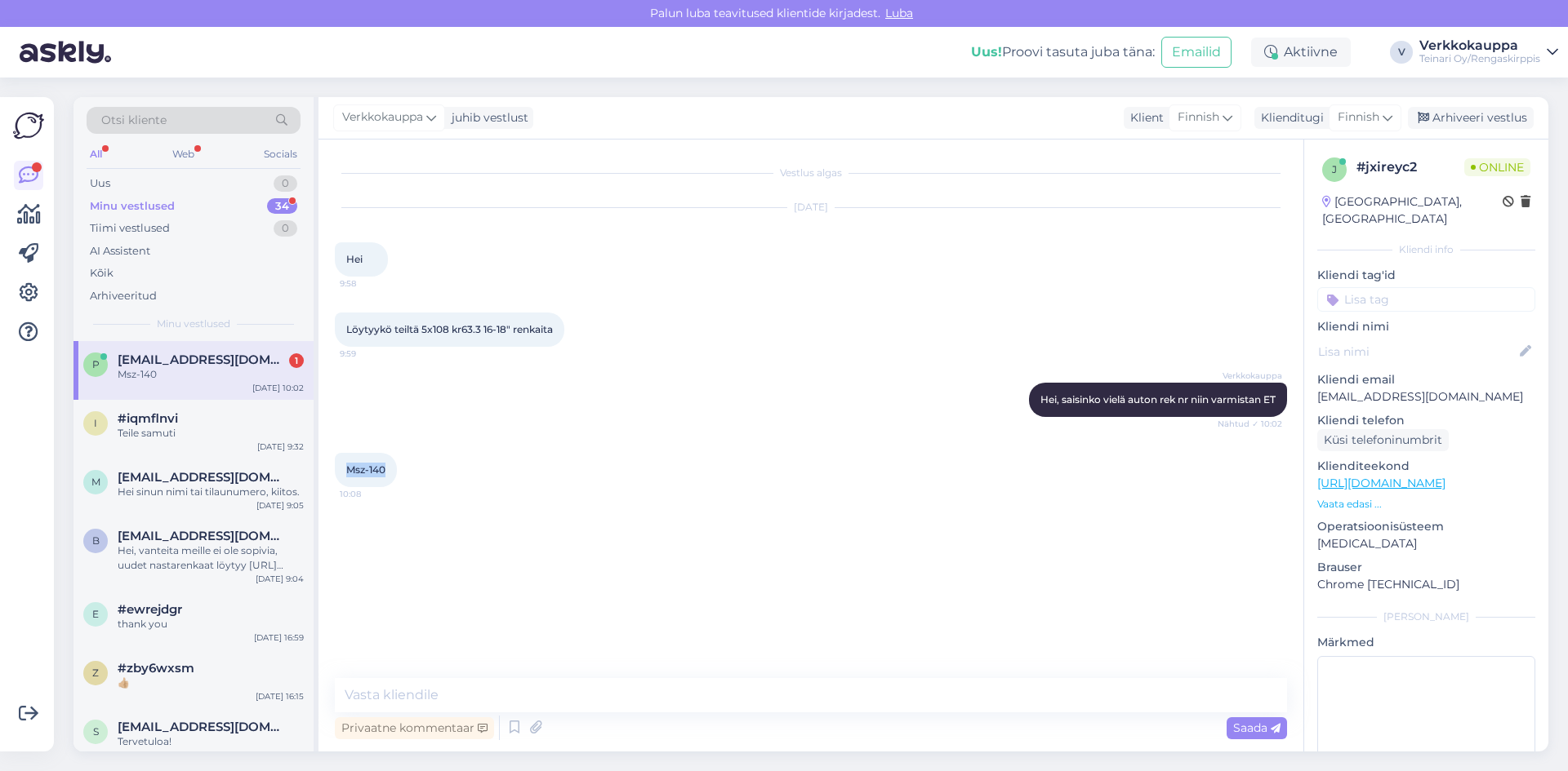
drag, startPoint x: 346, startPoint y: 466, endPoint x: 388, endPoint y: 466, distance: 42.0
click at [388, 466] on div "Msz-140 10:08" at bounding box center [366, 471] width 62 height 34
copy span "Msz-140"
paste textarea "[URL][DOMAIN_NAME]"
type textarea "[URL][DOMAIN_NAME]"
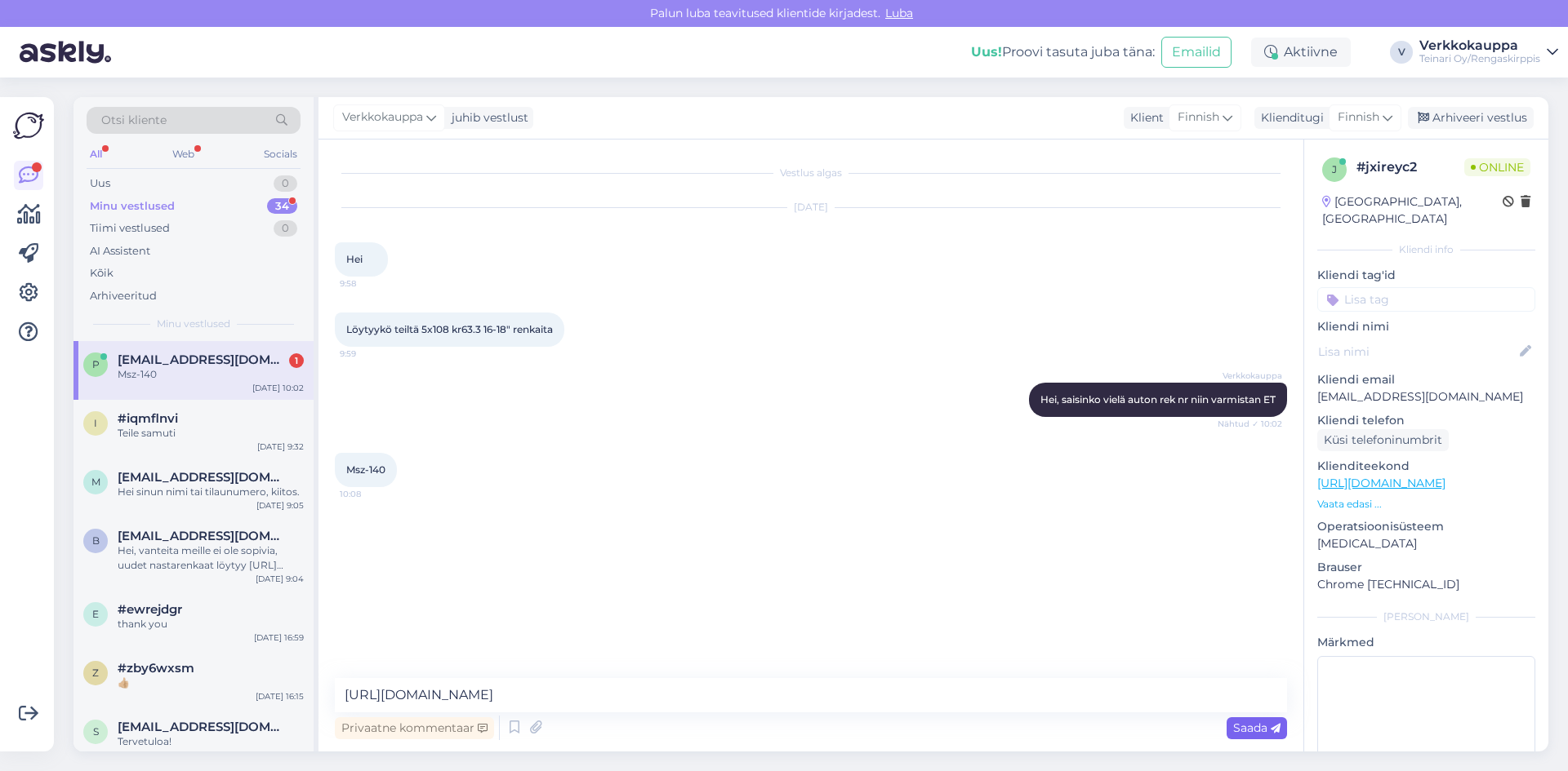
click at [1248, 729] on span "Saada" at bounding box center [1257, 728] width 47 height 14
paste textarea "[URL][DOMAIN_NAME]"
type textarea "[URL][DOMAIN_NAME]"
click at [1230, 725] on div "Saada" at bounding box center [1257, 728] width 61 height 22
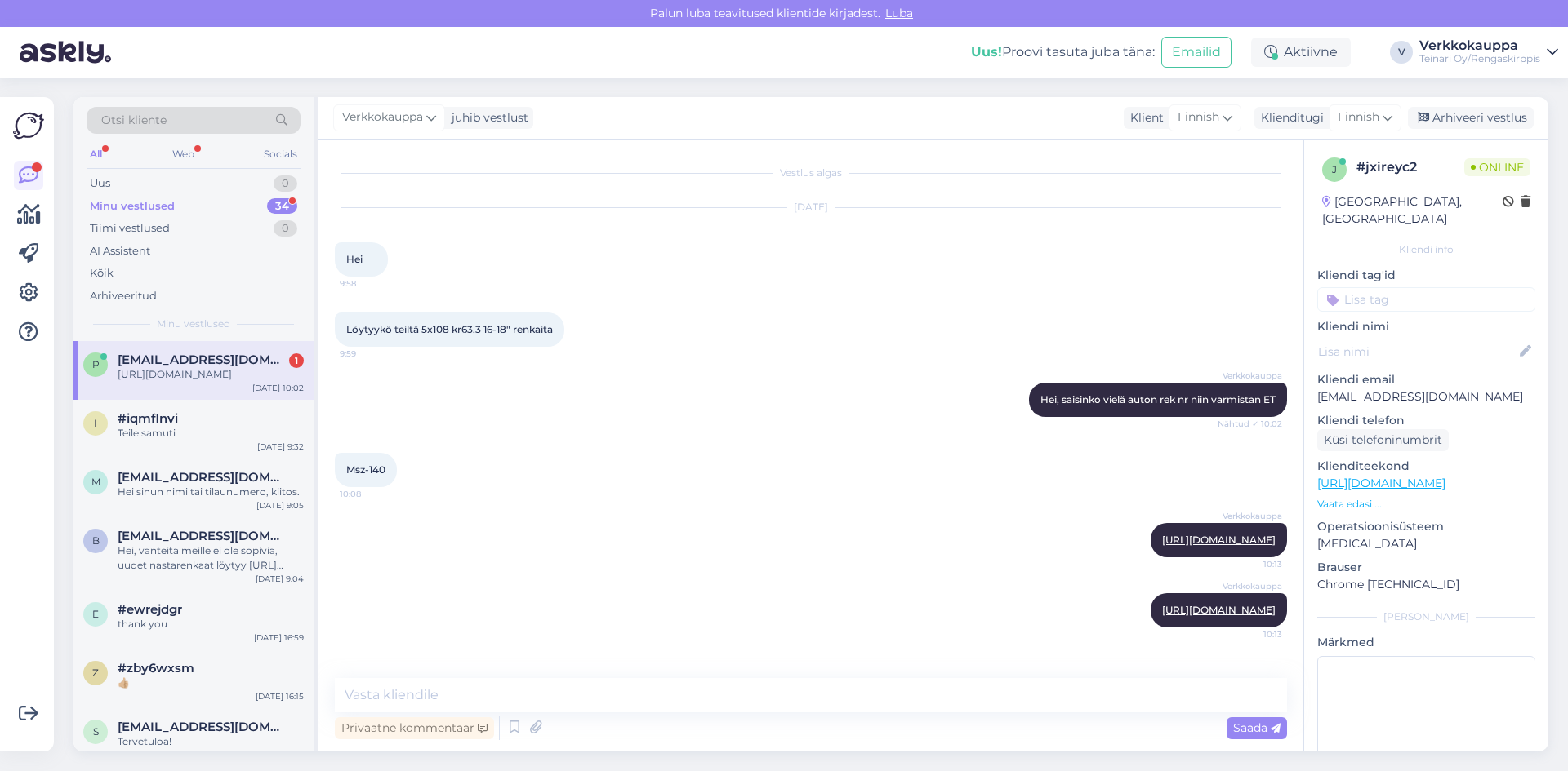
scroll to position [12, 0]
click at [360, 689] on textarea at bounding box center [811, 696] width 952 height 34
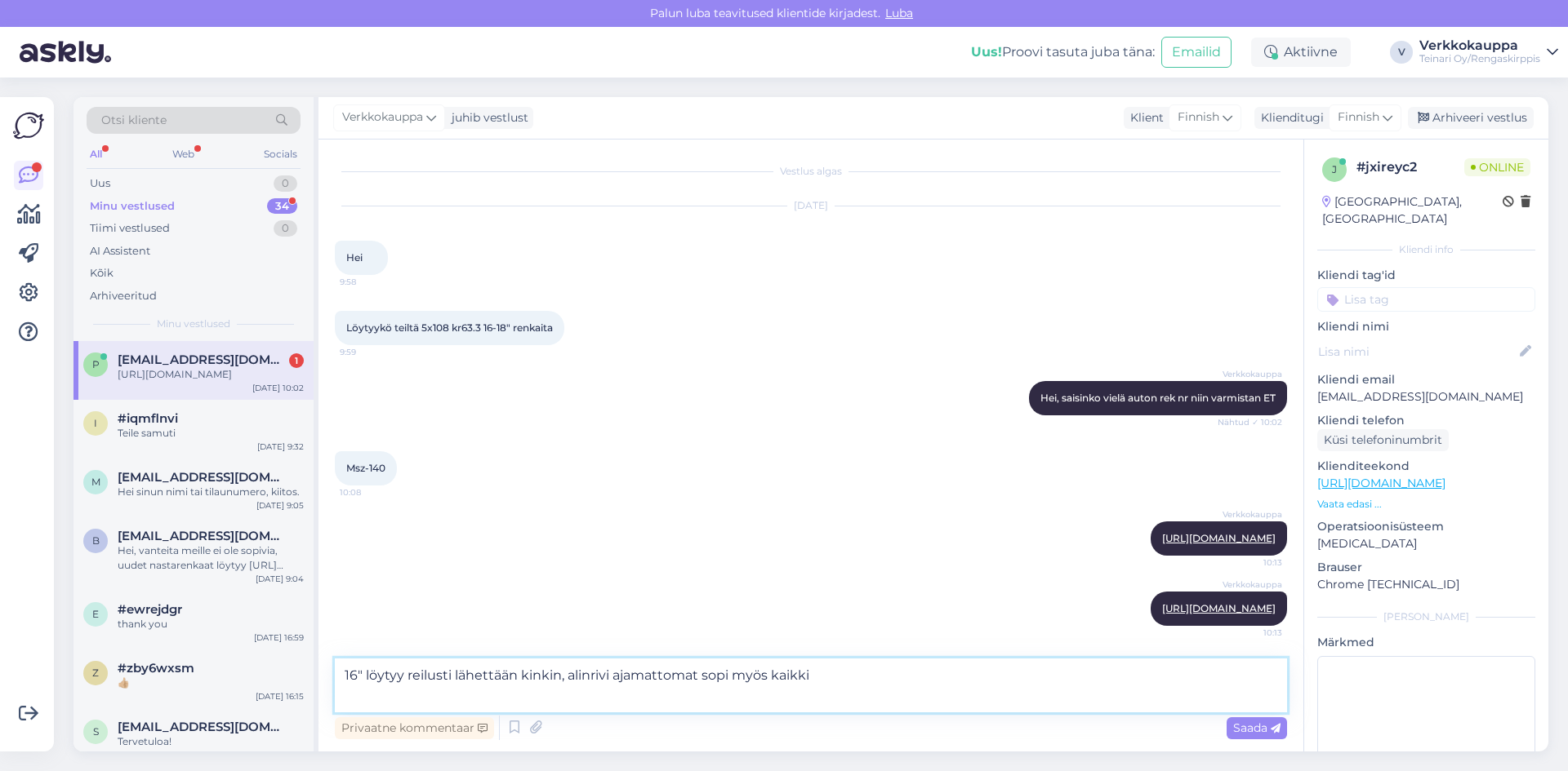
paste textarea "[URL][DOMAIN_NAME]"
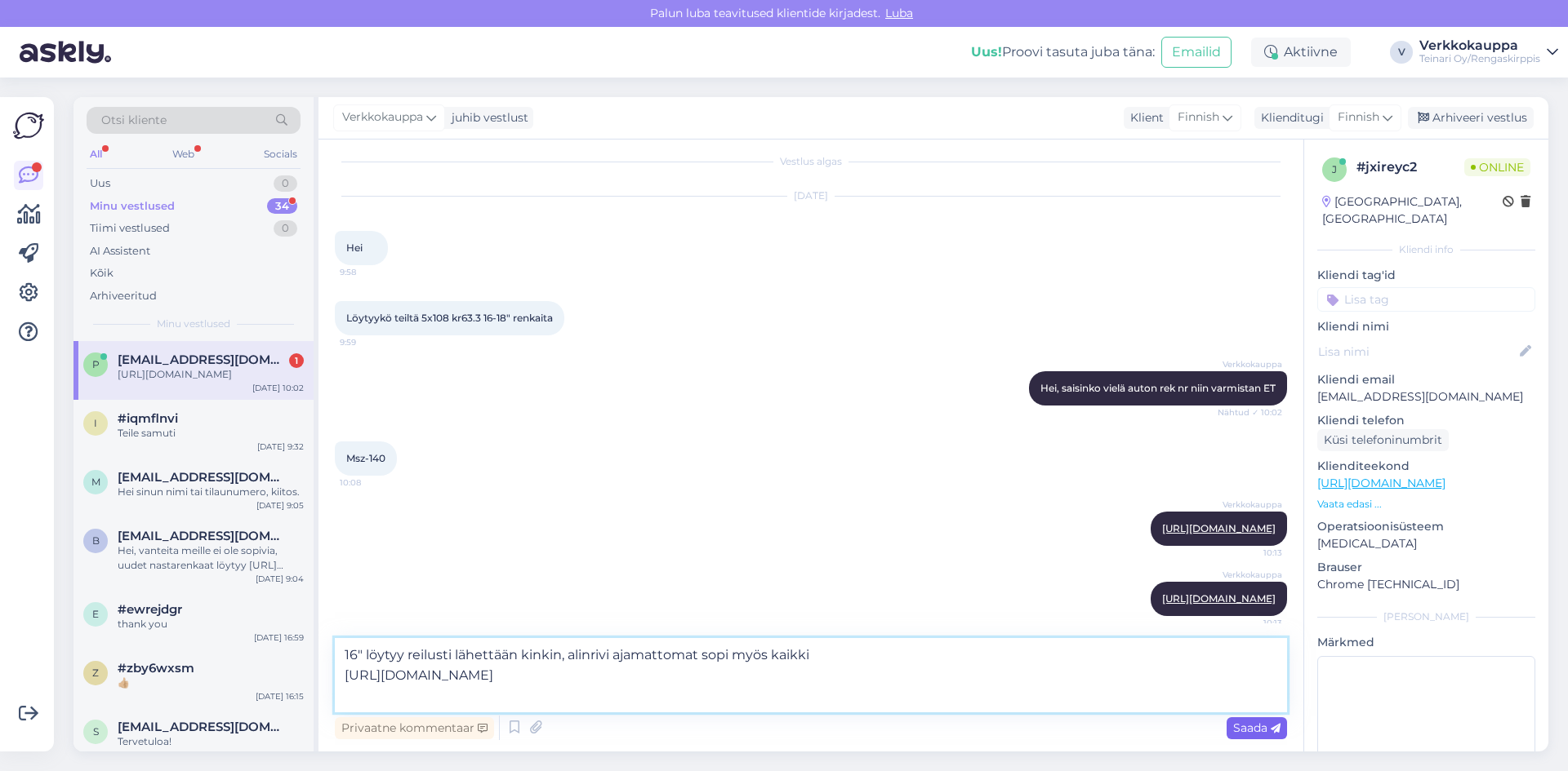
type textarea "16" löytyy reilusti lähettään kinkin, alinrivi ajamattomat sopi myös kaikki [UR…"
click at [1239, 727] on span "Saada" at bounding box center [1257, 728] width 47 height 14
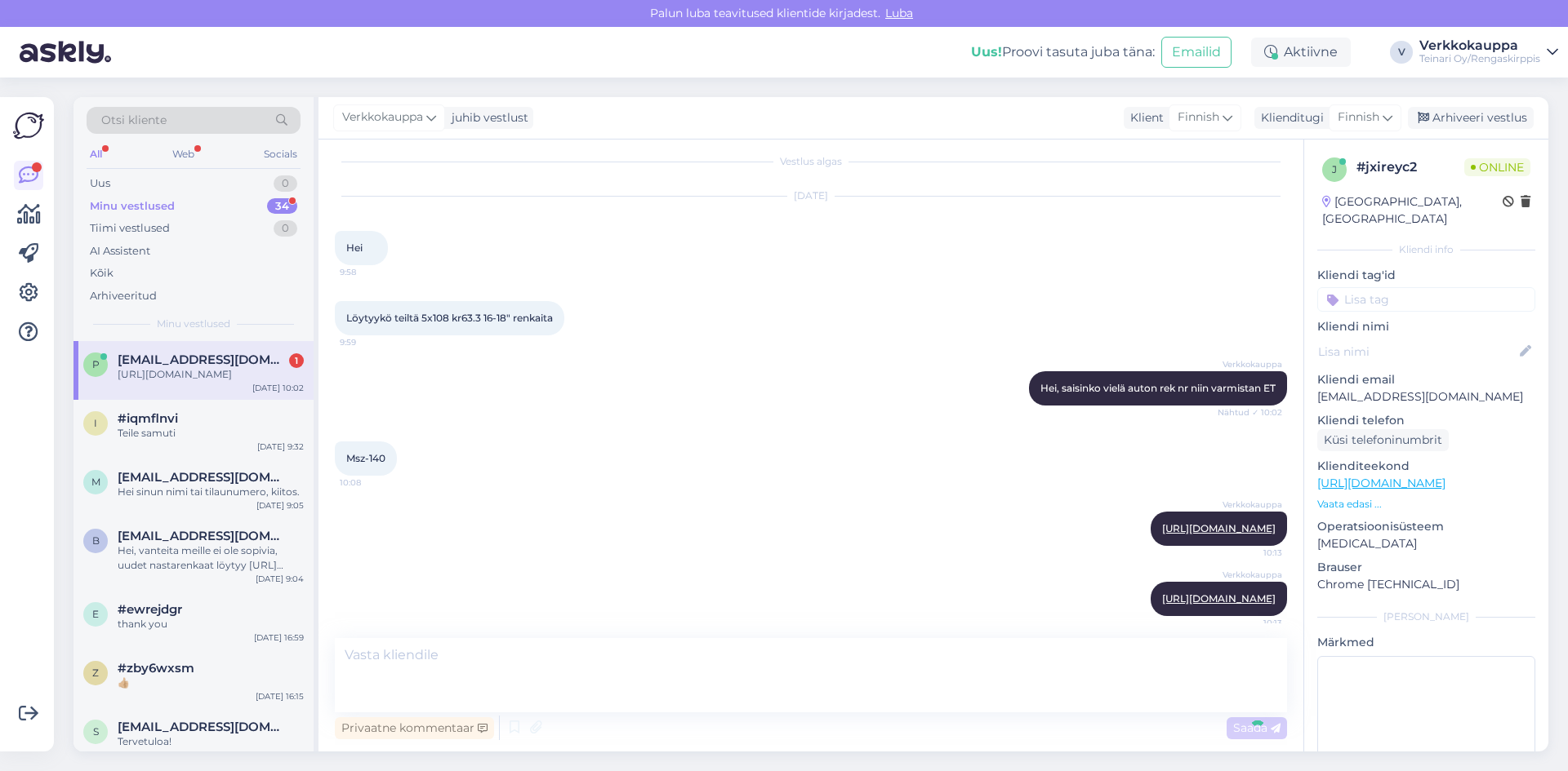
scroll to position [155, 0]
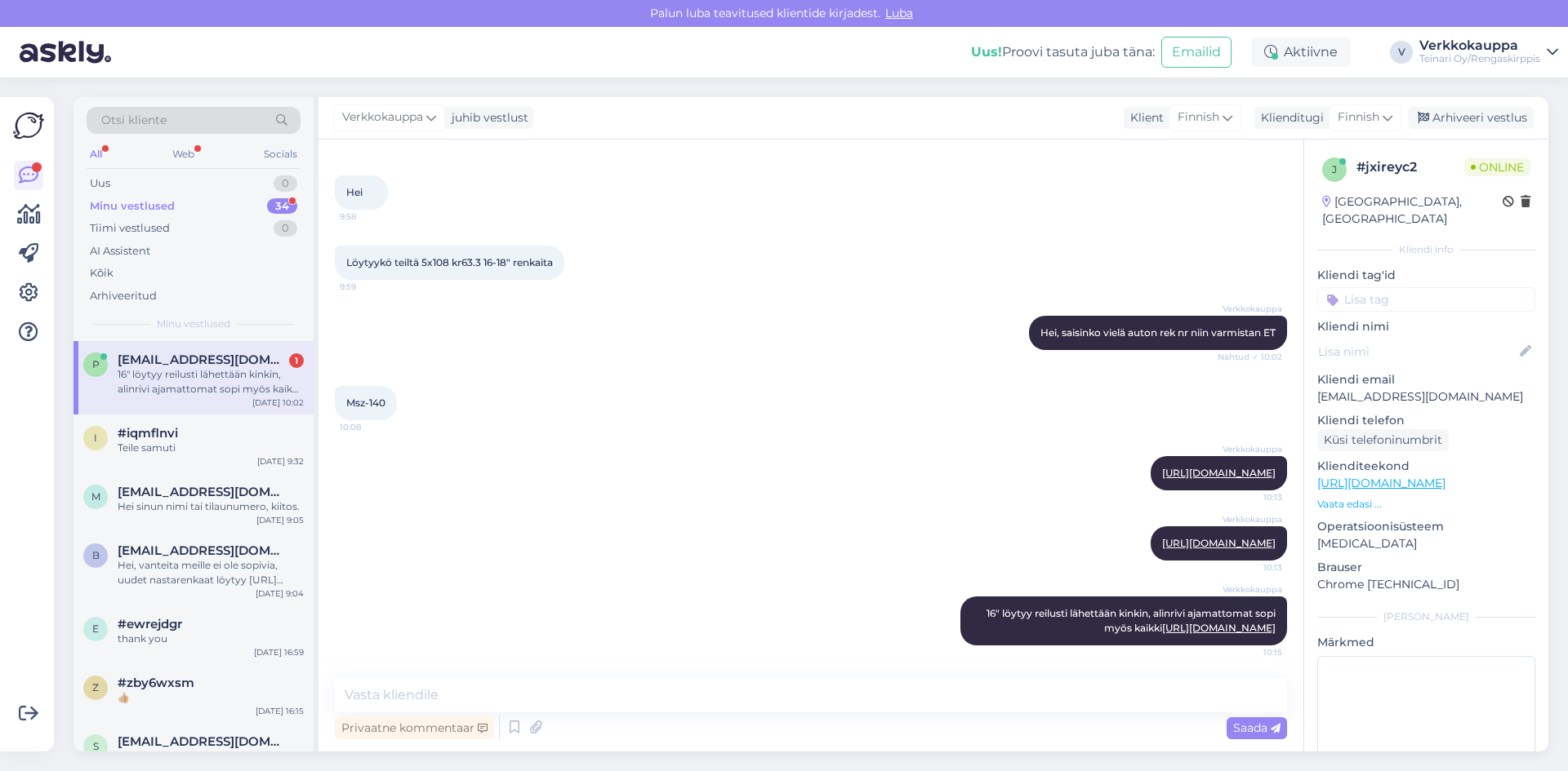
click at [214, 379] on div "16" löytyy reilusti lähettään kinkin, alinrivi ajamattomat sopi myös kaikki [UR…" at bounding box center [211, 382] width 186 height 29
click at [961, 596] on div "Verkkokauppa 16" löytyy reilusti lähettään kinkin, alinrivi ajamattomat sopi my…" at bounding box center [1123, 621] width 327 height 49
click at [913, 595] on div "Verkkokauppa 16" löytyy reilusti lähettään kinkin, alinrivi ajamattomat sopi my…" at bounding box center [811, 621] width 952 height 85
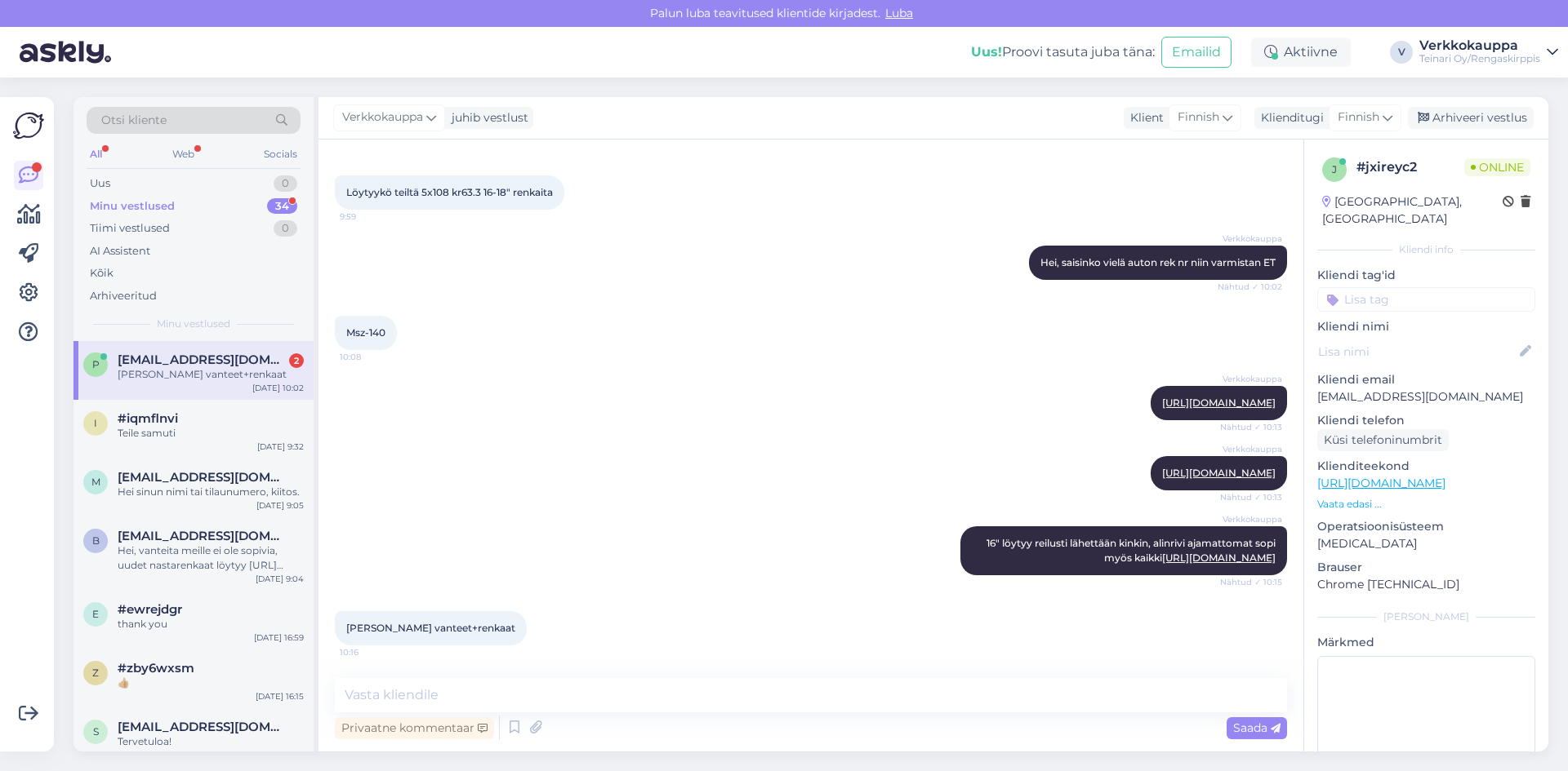
scroll to position [225, 0]
click at [502, 686] on textarea at bounding box center [811, 696] width 952 height 34
type textarea "t"
type textarea "Mitkä renkaita katson sinulle?"
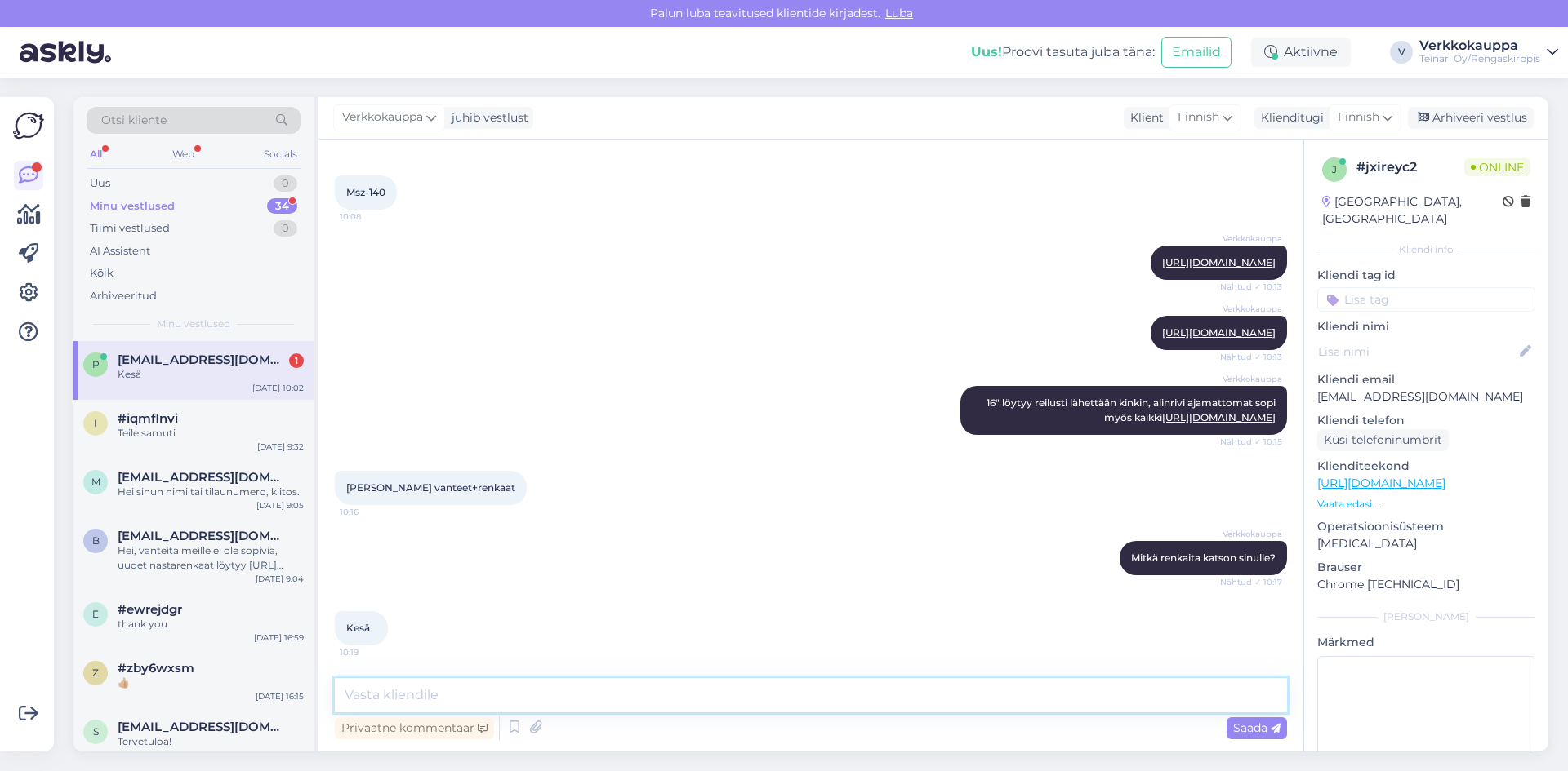
scroll to position [366, 0]
paste textarea "205/60R16 Davanti Dx390 96H XL C, B, 68dB / kesä"
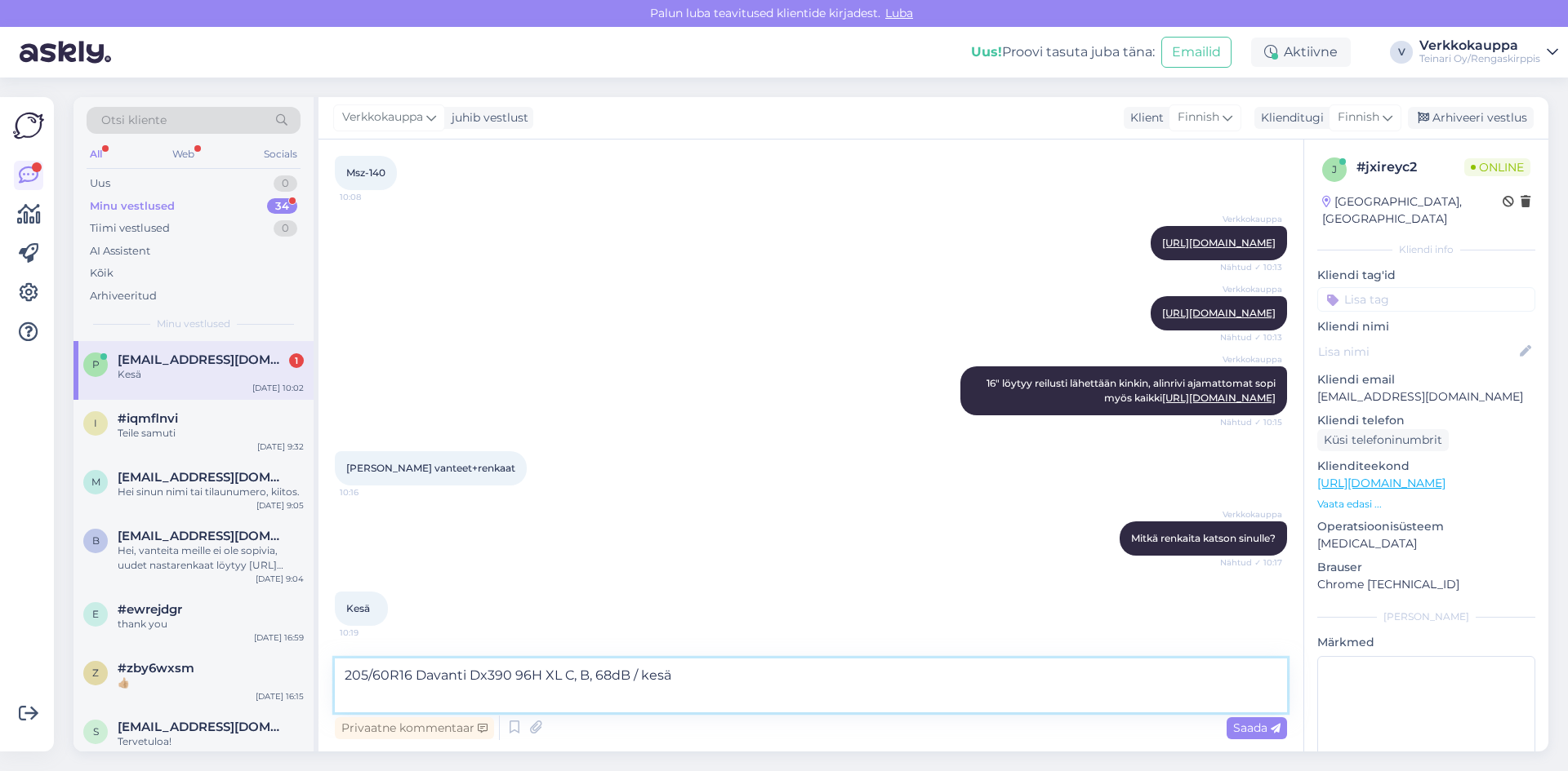
scroll to position [383, 0]
click at [705, 671] on textarea "205/60R16 Davanti Dx390 96H XL C, B, 68dB / kesä" at bounding box center [811, 686] width 952 height 54
click at [688, 687] on textarea "205/60R16 Davanti Dx390 96H XL C, B, 68dB / kesä" at bounding box center [811, 686] width 952 height 54
paste textarea "79,00€/kpl"
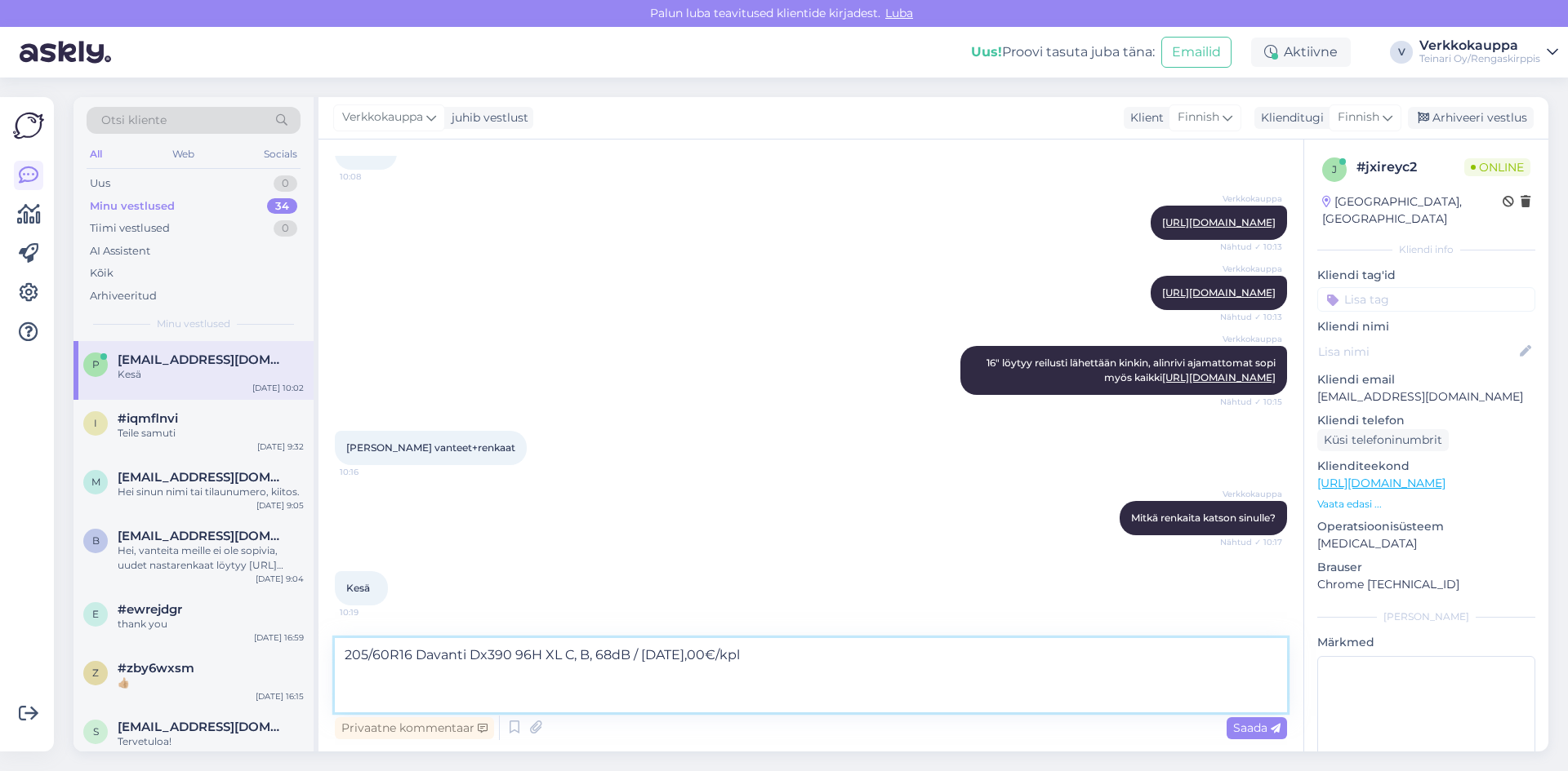
paste textarea "[URL][DOMAIN_NAME]"
type textarea "205/60R16 Davanti Dx390 96H XL C, B, 68dB / [DATE],00€/kpl [URL][DOMAIN_NAME]"
click at [1253, 727] on span "Saada" at bounding box center [1257, 728] width 47 height 14
